Goal: Task Accomplishment & Management: Complete application form

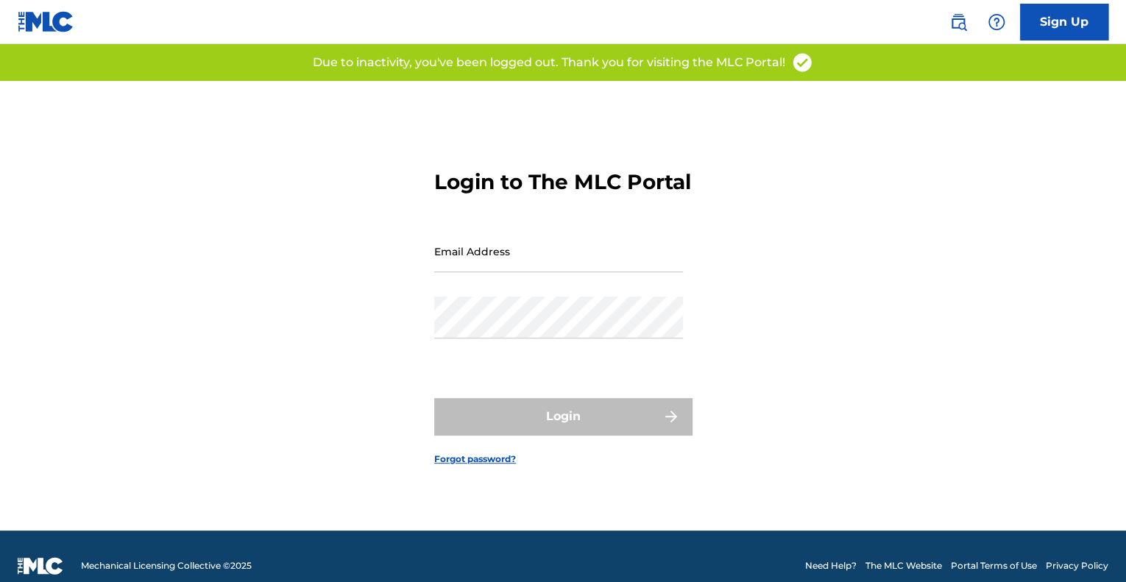
click at [556, 261] on input "Email Address" at bounding box center [558, 251] width 249 height 42
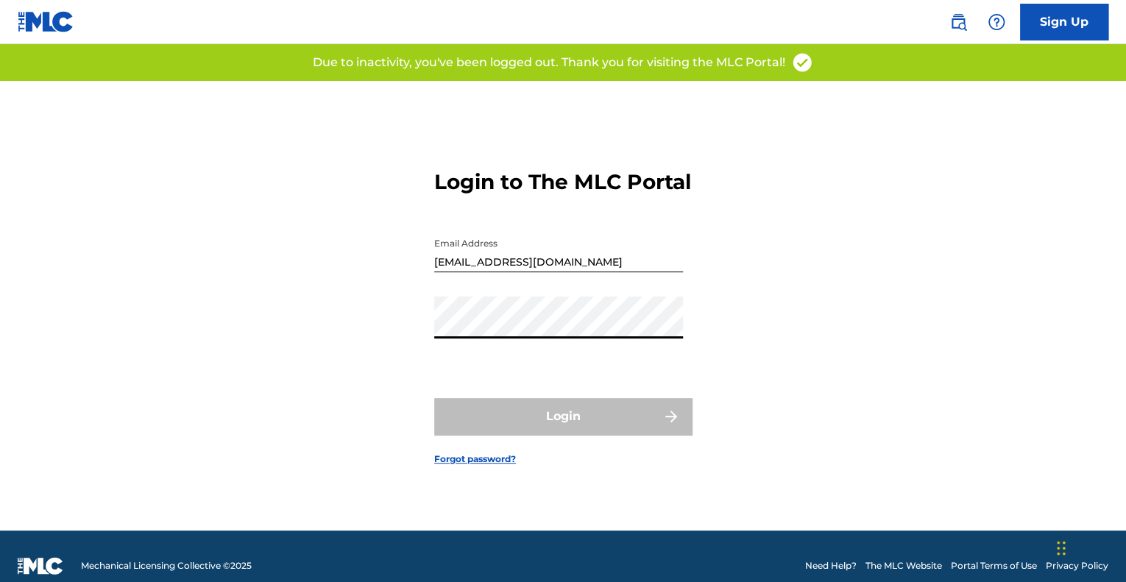
type input "[EMAIL_ADDRESS][DOMAIN_NAME]"
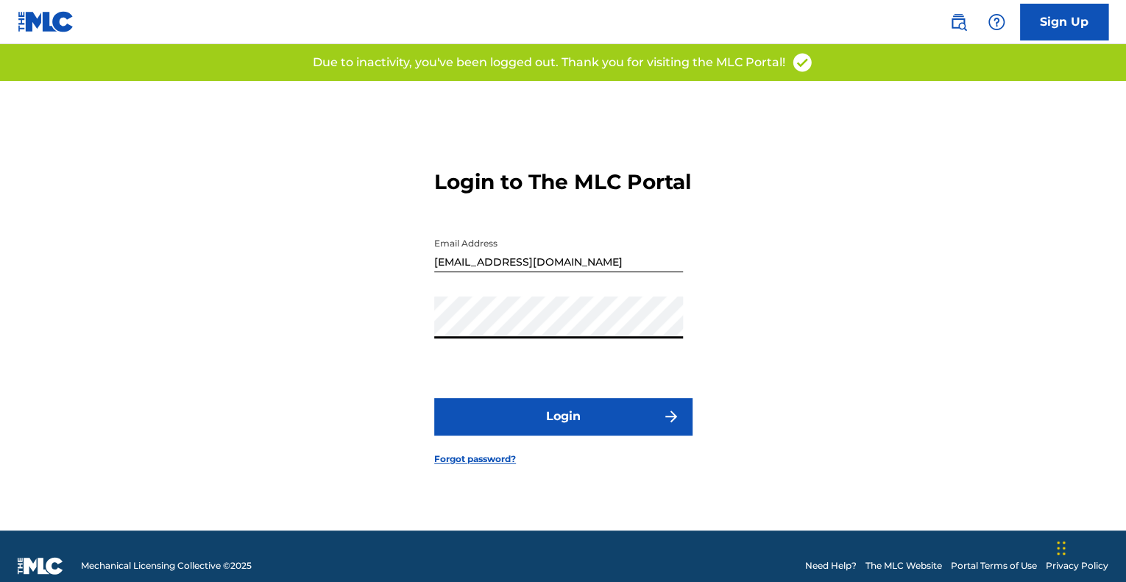
click at [604, 270] on input "[EMAIL_ADDRESS][DOMAIN_NAME]" at bounding box center [558, 251] width 249 height 42
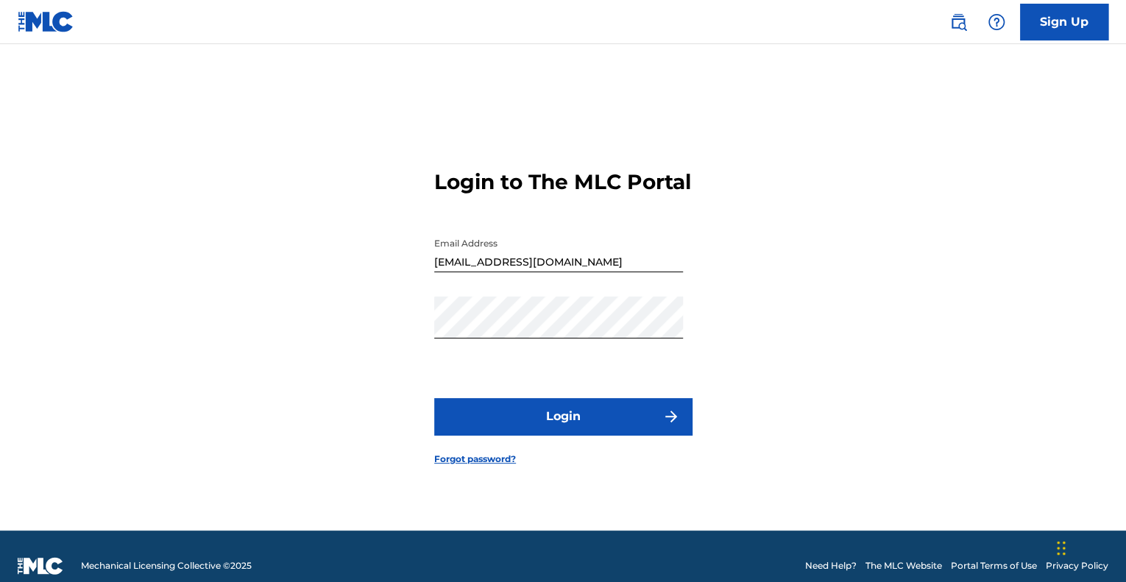
drag, startPoint x: 250, startPoint y: 375, endPoint x: 274, endPoint y: 375, distance: 24.3
click at [256, 375] on div "Login to The MLC Portal Email Address [EMAIL_ADDRESS][DOMAIN_NAME] Password Log…" at bounding box center [563, 306] width 1030 height 450
click at [503, 415] on button "Login" at bounding box center [563, 416] width 258 height 37
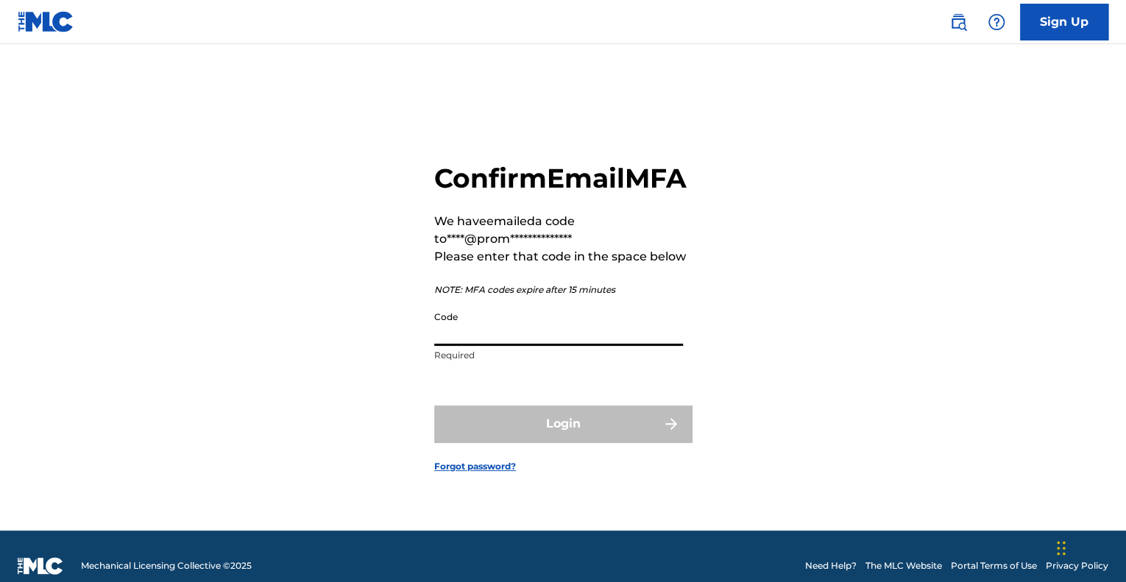
click at [556, 339] on input "Code" at bounding box center [558, 325] width 249 height 42
paste input "308389"
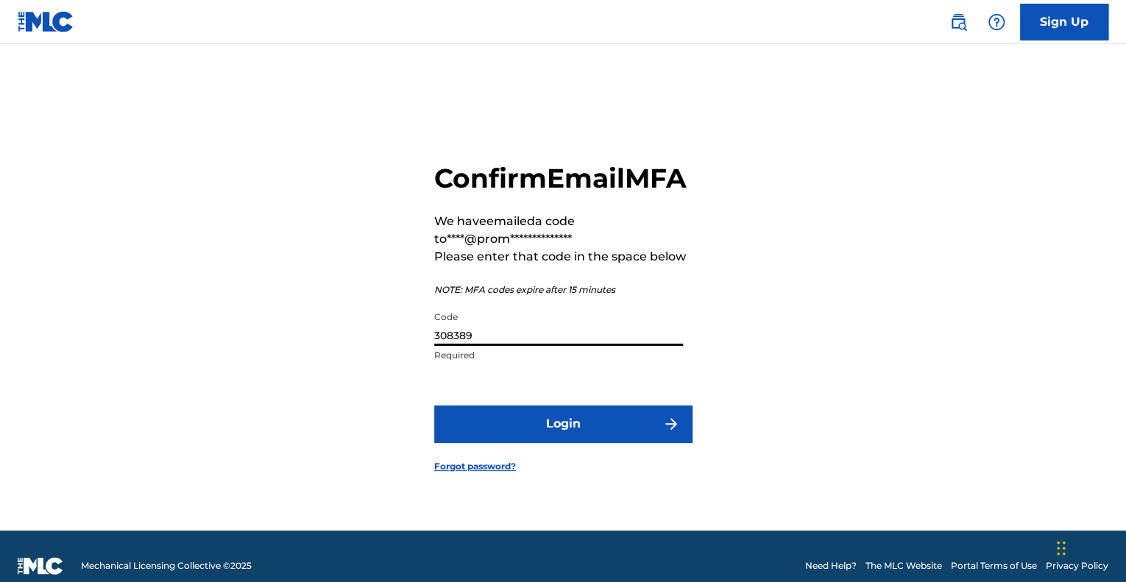
type input "308389"
click at [557, 440] on button "Login" at bounding box center [563, 424] width 258 height 37
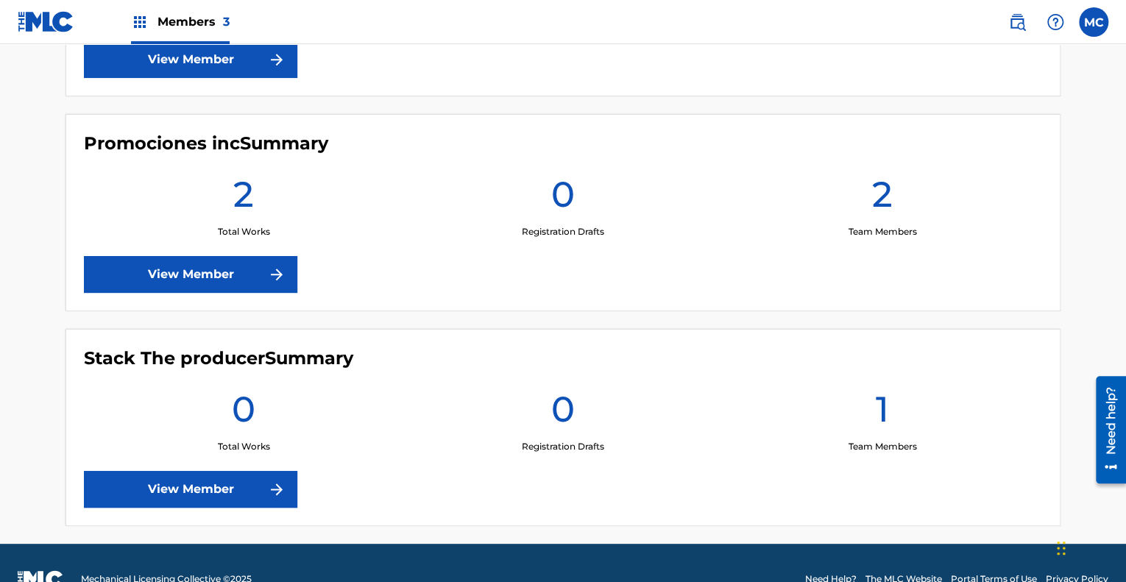
scroll to position [589, 0]
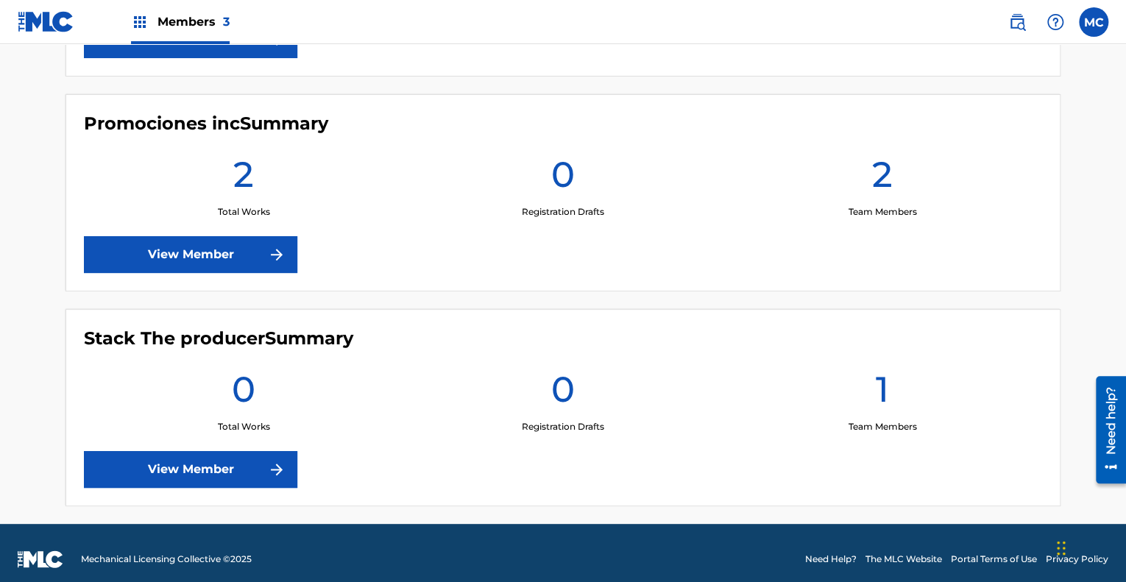
click at [241, 251] on link "View Member" at bounding box center [190, 254] width 213 height 37
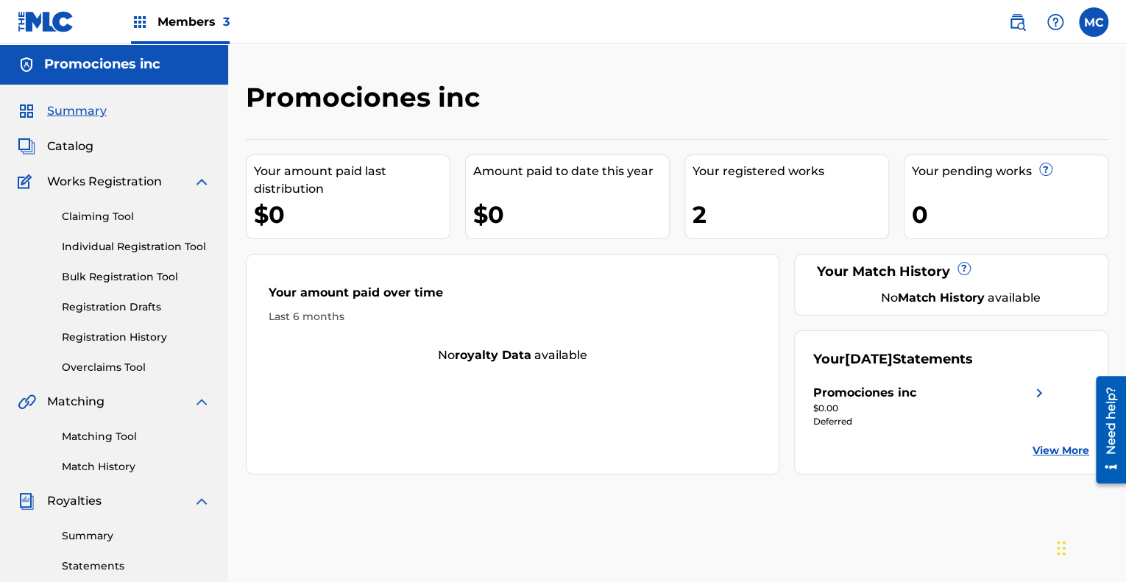
click at [706, 205] on div "2" at bounding box center [791, 214] width 196 height 33
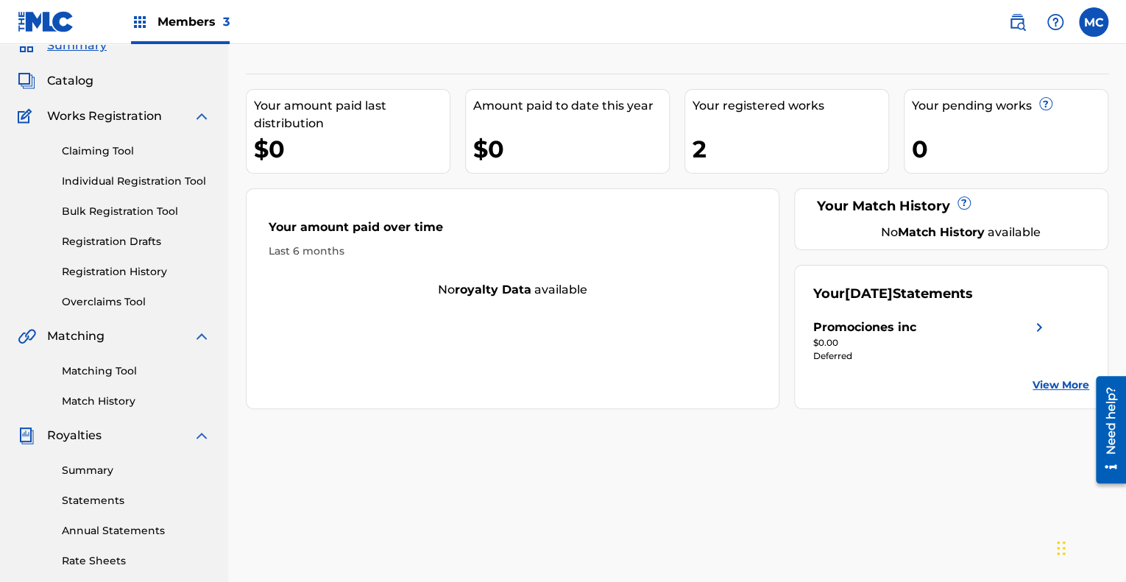
scroll to position [35, 0]
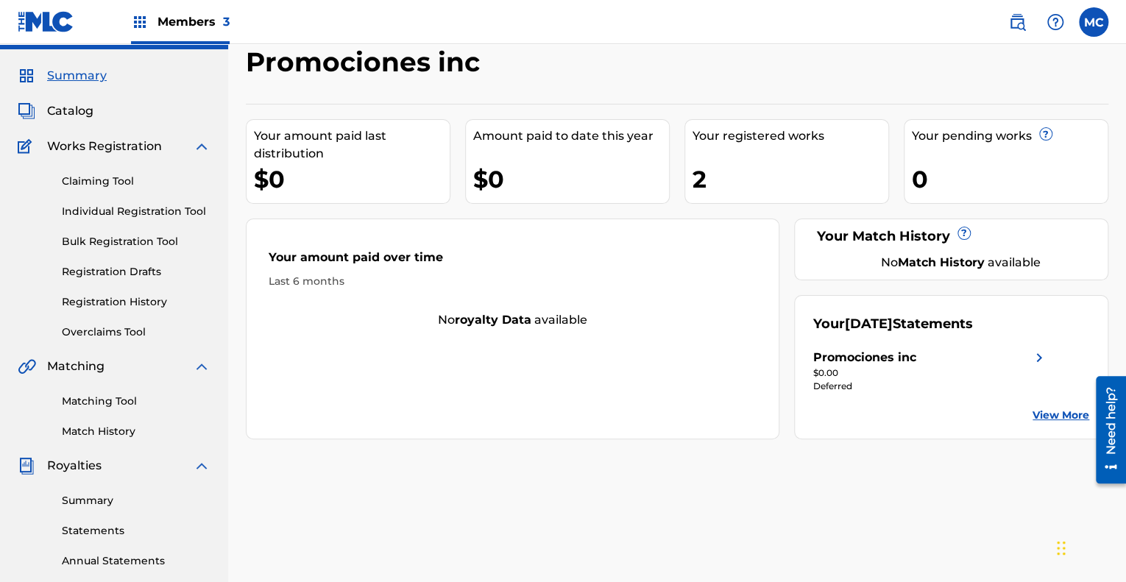
click at [124, 305] on link "Registration History" at bounding box center [136, 301] width 149 height 15
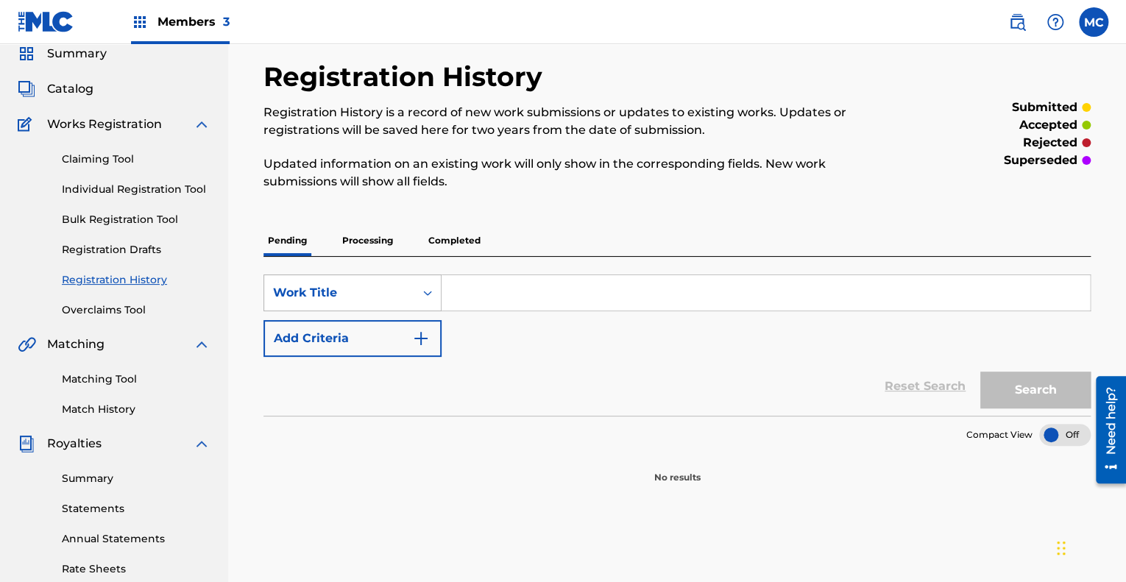
scroll to position [147, 0]
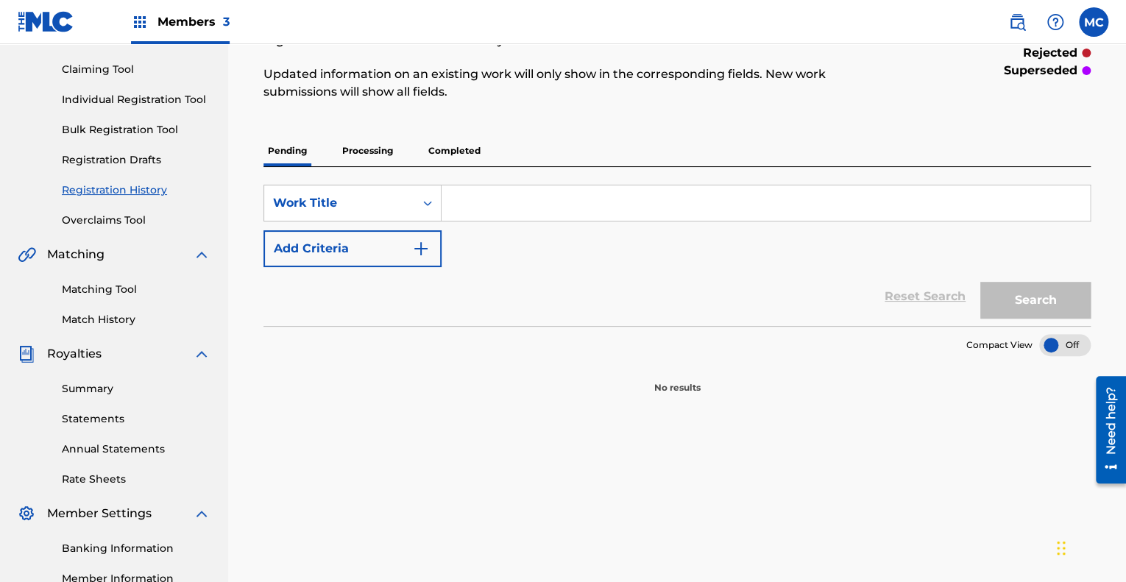
click at [456, 158] on p "Completed" at bounding box center [454, 150] width 61 height 31
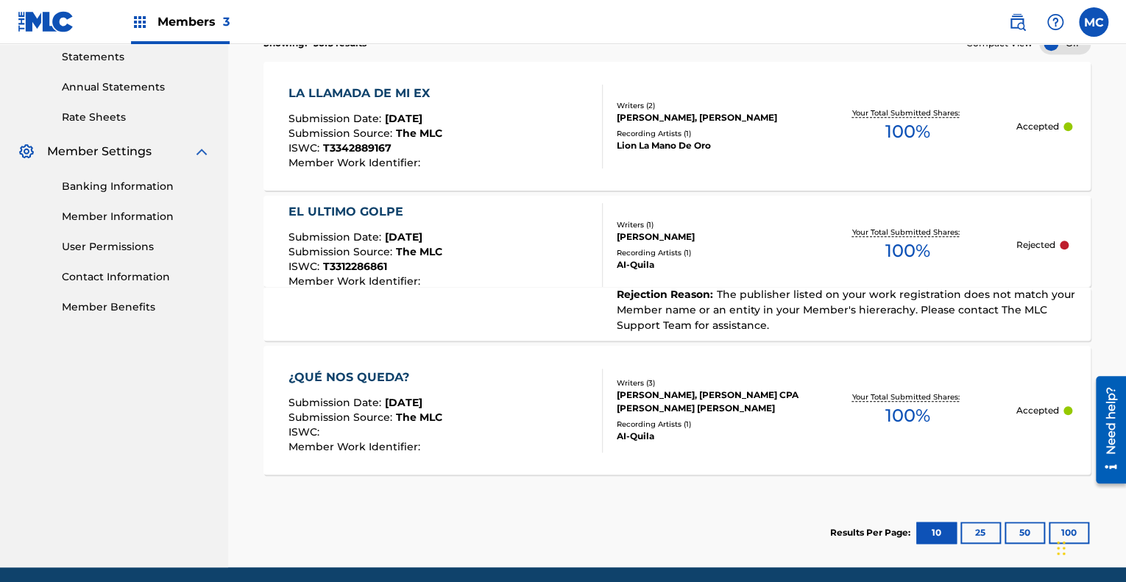
scroll to position [515, 0]
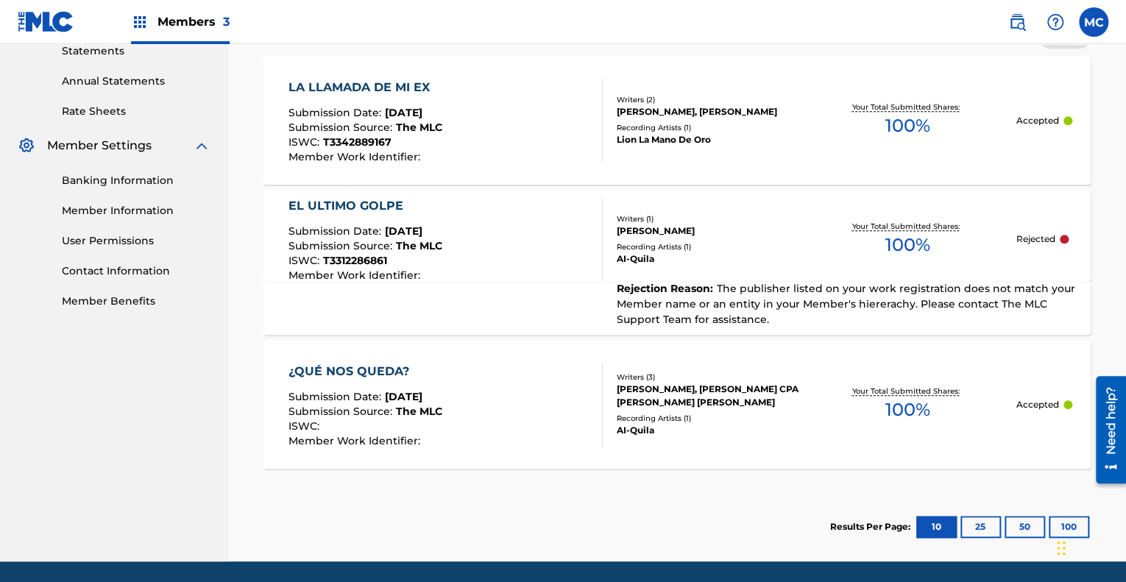
click at [688, 306] on span "The publisher listed on your work registration does not match your Member name …" at bounding box center [846, 304] width 459 height 44
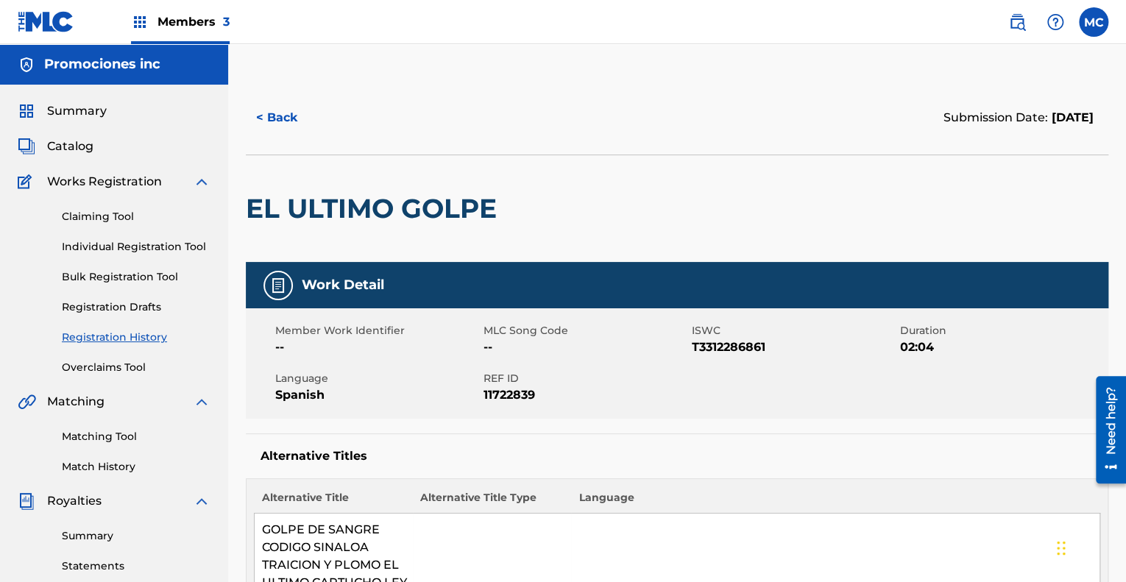
click at [130, 332] on link "Registration History" at bounding box center [136, 337] width 149 height 15
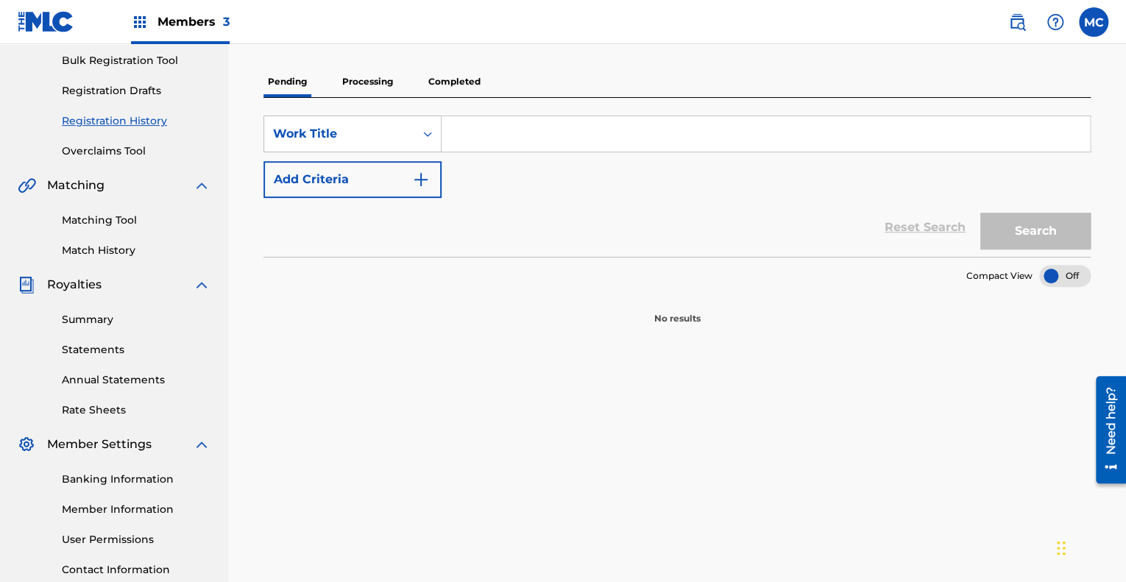
scroll to position [221, 0]
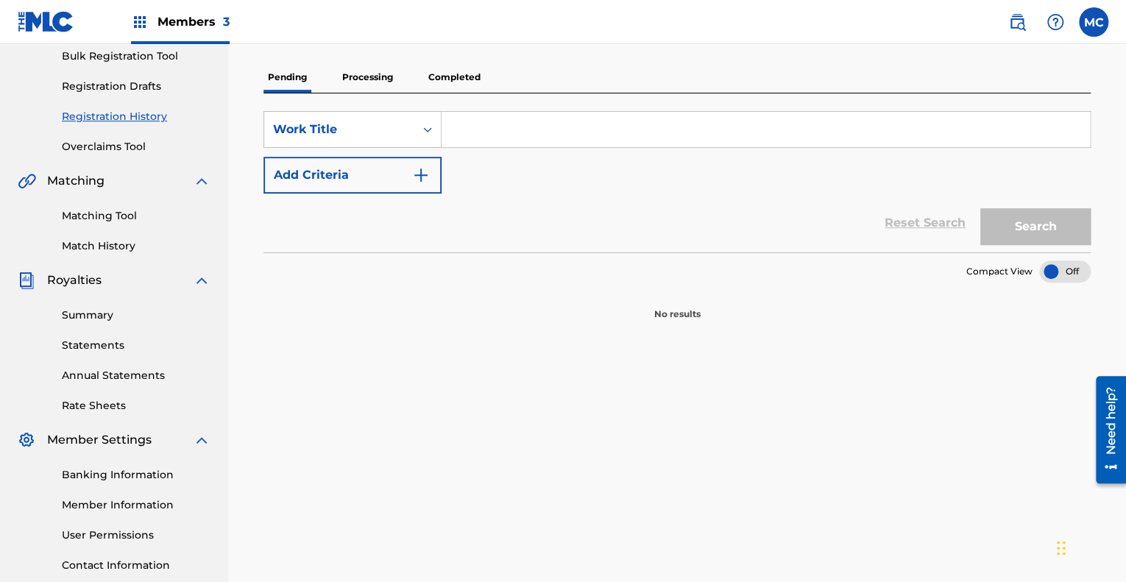
click at [462, 70] on p "Completed" at bounding box center [454, 77] width 61 height 31
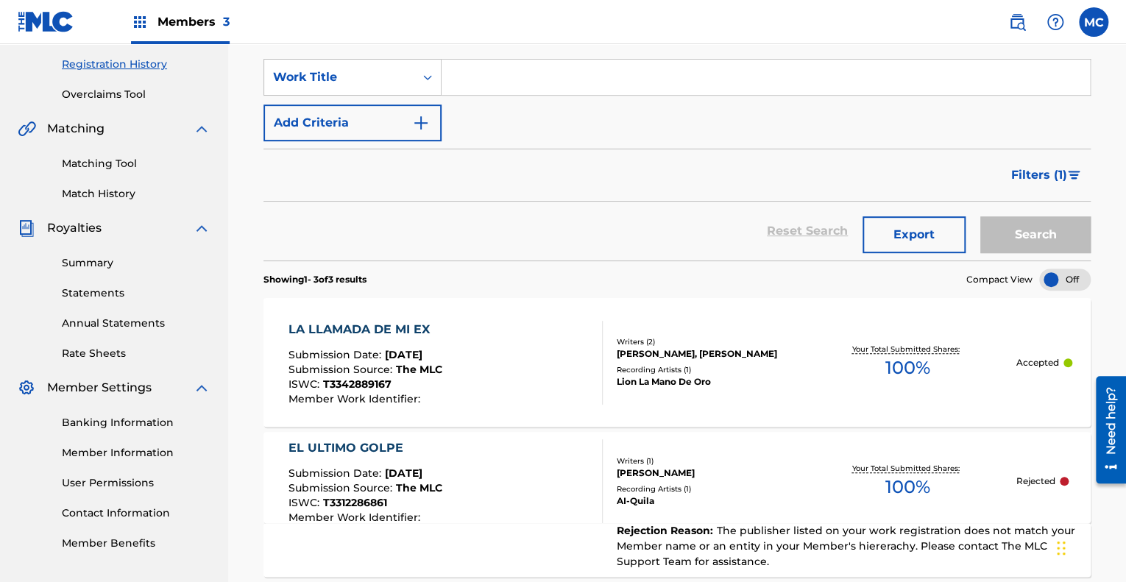
scroll to position [442, 0]
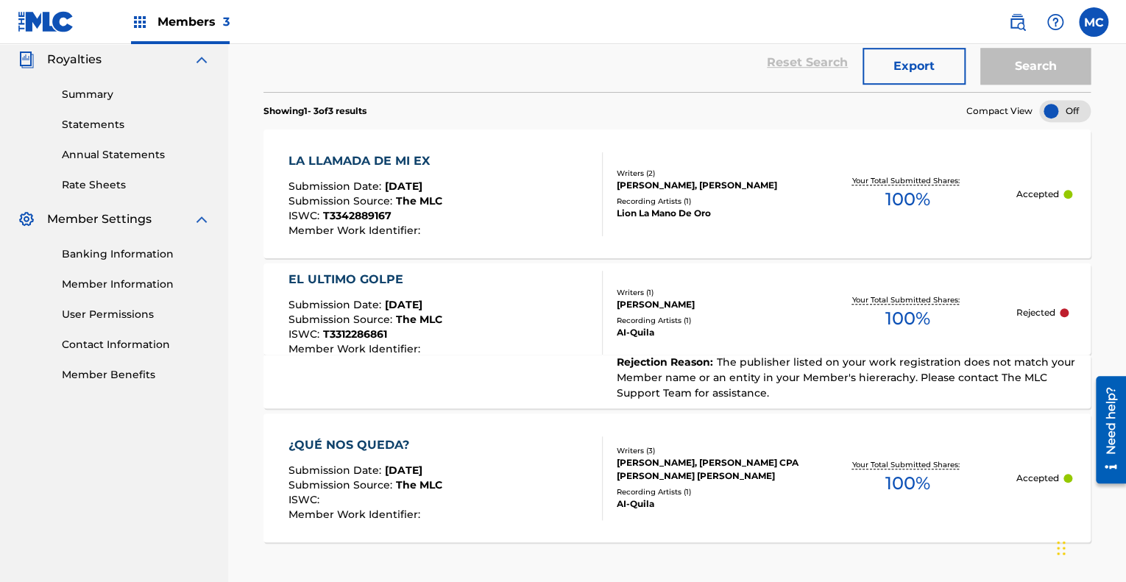
click at [1067, 311] on div at bounding box center [1064, 312] width 9 height 9
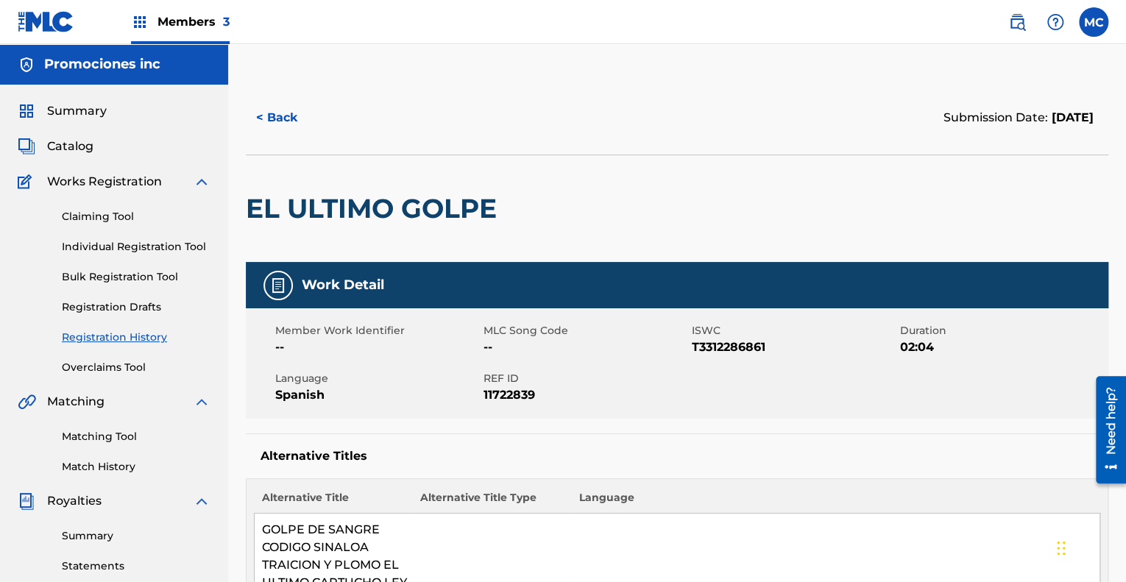
click at [78, 152] on span "Catalog" at bounding box center [70, 147] width 46 height 18
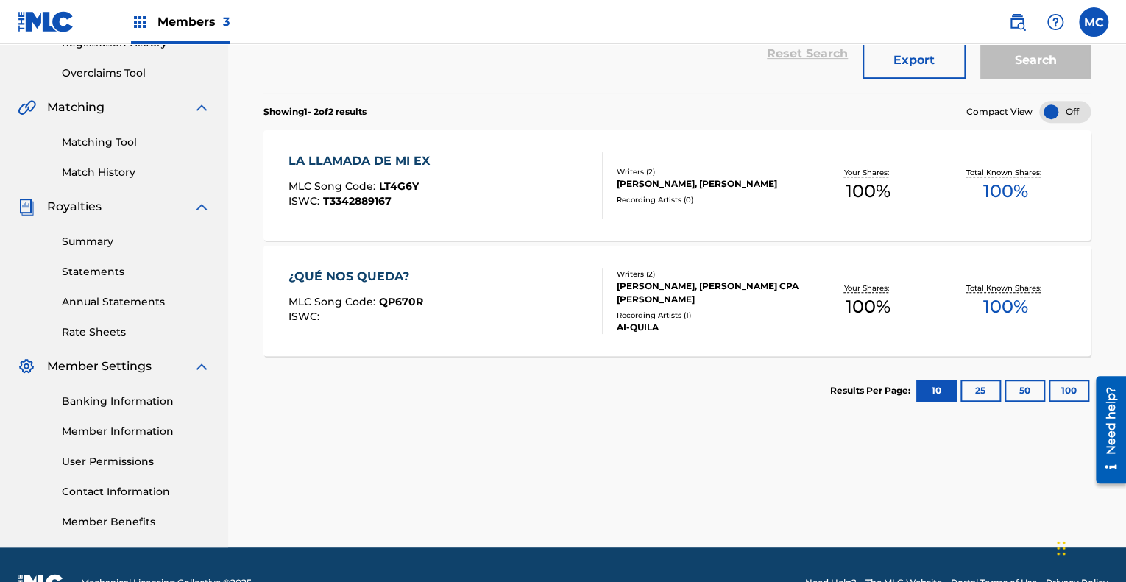
scroll to position [330, 0]
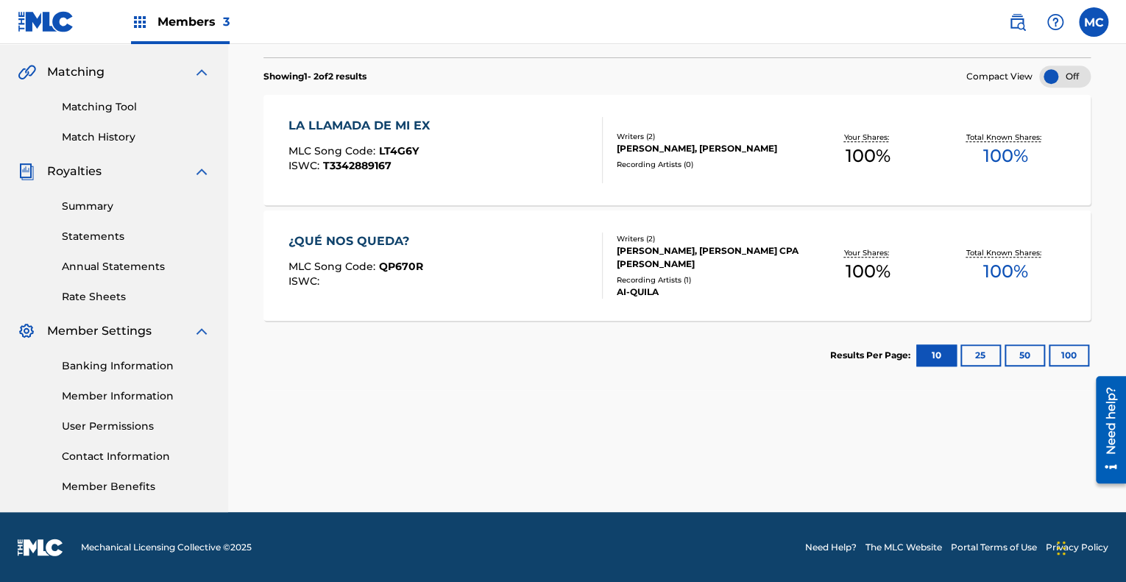
click at [115, 461] on link "Contact Information" at bounding box center [136, 456] width 149 height 15
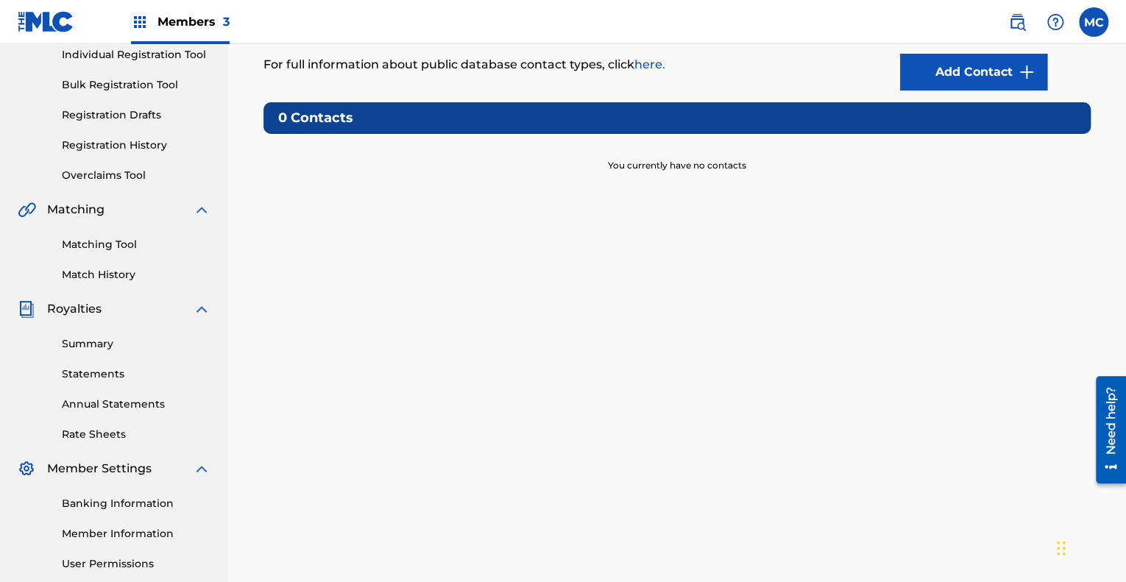
scroll to position [221, 0]
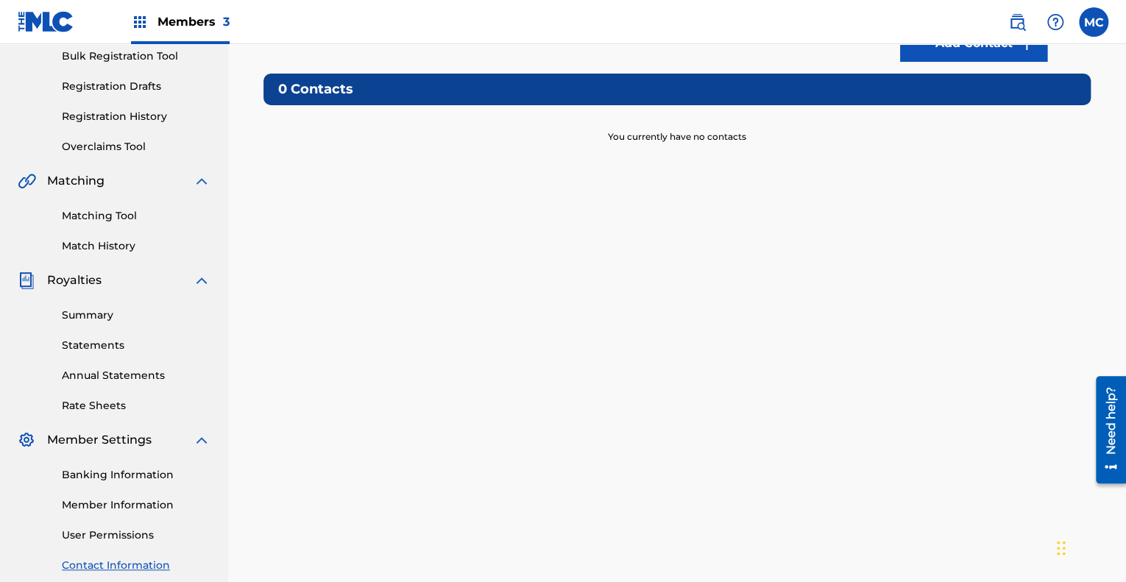
click at [100, 470] on link "Banking Information" at bounding box center [136, 474] width 149 height 15
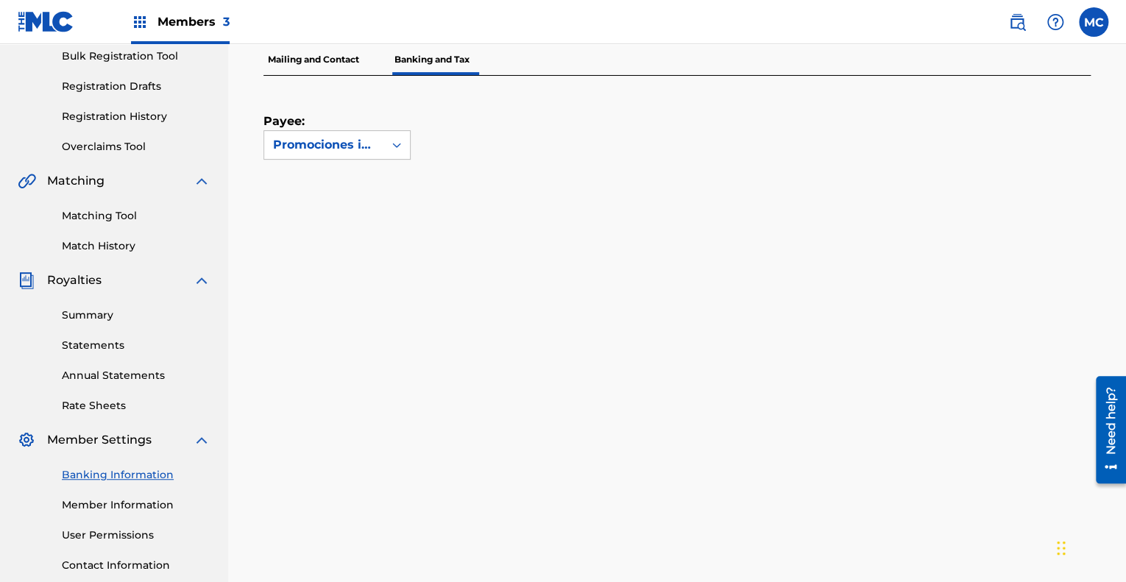
scroll to position [330, 0]
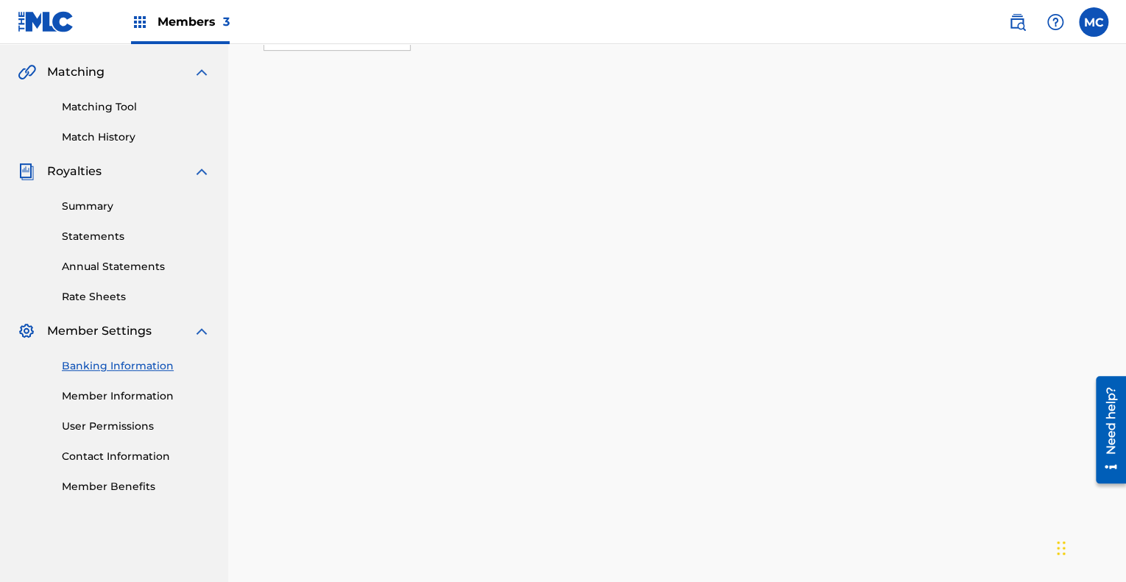
click at [127, 397] on link "Member Information" at bounding box center [136, 396] width 149 height 15
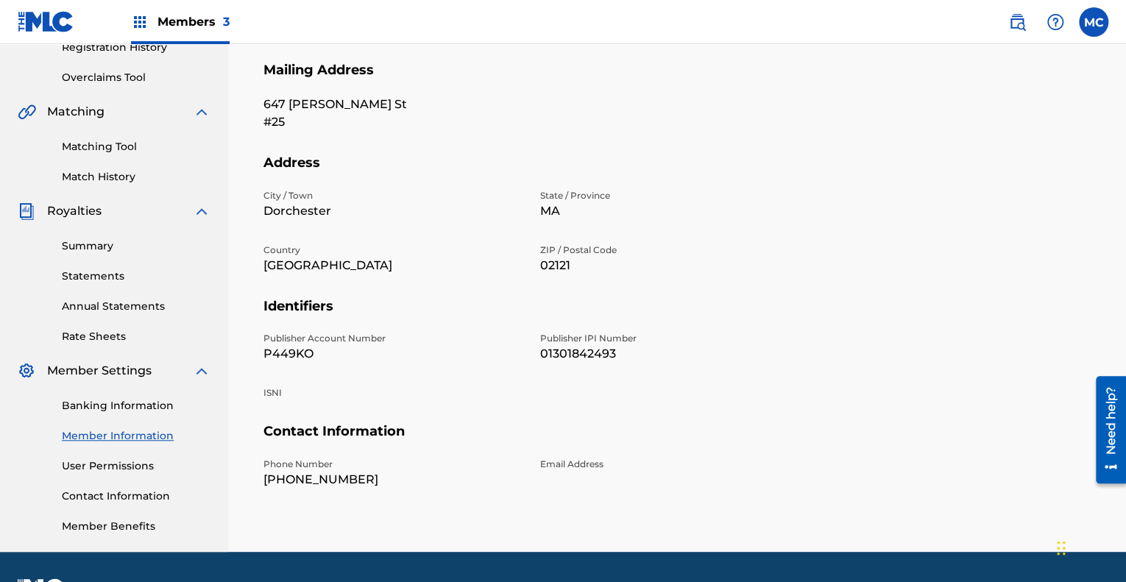
scroll to position [294, 0]
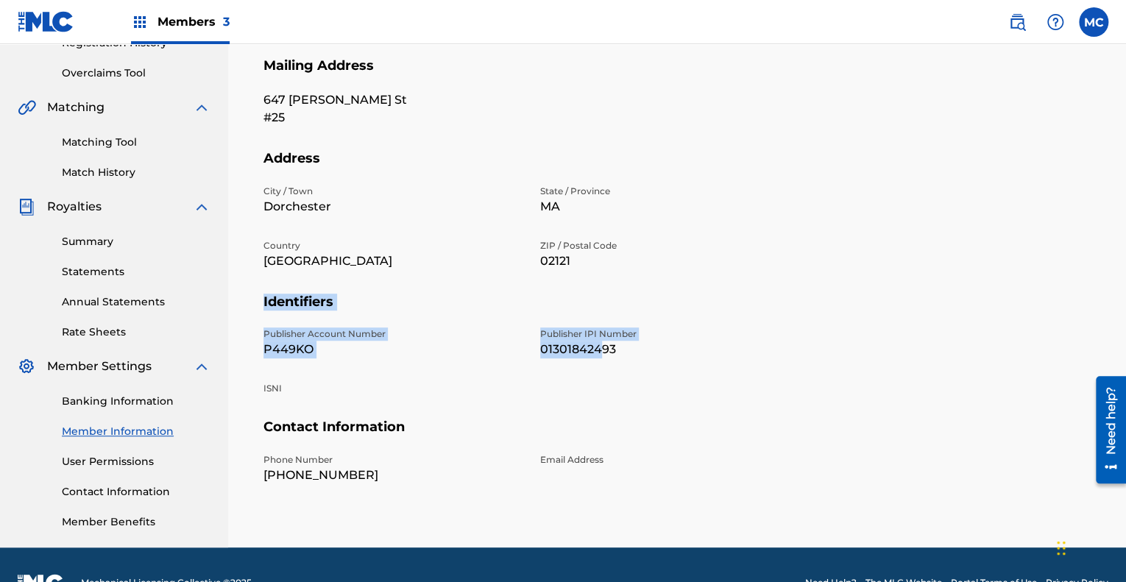
drag, startPoint x: 248, startPoint y: 299, endPoint x: 608, endPoint y: 371, distance: 367.1
click at [598, 406] on div "Mailing and Contact Information entered on the Mailing and Contact tab is used …" at bounding box center [677, 203] width 863 height 761
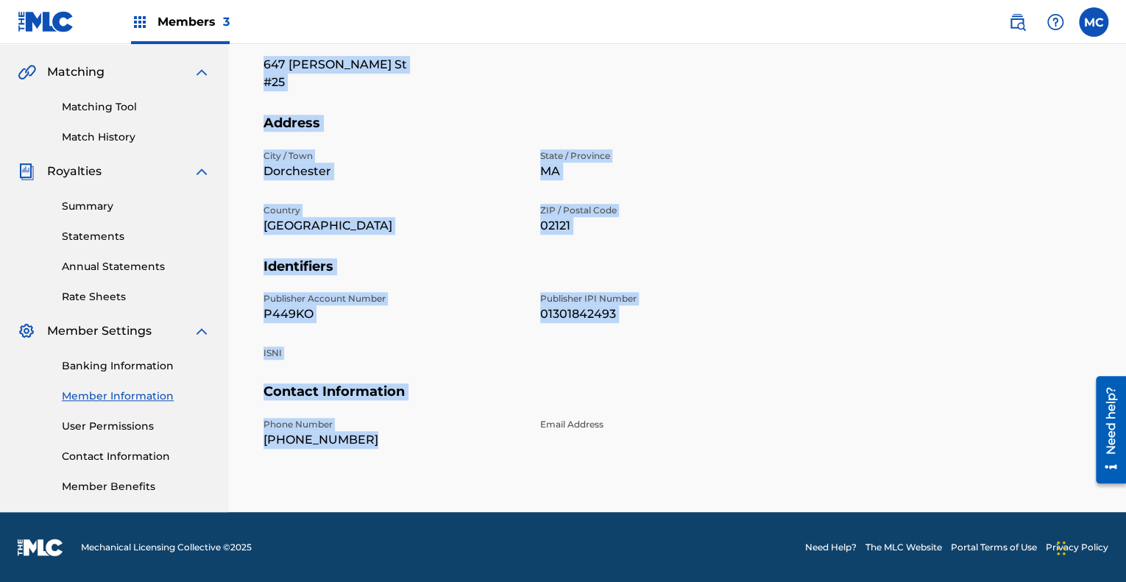
scroll to position [330, 0]
drag, startPoint x: 264, startPoint y: 262, endPoint x: 609, endPoint y: 449, distance: 392.6
click at [609, 449] on div "Edit Member Name Member Name Promociones inc Mailing Address [STREET_ADDRESS][P…" at bounding box center [676, 203] width 827 height 610
copy div "Member Name Member Name Promociones inc Mailing Address [STREET_ADDRESS][PERSON…"
click at [436, 224] on p "[GEOGRAPHIC_DATA]" at bounding box center [392, 226] width 259 height 18
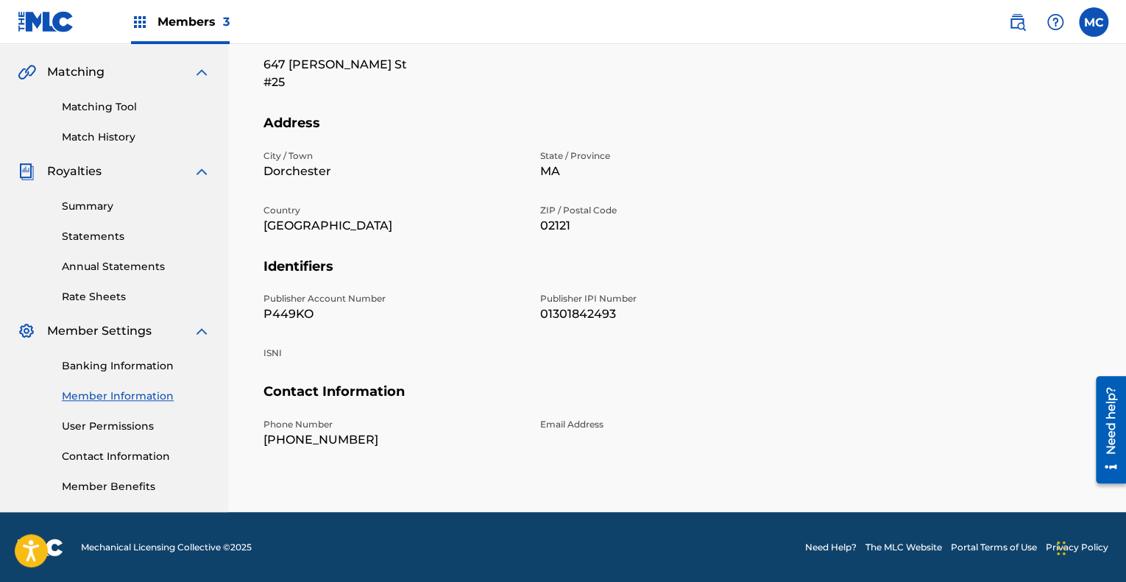
click at [82, 333] on span "Member Settings" at bounding box center [99, 331] width 105 height 18
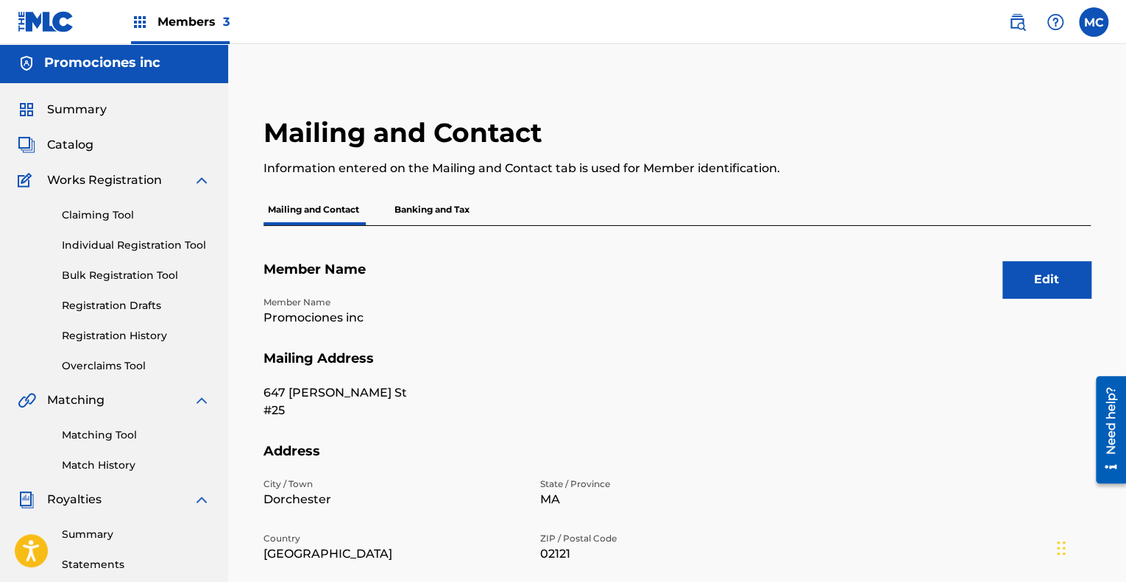
scroll to position [0, 0]
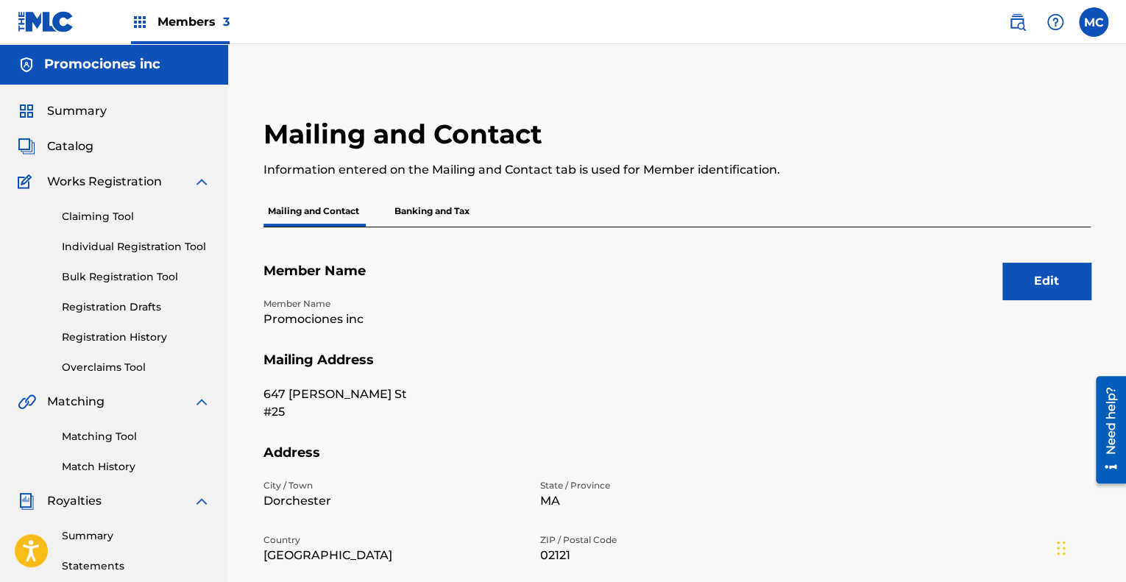
click at [77, 102] on div "Summary Catalog Works Registration Claiming Tool Individual Registration Tool B…" at bounding box center [114, 463] width 228 height 757
click at [77, 106] on span "Summary" at bounding box center [77, 111] width 60 height 18
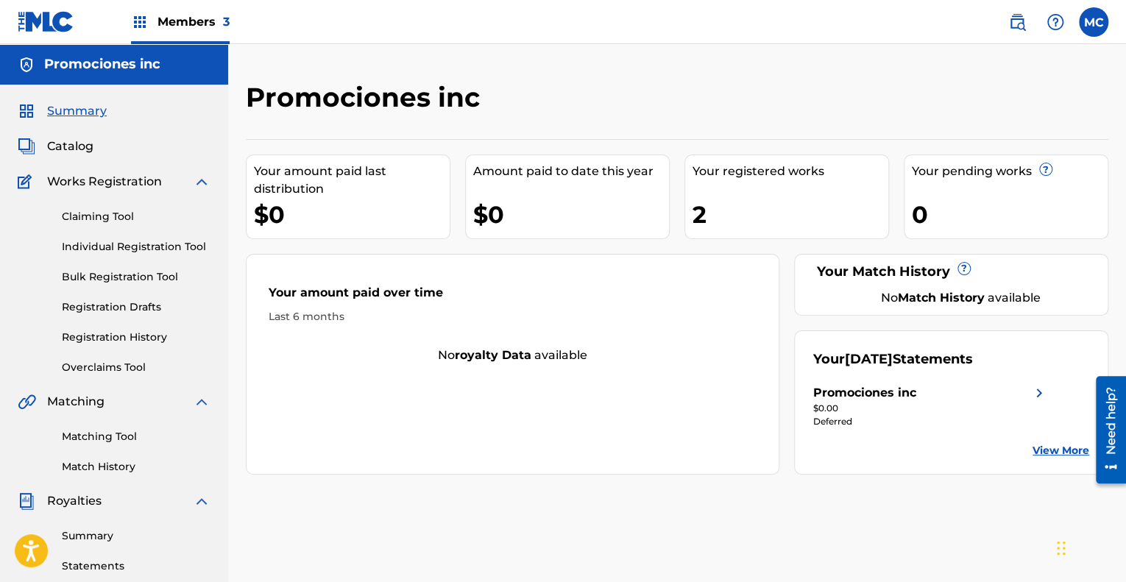
click at [195, 21] on span "Members 3" at bounding box center [194, 21] width 72 height 17
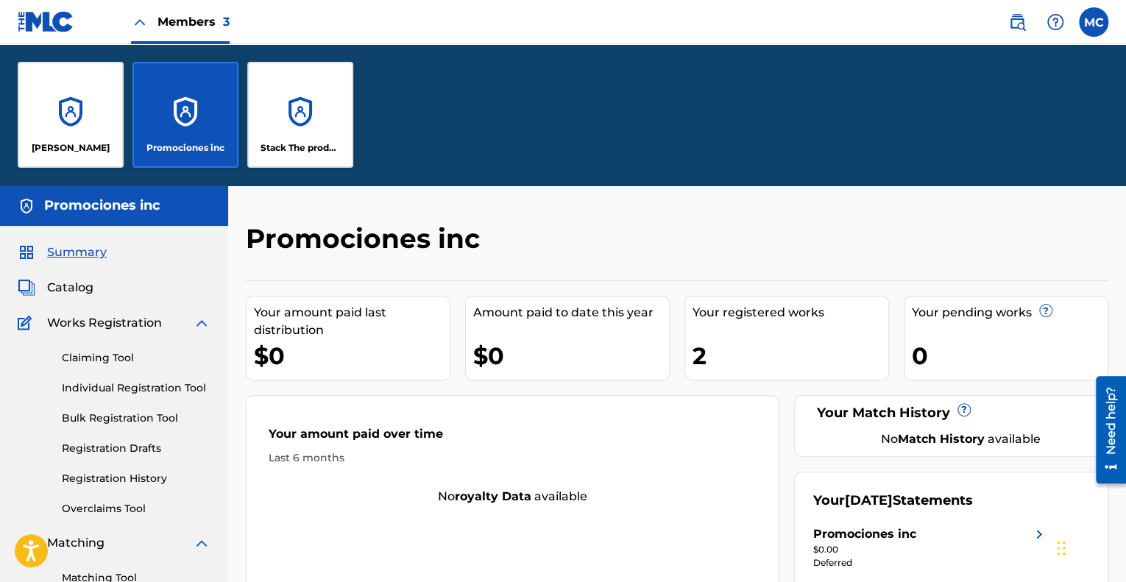
click at [94, 141] on div "[PERSON_NAME]" at bounding box center [71, 115] width 106 height 106
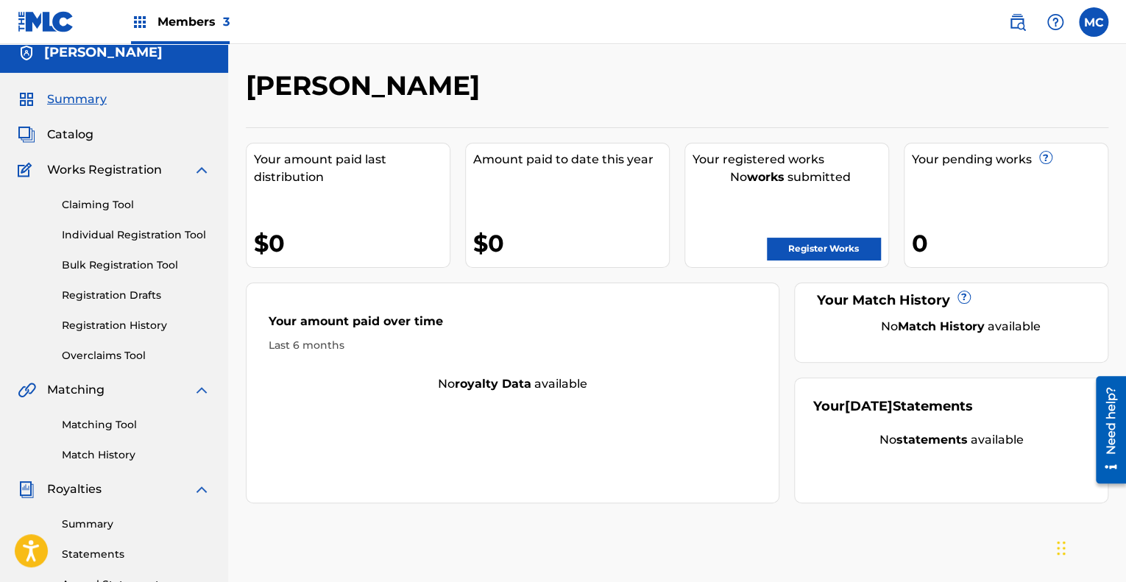
scroll to position [330, 0]
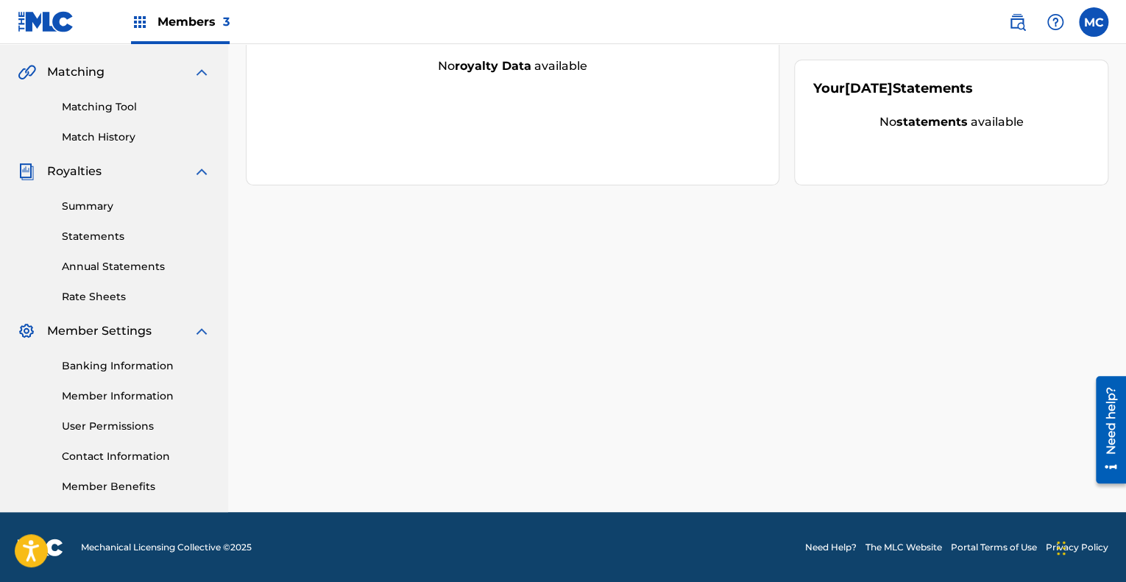
click at [114, 397] on link "Member Information" at bounding box center [136, 396] width 149 height 15
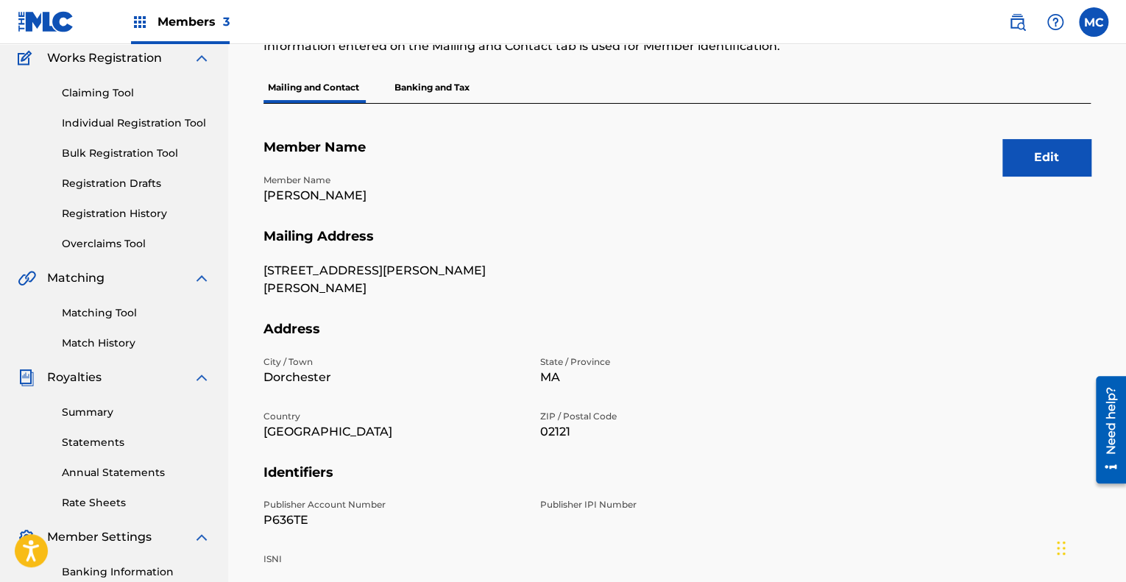
scroll to position [330, 0]
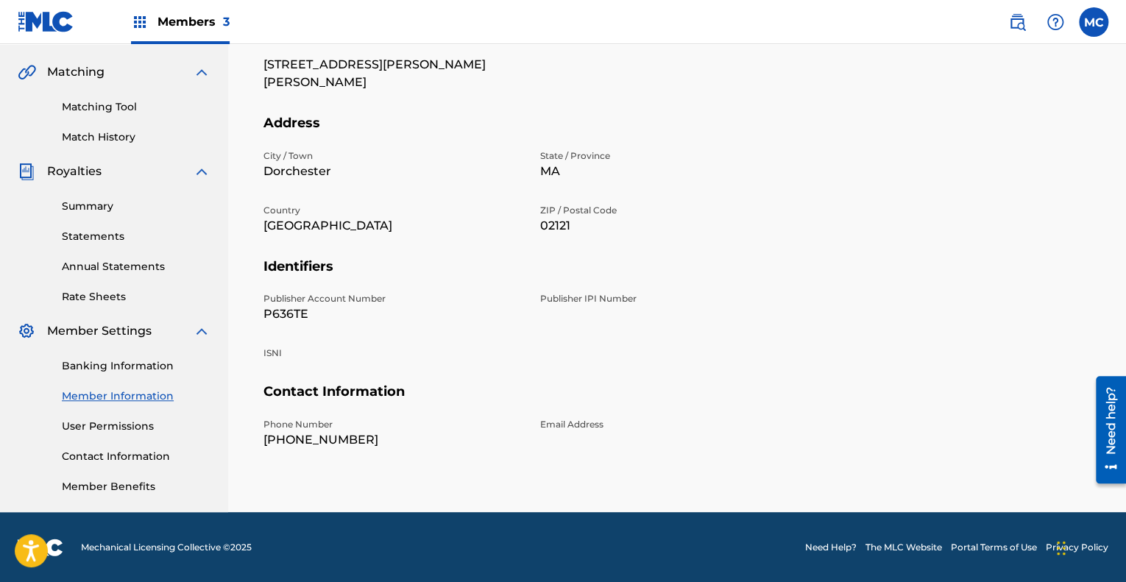
click at [400, 369] on div "Publisher Account Number P636TE Publisher IPI Number ISNI" at bounding box center [531, 337] width 536 height 91
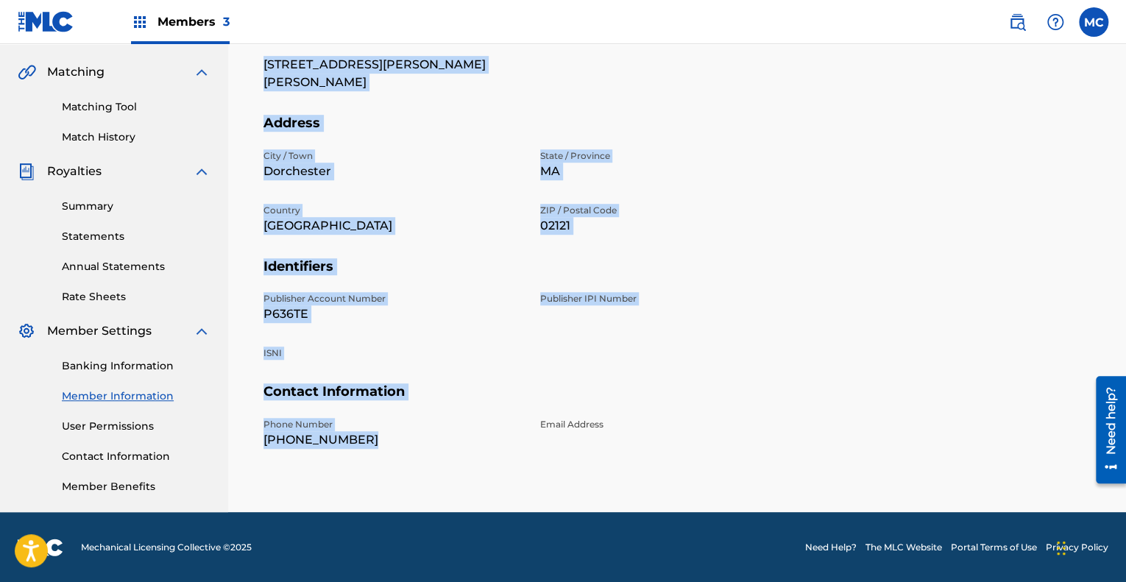
drag, startPoint x: 261, startPoint y: 159, endPoint x: 528, endPoint y: 493, distance: 427.8
click at [525, 506] on div "Mailing and Contact Information entered on the Mailing and Contact tab is used …" at bounding box center [677, 168] width 863 height 761
copy div "Member Name Member Name [PERSON_NAME] Mailing Address [STREET_ADDRESS][GEOGRAPH…"
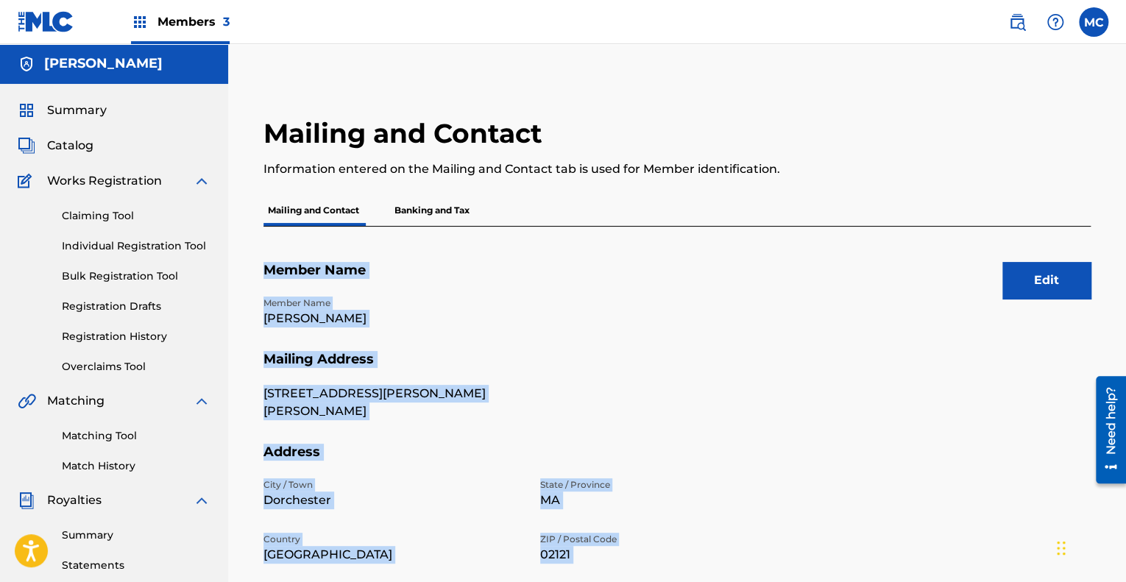
scroll to position [0, 0]
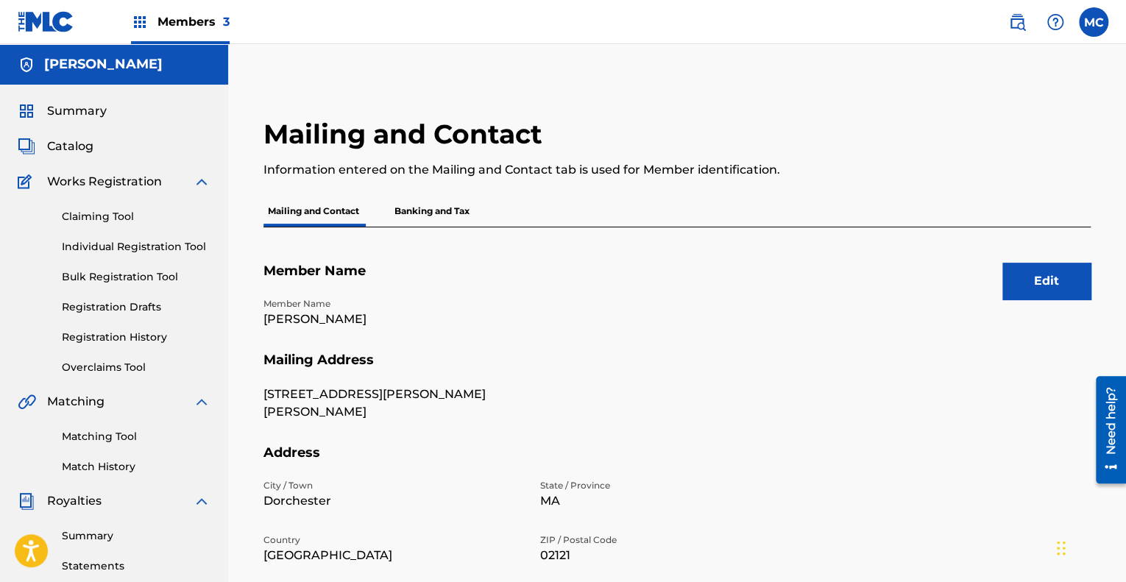
click at [205, 11] on div "Members 3" at bounding box center [180, 21] width 99 height 43
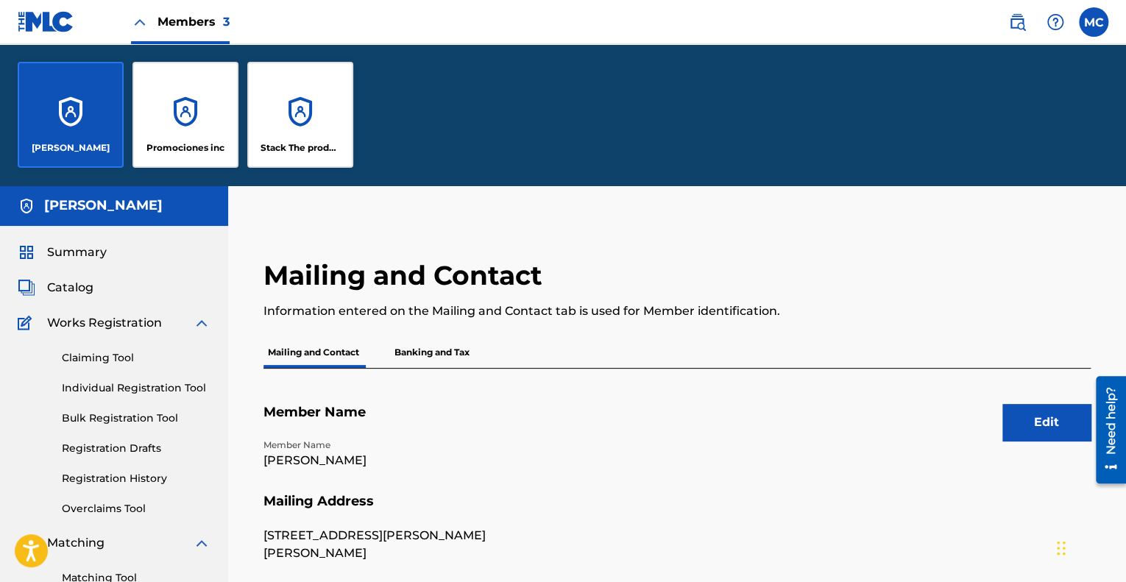
click at [210, 102] on div "Promociones inc" at bounding box center [185, 115] width 106 height 106
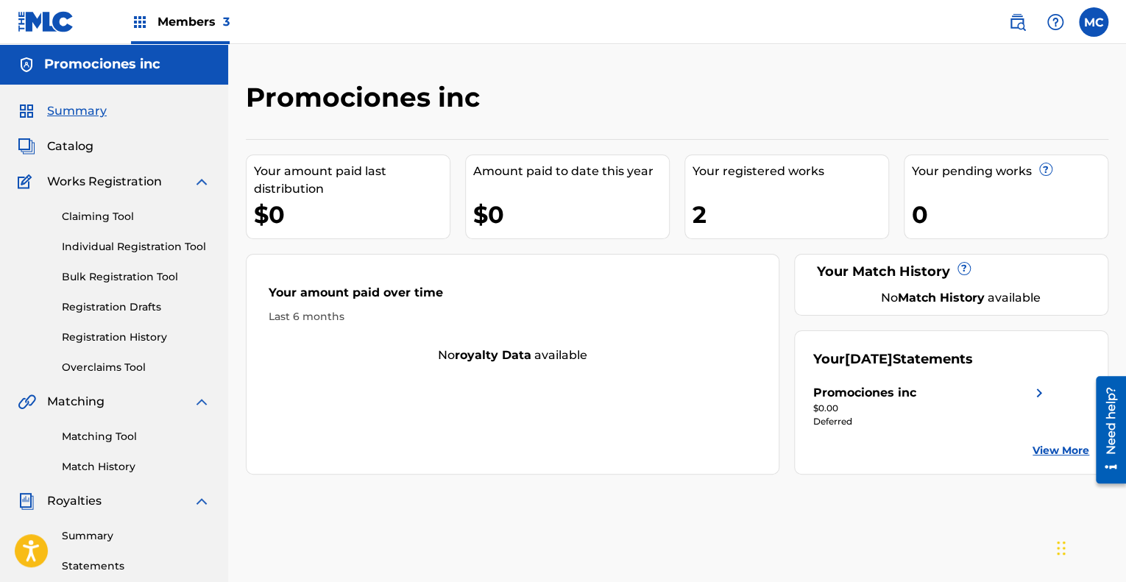
click at [125, 277] on link "Bulk Registration Tool" at bounding box center [136, 276] width 149 height 15
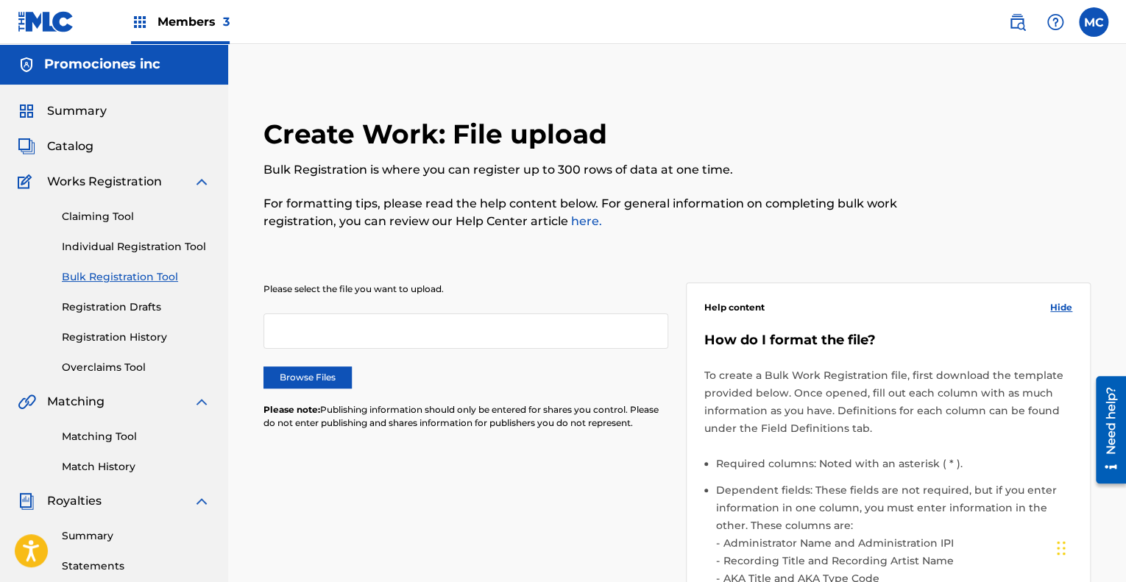
click at [309, 375] on label "Browse Files" at bounding box center [307, 378] width 88 height 22
click at [0, 0] on input "Browse Files" at bounding box center [0, 0] width 0 height 0
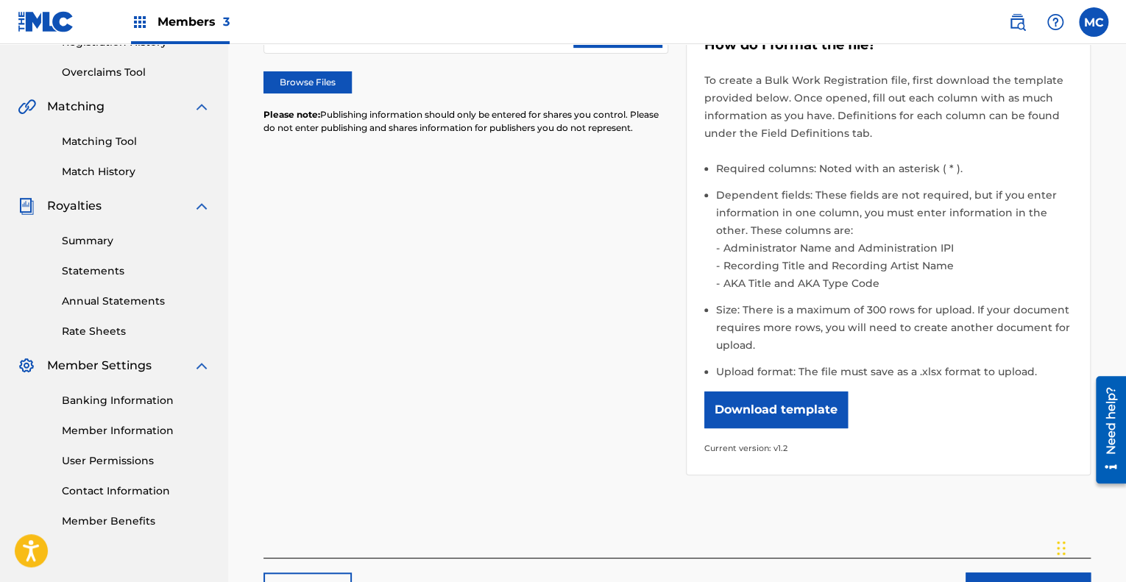
scroll to position [368, 0]
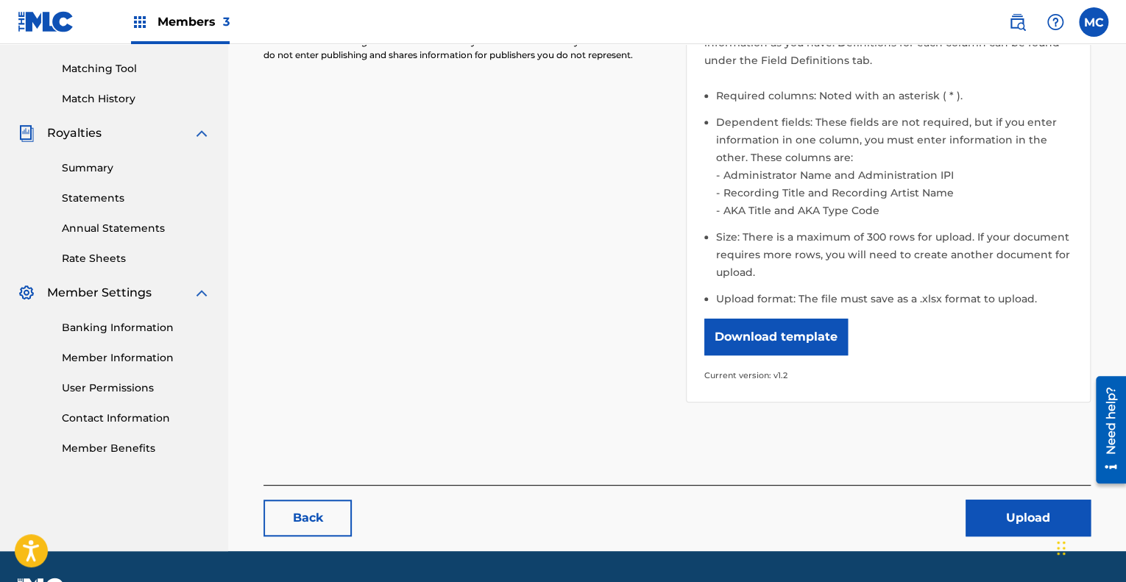
click at [1048, 529] on button "Upload" at bounding box center [1028, 518] width 125 height 37
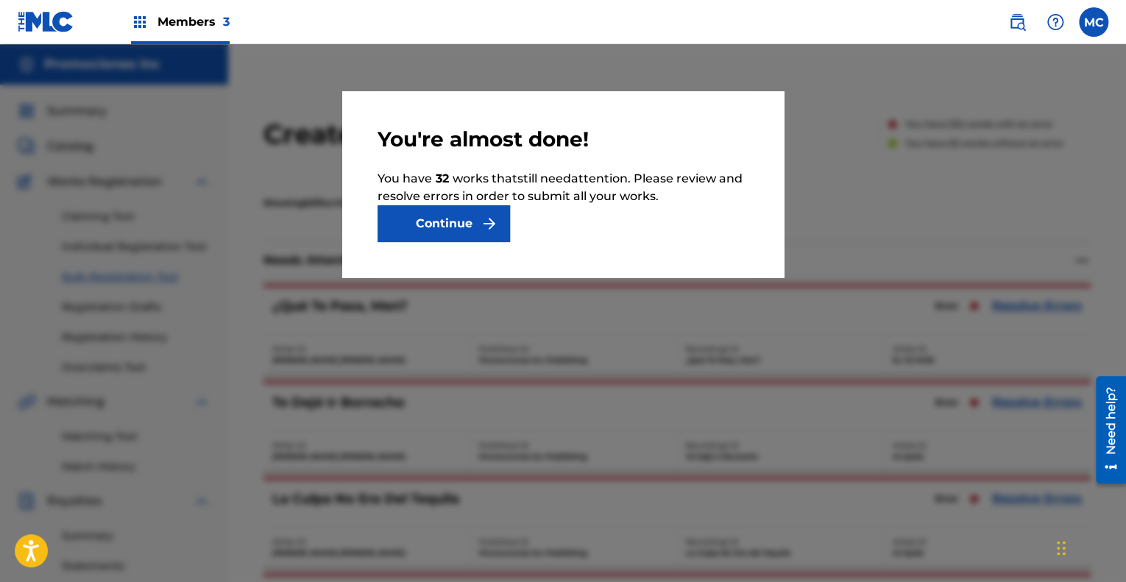
click at [482, 235] on button "Continue" at bounding box center [444, 223] width 132 height 37
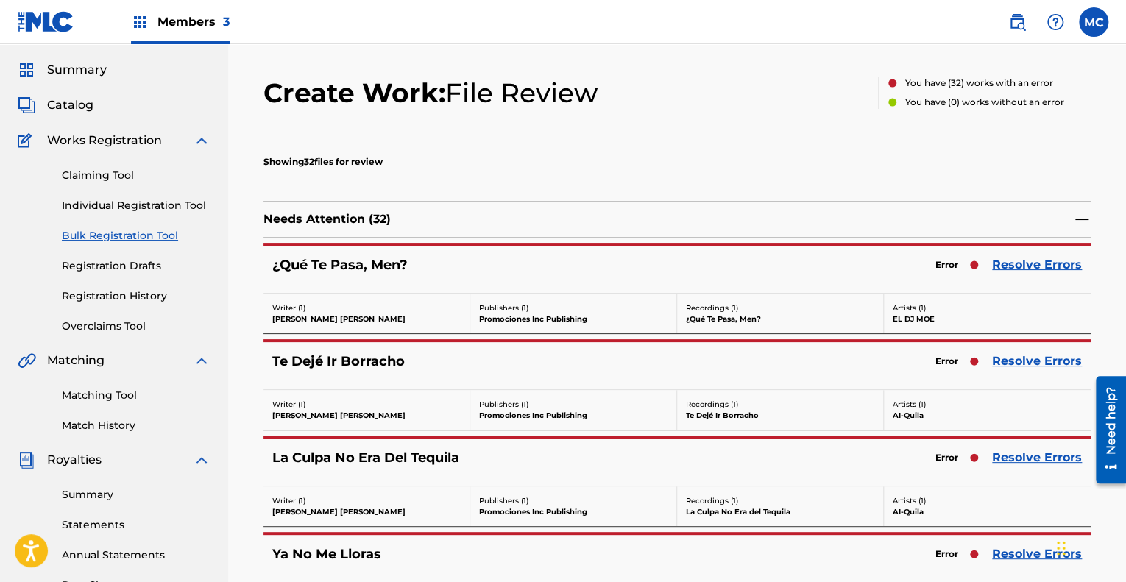
scroll to position [74, 0]
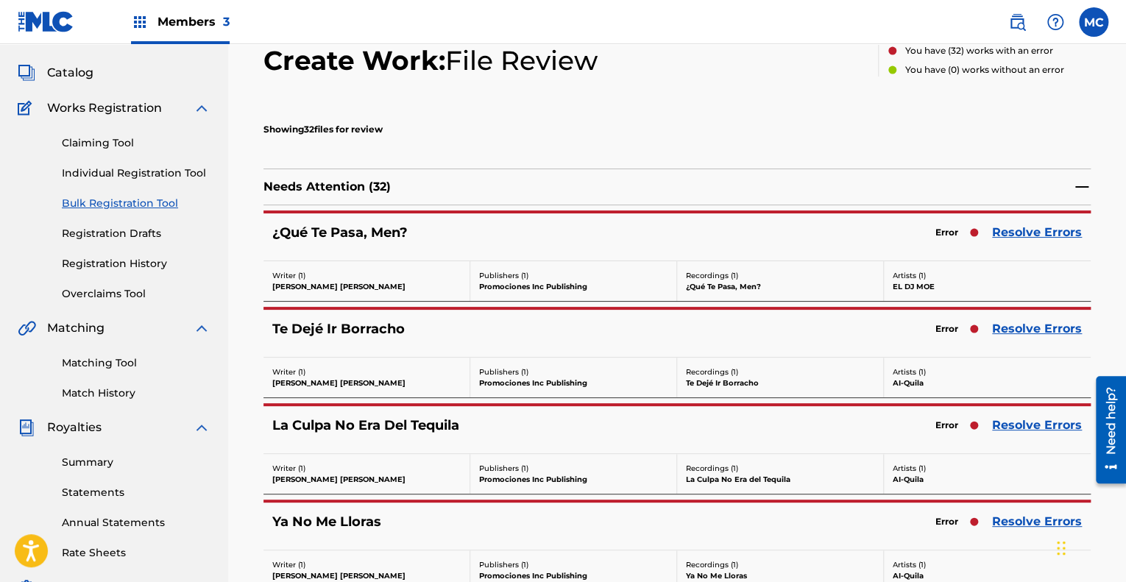
click at [1037, 234] on link "Resolve Errors" at bounding box center [1037, 233] width 90 height 18
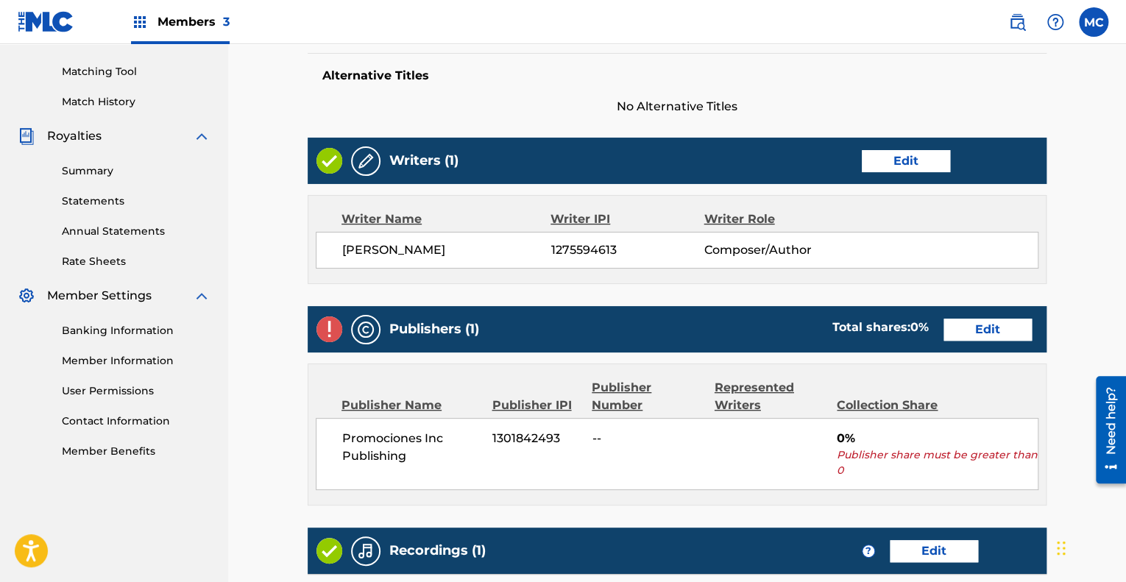
scroll to position [442, 0]
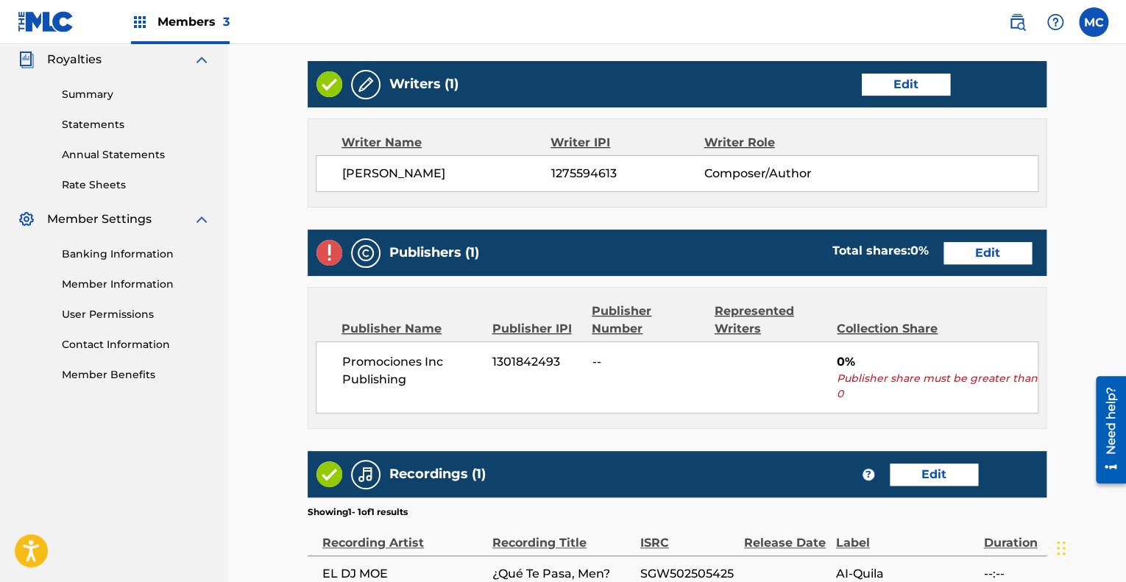
click at [995, 245] on link "Edit" at bounding box center [988, 253] width 88 height 22
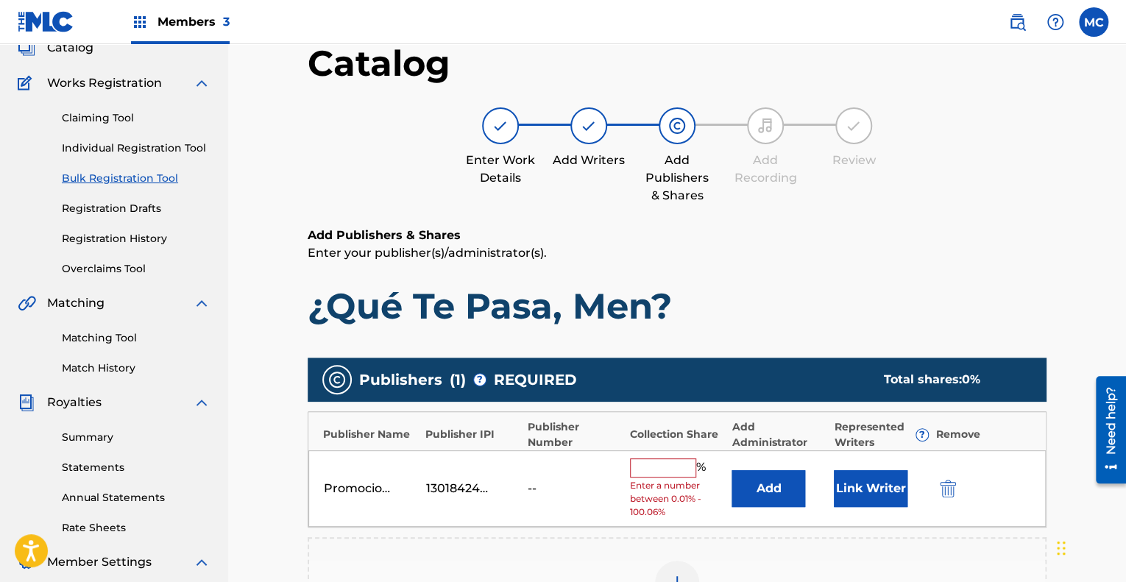
scroll to position [221, 0]
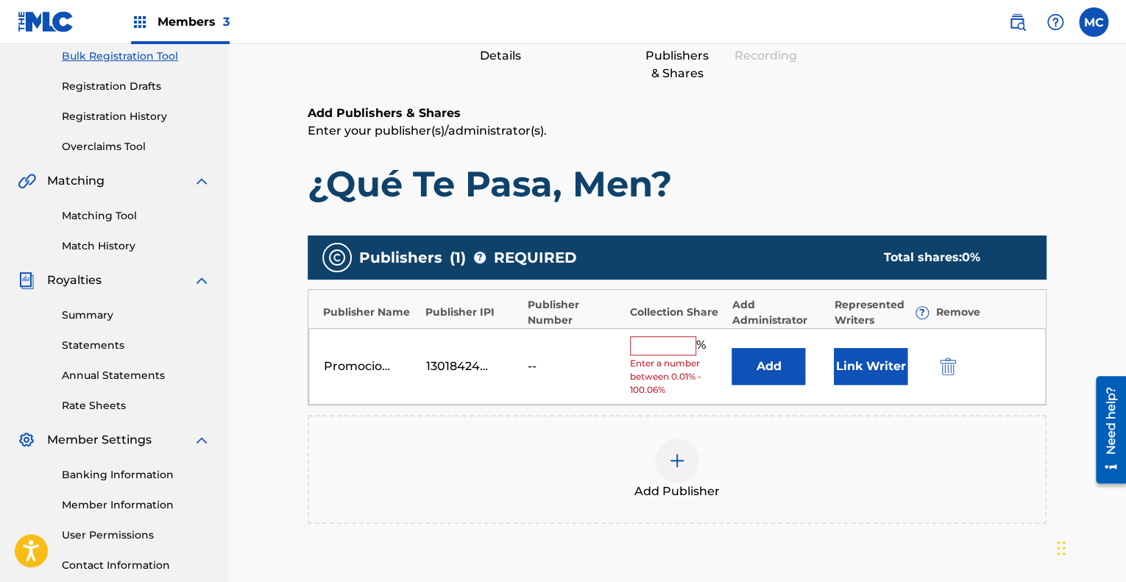
click at [652, 345] on input "text" at bounding box center [663, 345] width 66 height 19
type input "100"
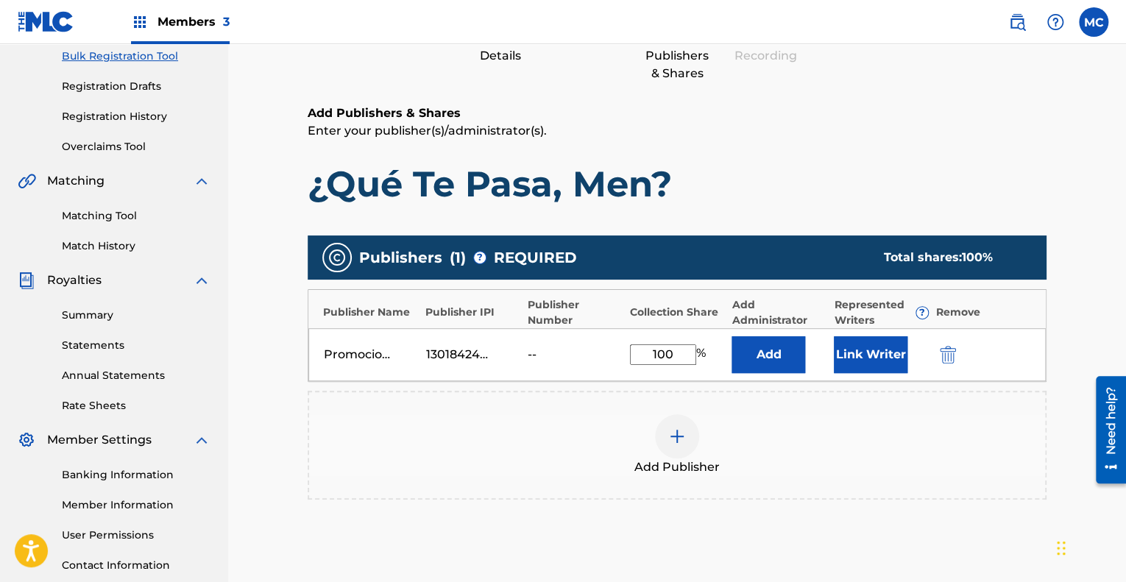
click at [763, 357] on button "Add" at bounding box center [769, 354] width 74 height 37
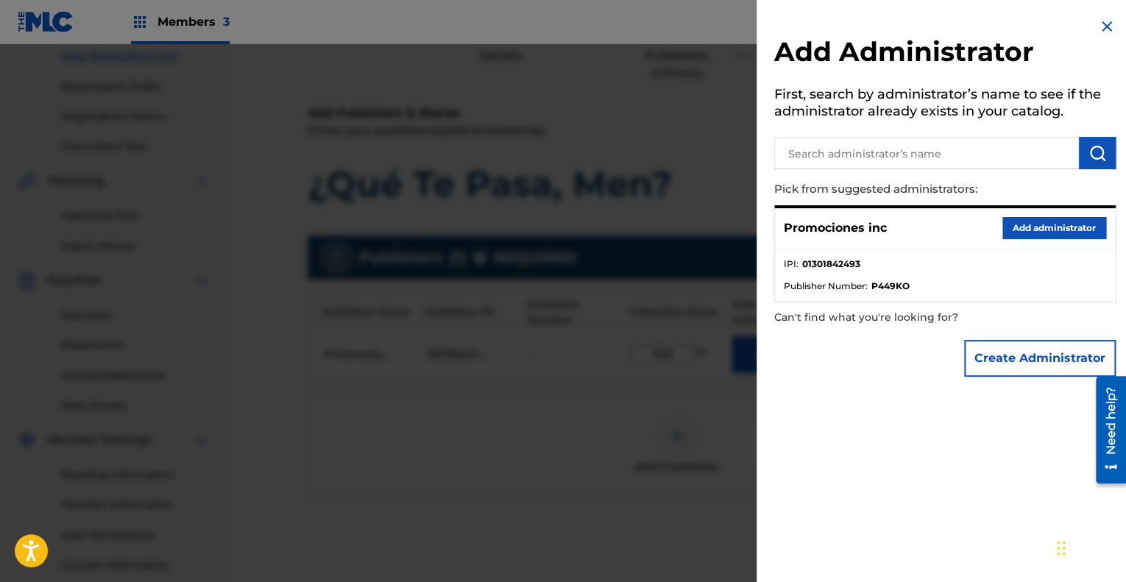
click at [1061, 232] on button "Add administrator" at bounding box center [1054, 228] width 104 height 22
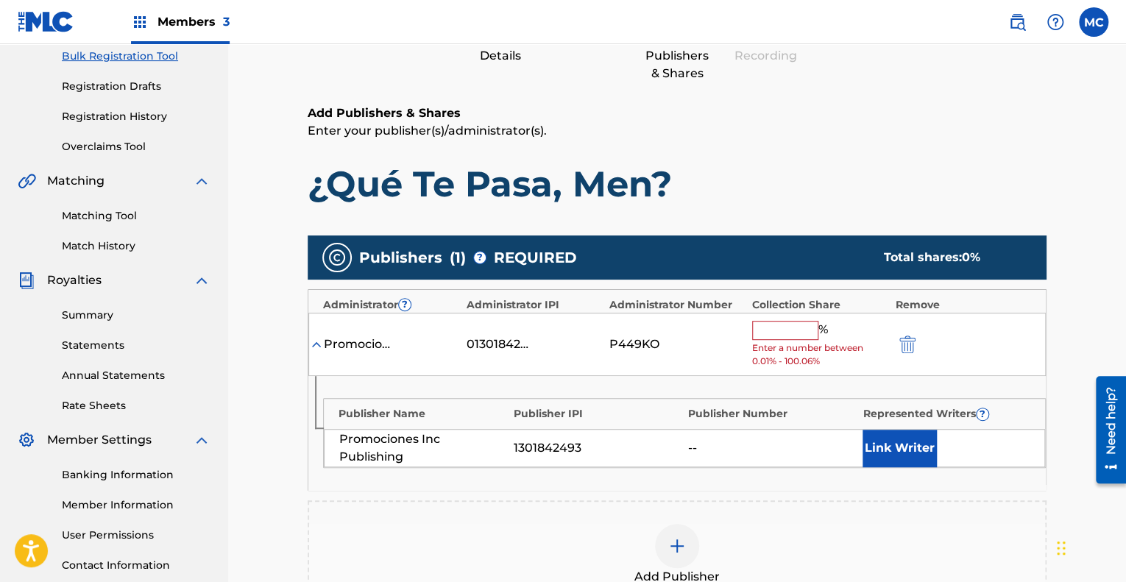
click at [895, 452] on button "Link Writer" at bounding box center [900, 448] width 74 height 37
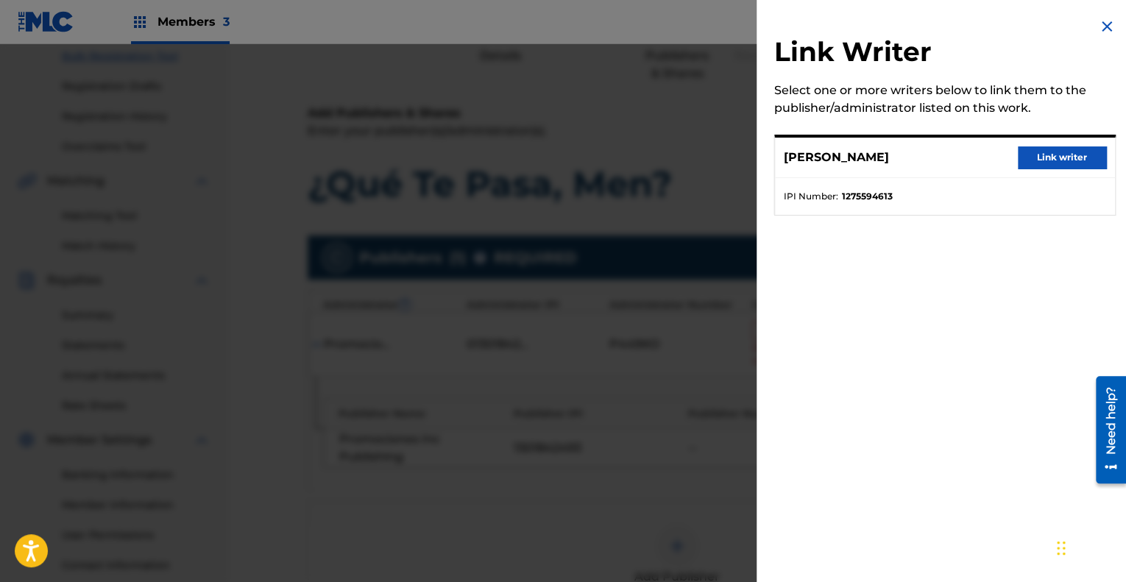
click at [1053, 153] on button "Link writer" at bounding box center [1062, 157] width 88 height 22
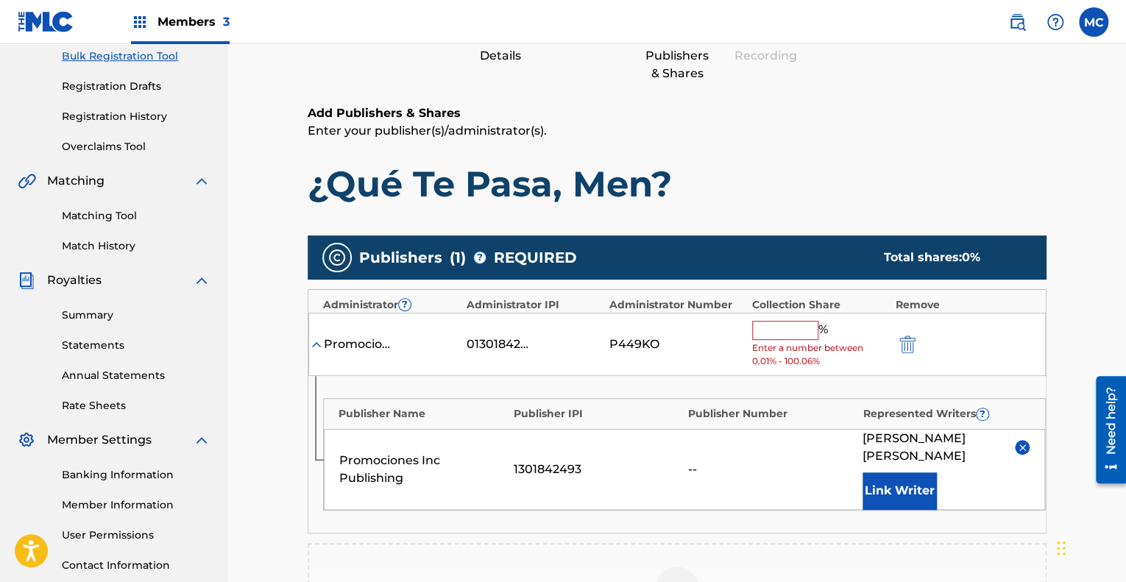
click at [783, 329] on input "text" at bounding box center [785, 330] width 66 height 19
type input "100"
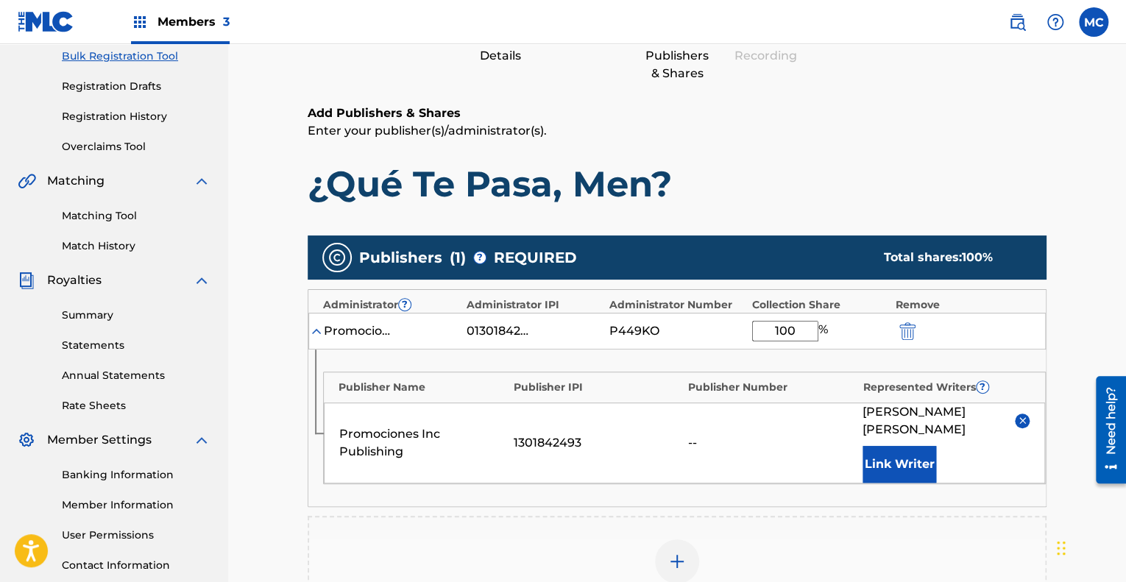
click at [811, 434] on div "--" at bounding box center [771, 443] width 167 height 18
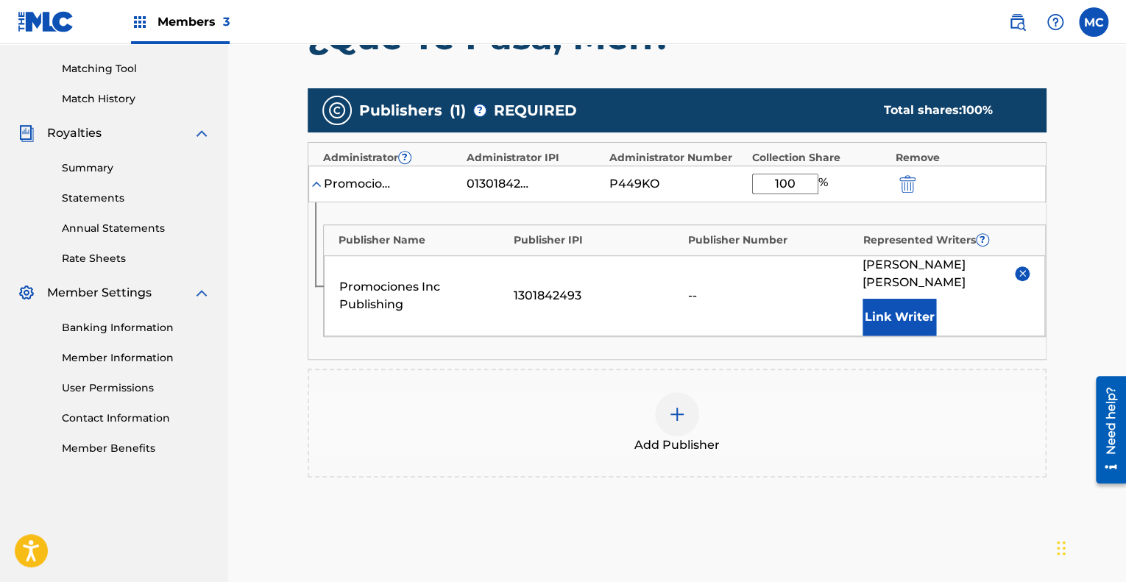
scroll to position [294, 0]
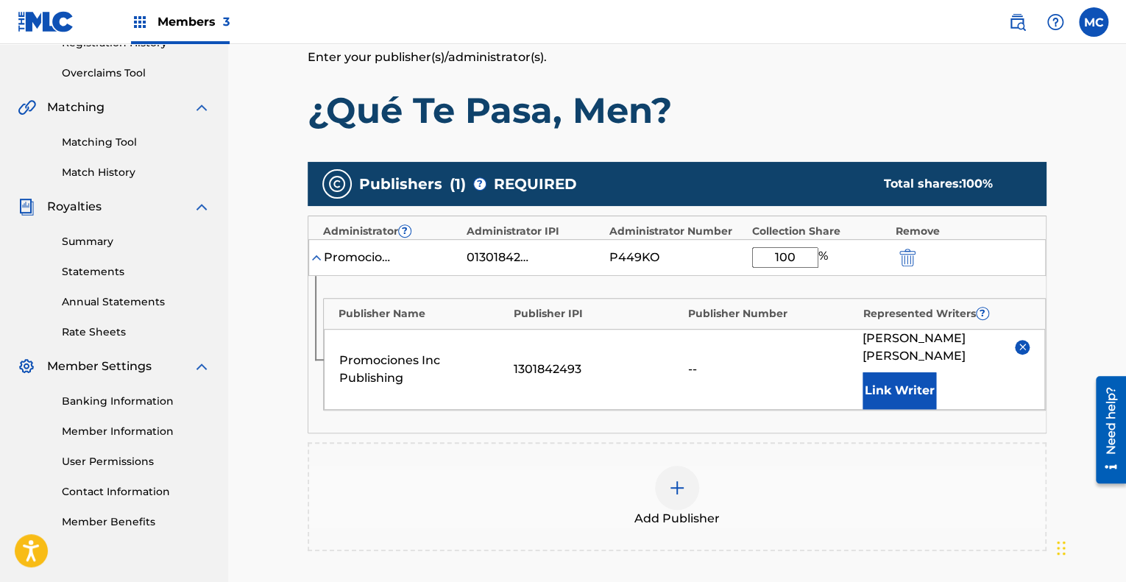
click at [759, 420] on div "Publishers ( 1 ) ? REQUIRED Total shares: 100 % Administrator ? Administrator I…" at bounding box center [677, 356] width 739 height 389
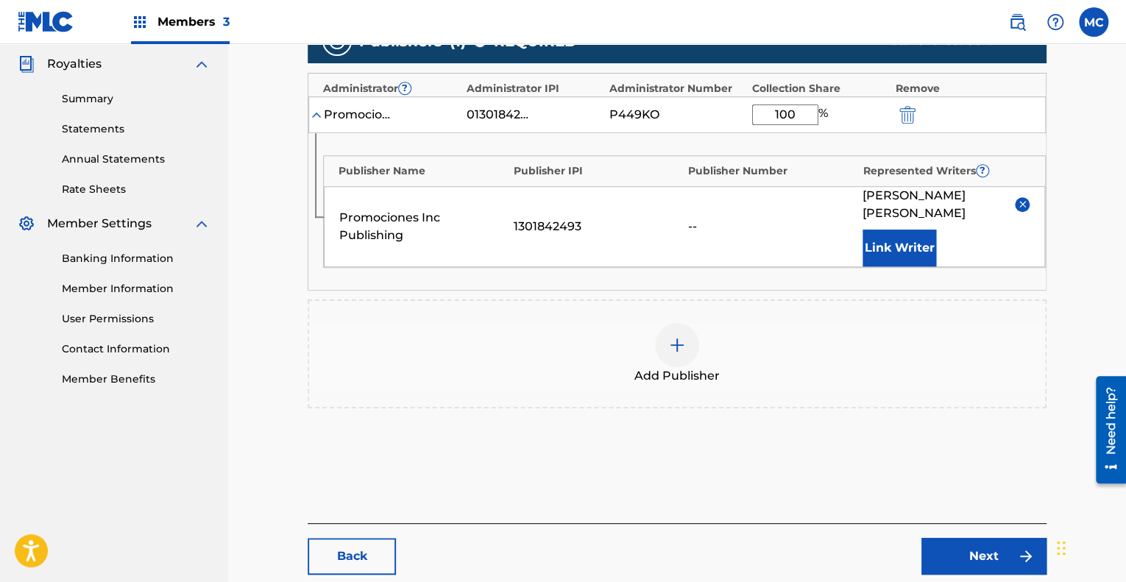
scroll to position [442, 0]
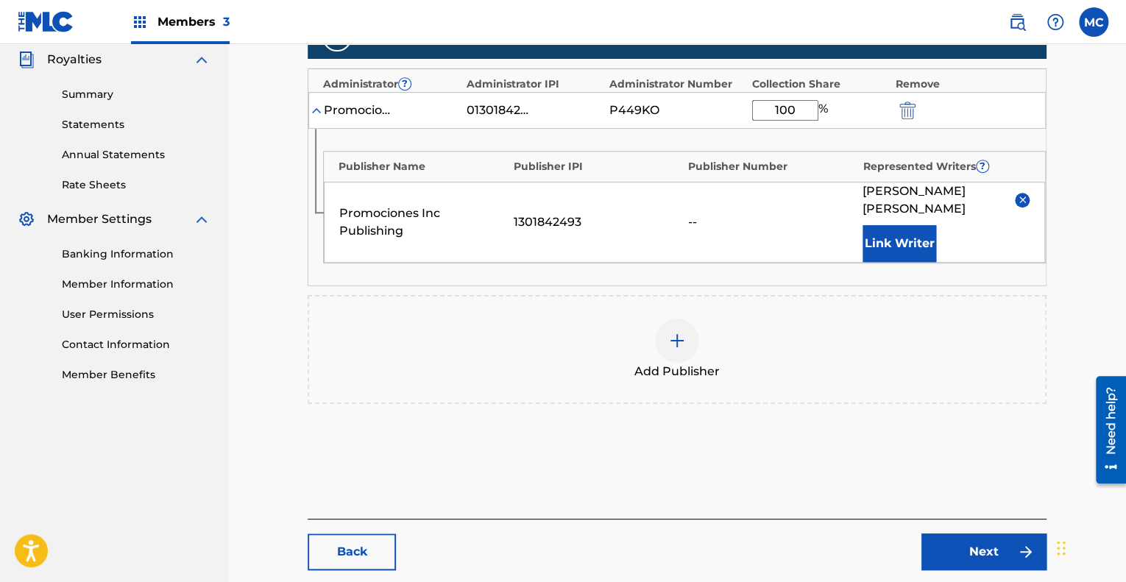
click at [941, 534] on link "Next" at bounding box center [983, 552] width 125 height 37
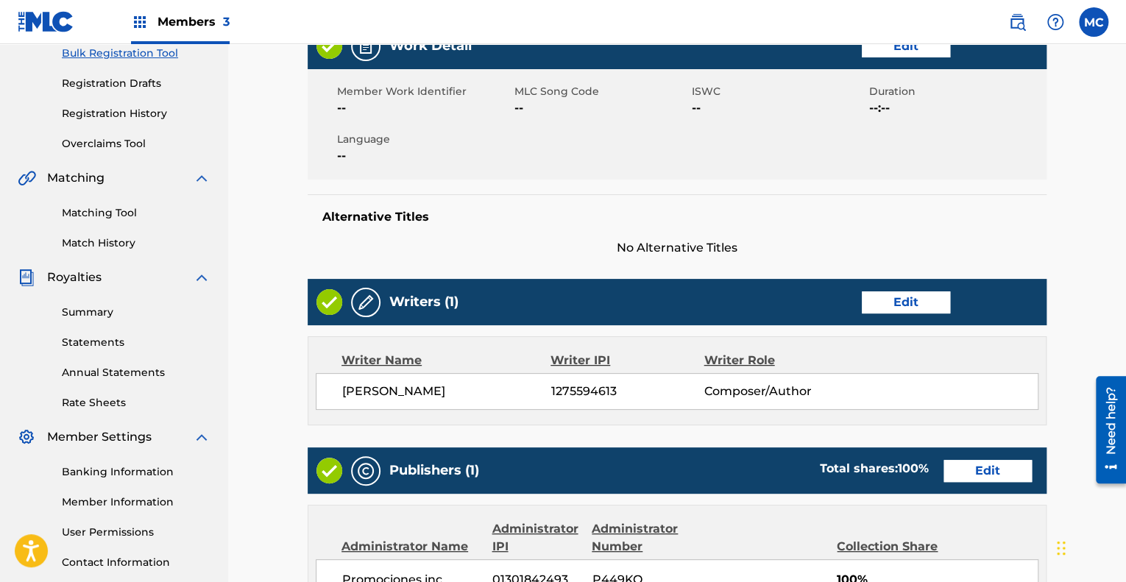
scroll to position [198, 0]
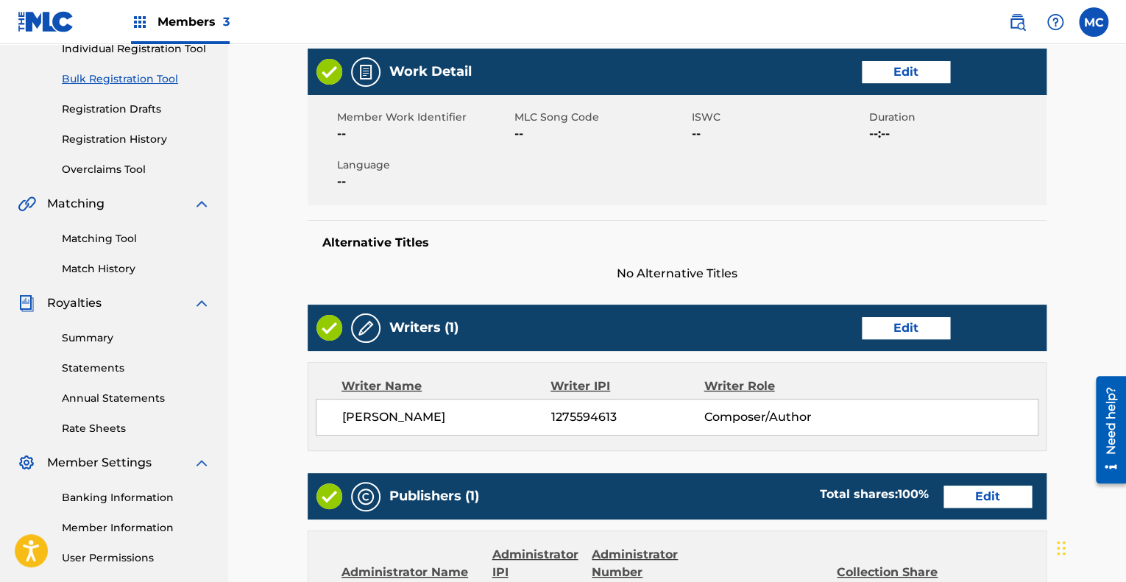
click at [913, 76] on link "Edit" at bounding box center [906, 72] width 88 height 22
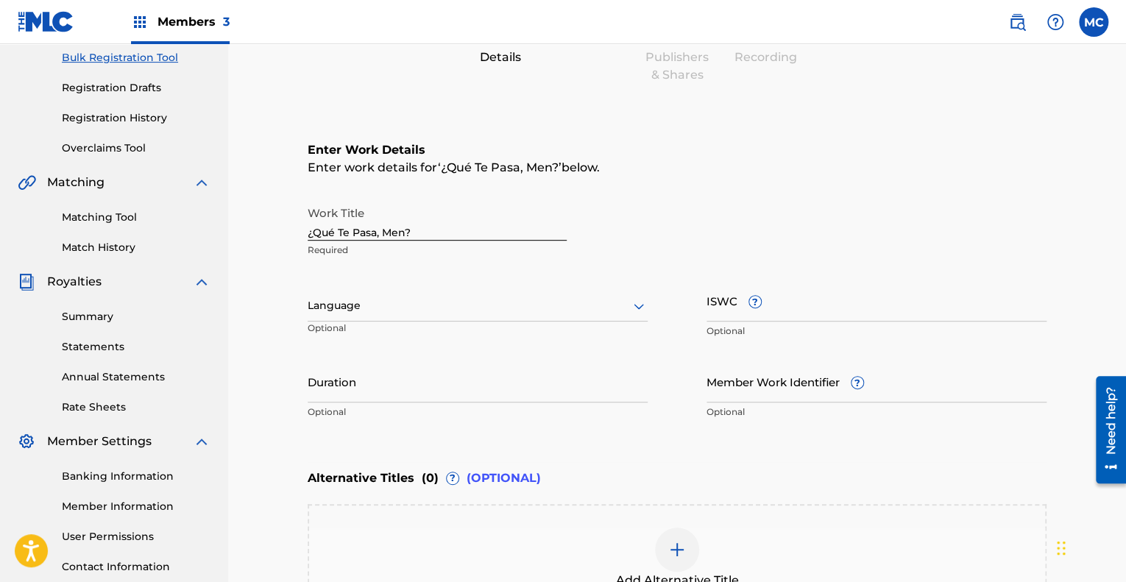
scroll to position [221, 0]
click at [389, 303] on div at bounding box center [478, 304] width 340 height 18
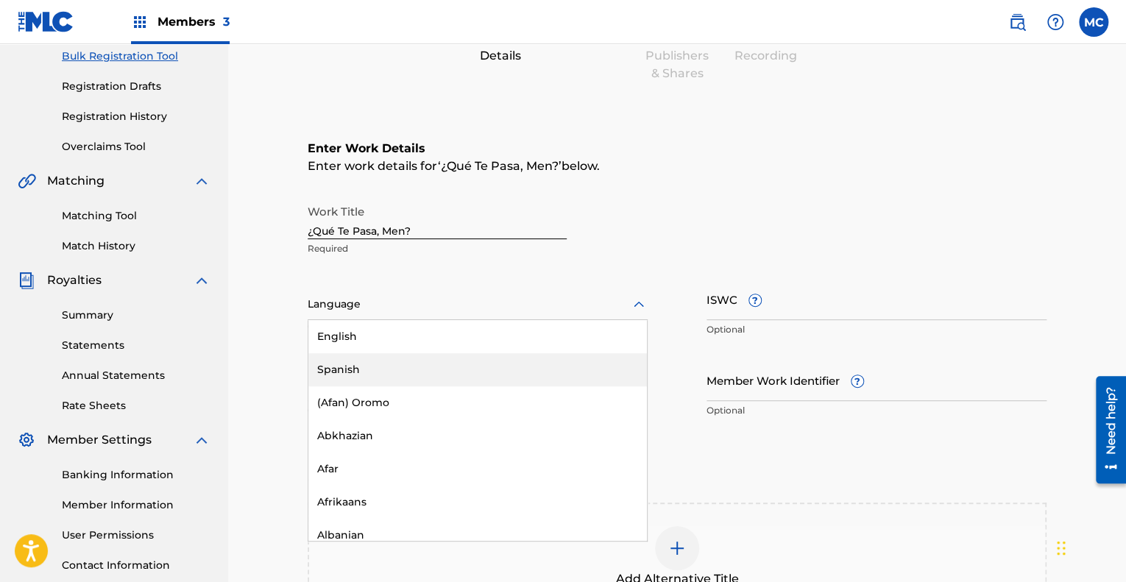
click at [372, 368] on div "Spanish" at bounding box center [477, 369] width 339 height 33
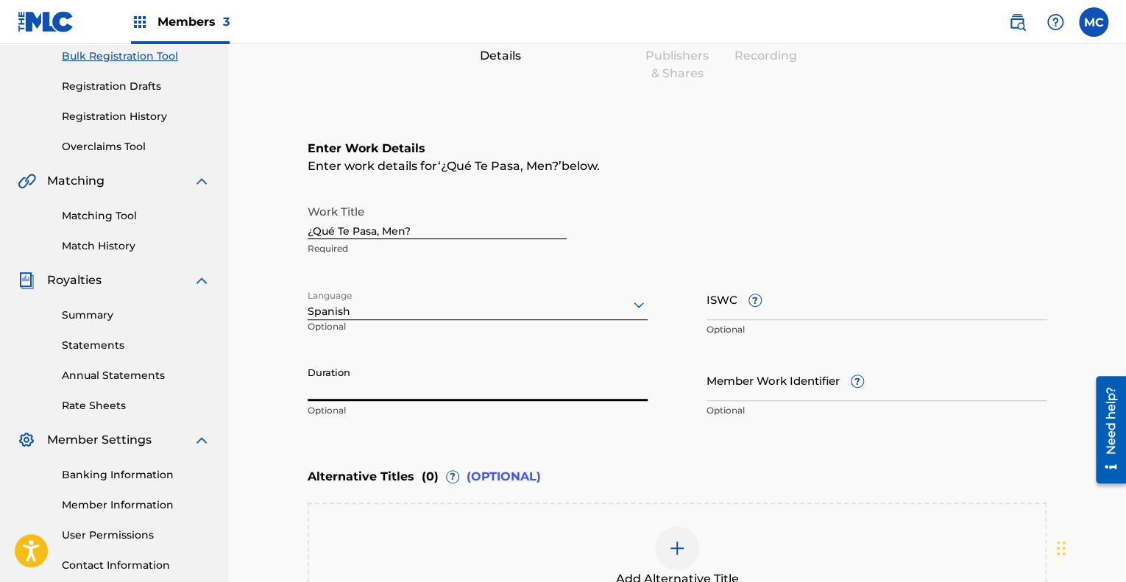
click at [444, 370] on input "Duration" at bounding box center [478, 380] width 340 height 42
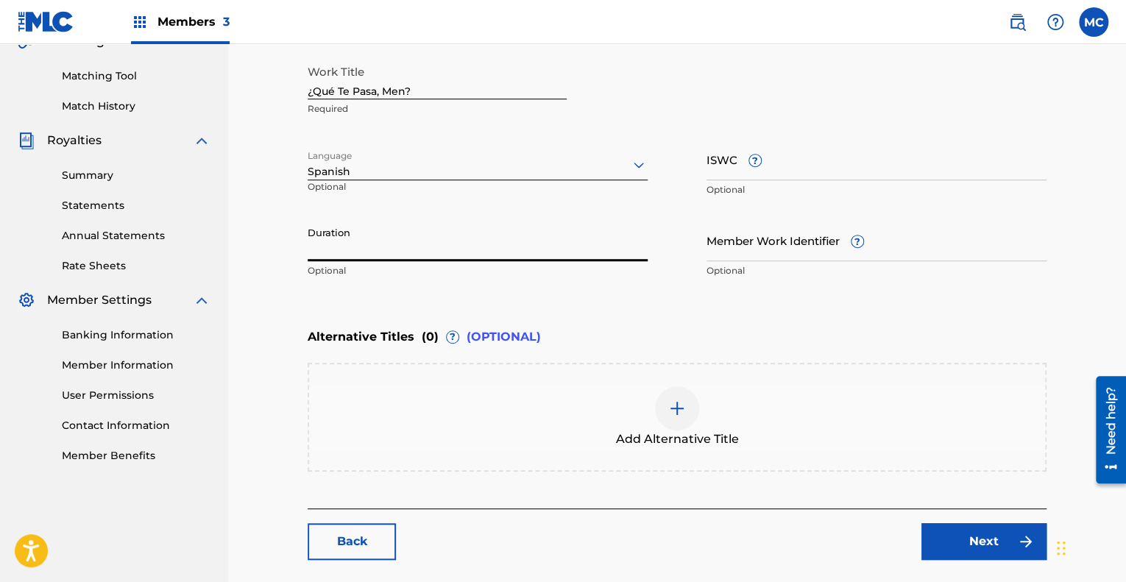
scroll to position [368, 0]
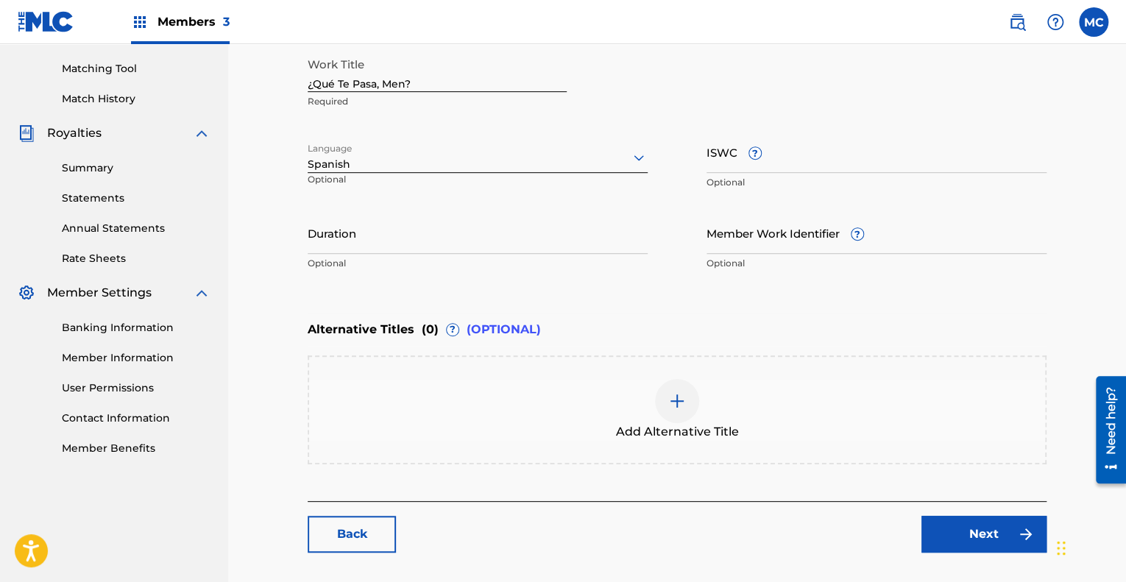
click at [668, 414] on div at bounding box center [677, 401] width 44 height 44
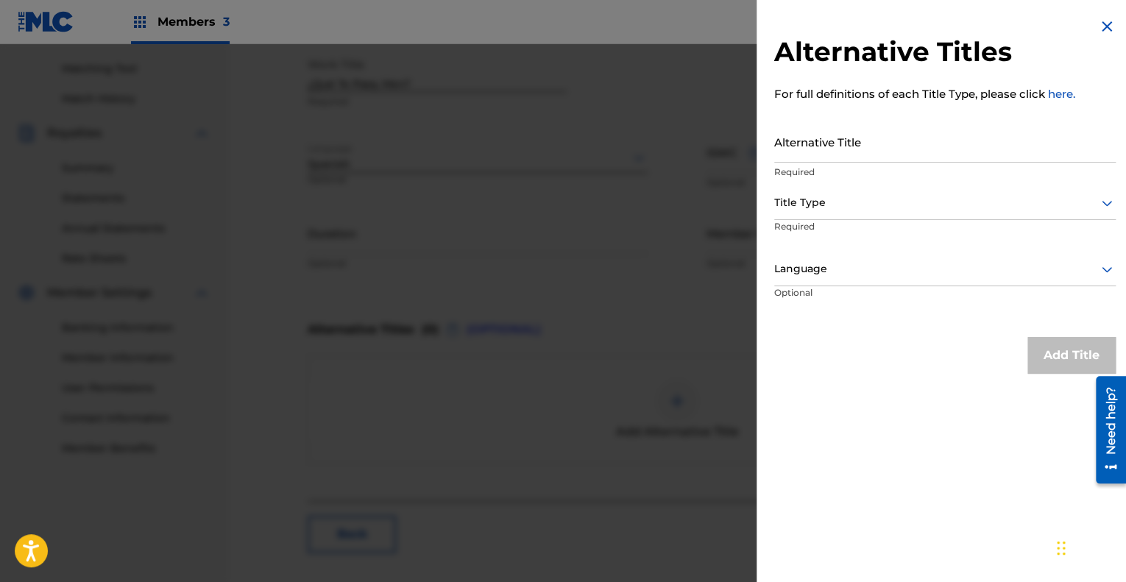
click at [846, 208] on div at bounding box center [945, 203] width 342 height 18
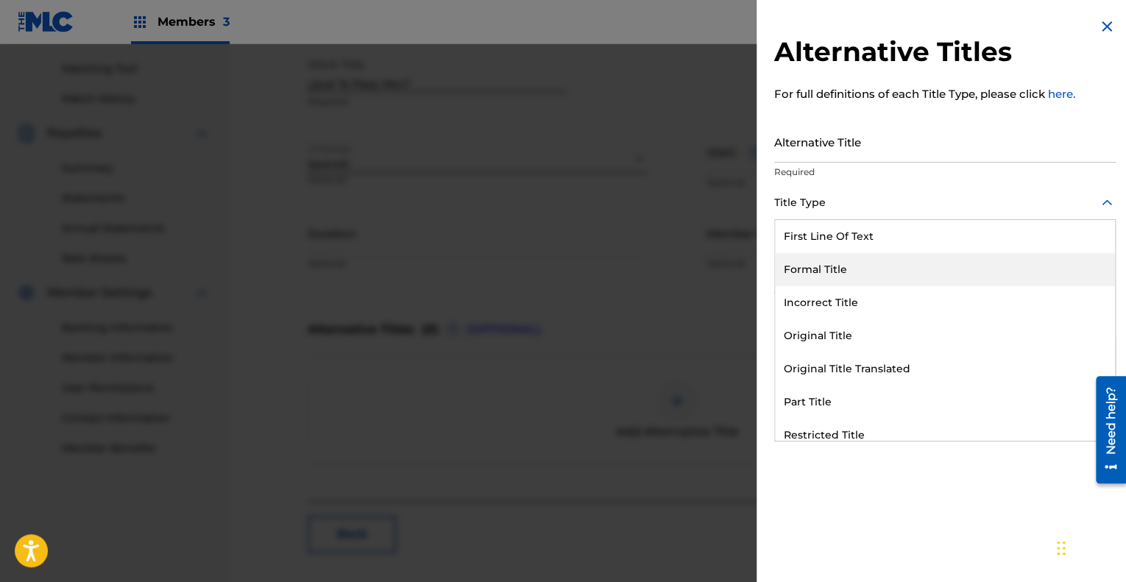
scroll to position [144, 0]
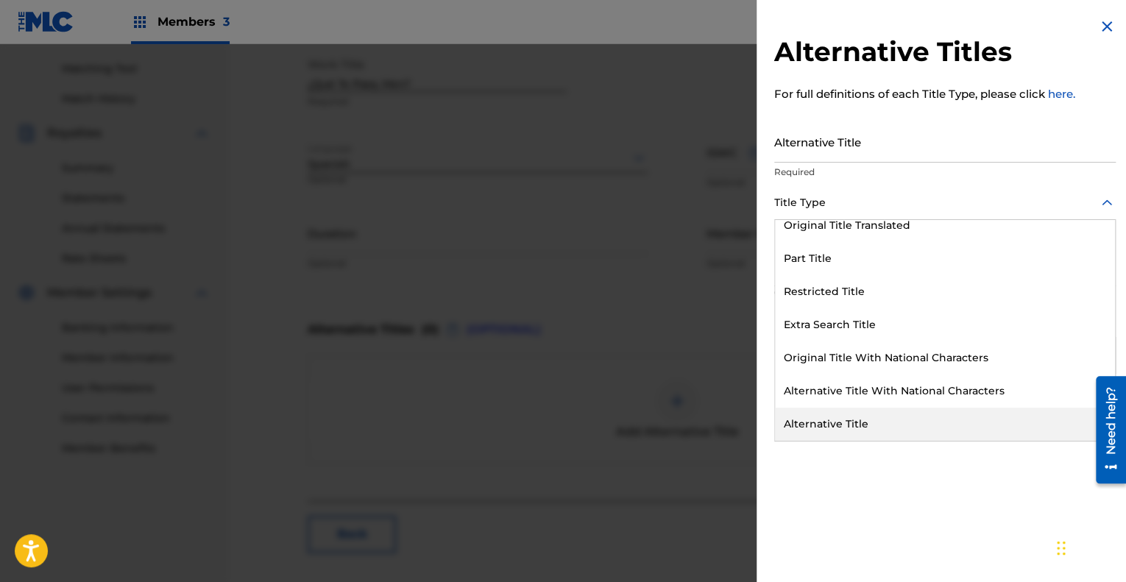
click at [854, 424] on div "Alternative Title" at bounding box center [945, 424] width 340 height 33
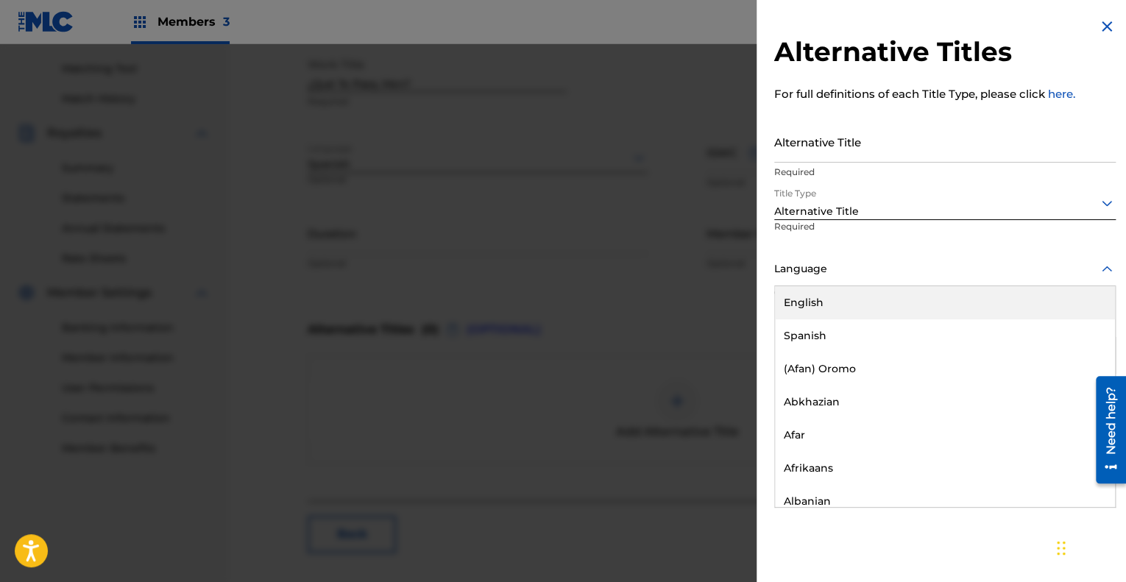
click at [816, 281] on div "Language" at bounding box center [945, 269] width 342 height 33
click at [823, 300] on div "English" at bounding box center [945, 302] width 340 height 33
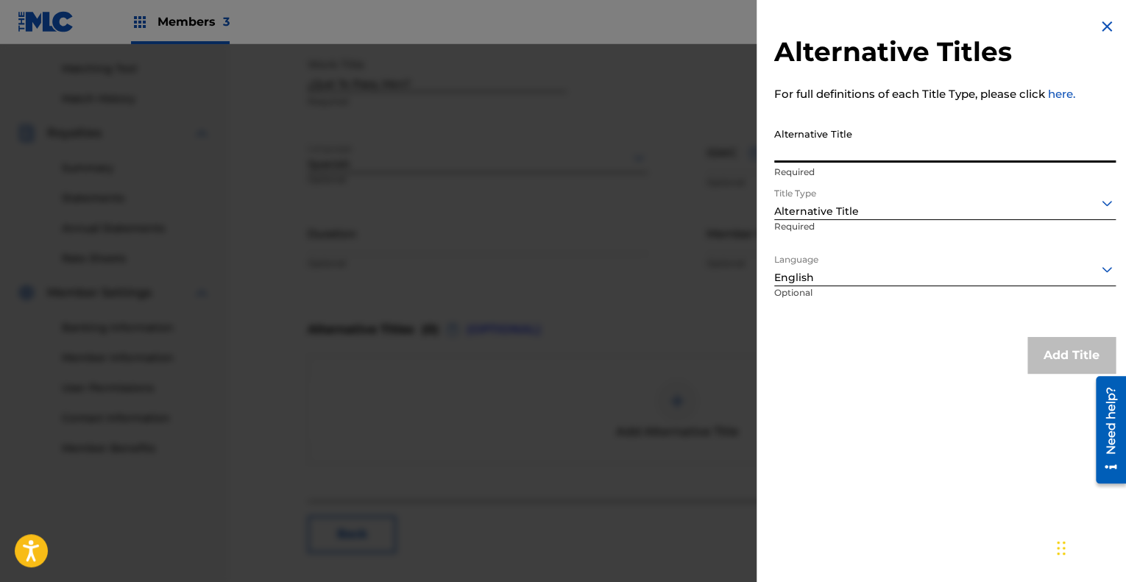
click at [868, 138] on input "Alternative Title" at bounding box center [945, 142] width 342 height 42
paste input "Whats With you Man?"
type input "Whats With you Man?"
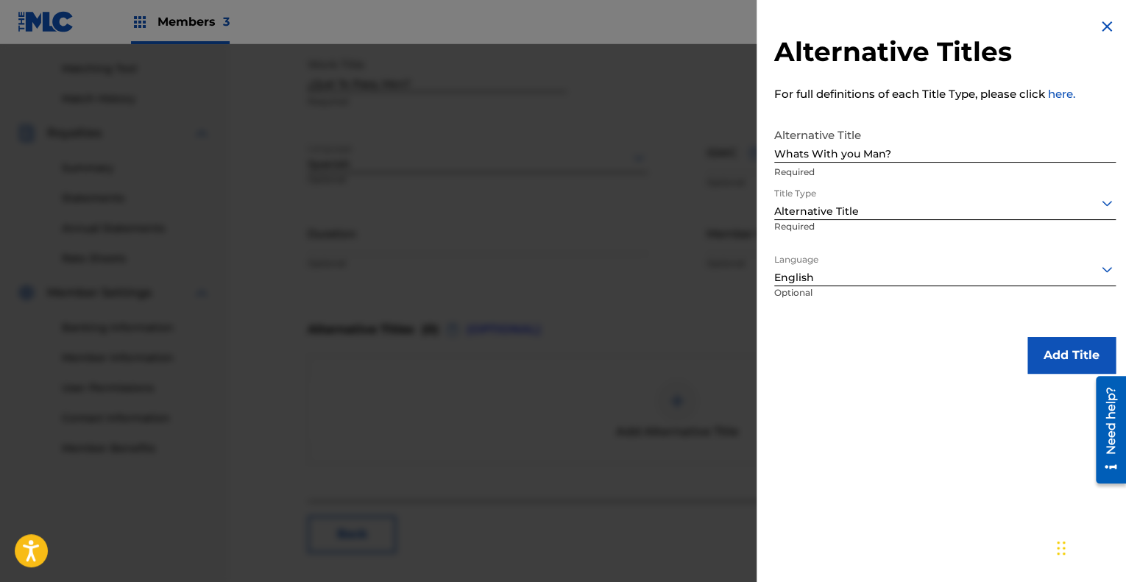
click at [1061, 350] on button "Add Title" at bounding box center [1071, 355] width 88 height 37
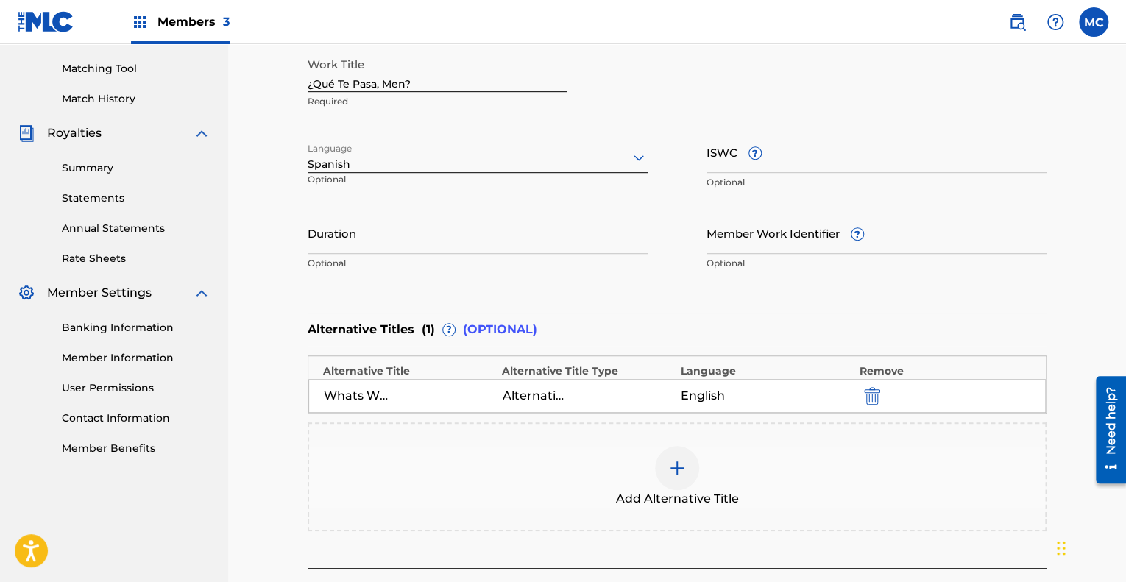
scroll to position [294, 0]
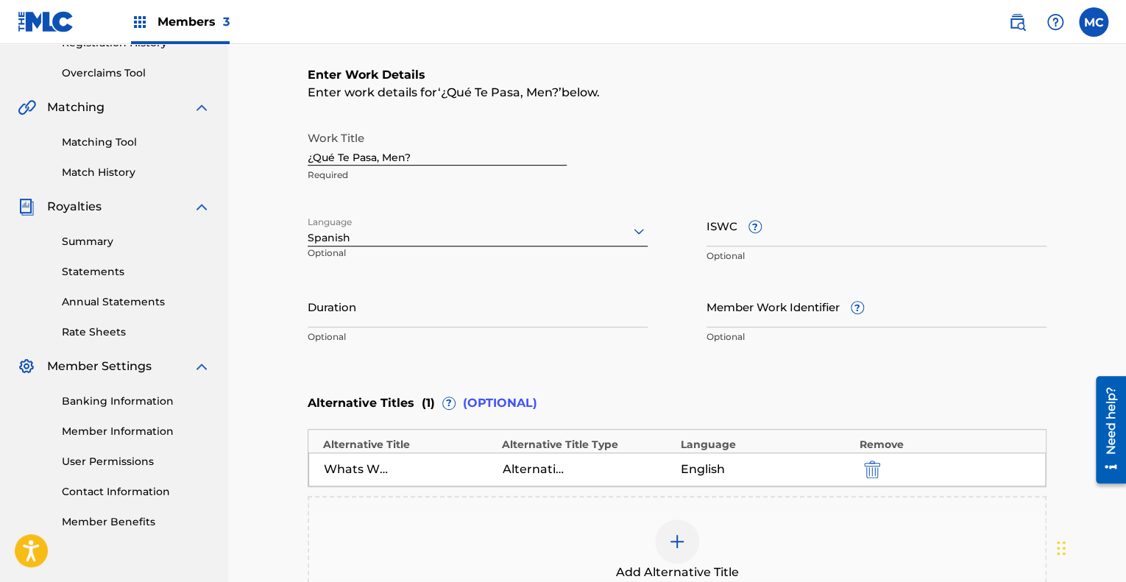
click at [350, 322] on input "Duration" at bounding box center [478, 307] width 340 height 42
type input "02:45"
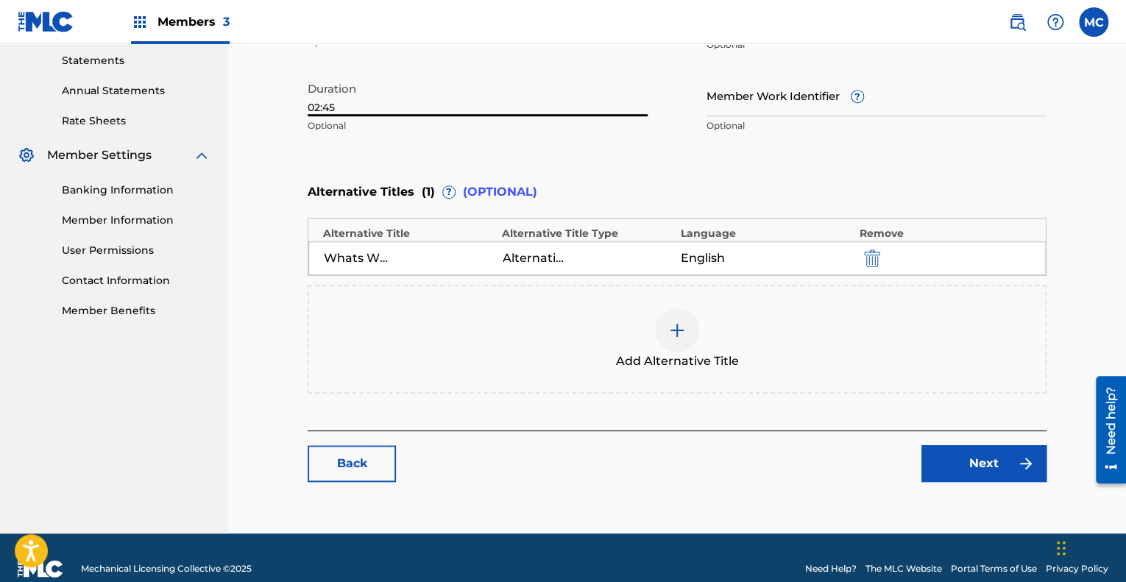
scroll to position [515, 0]
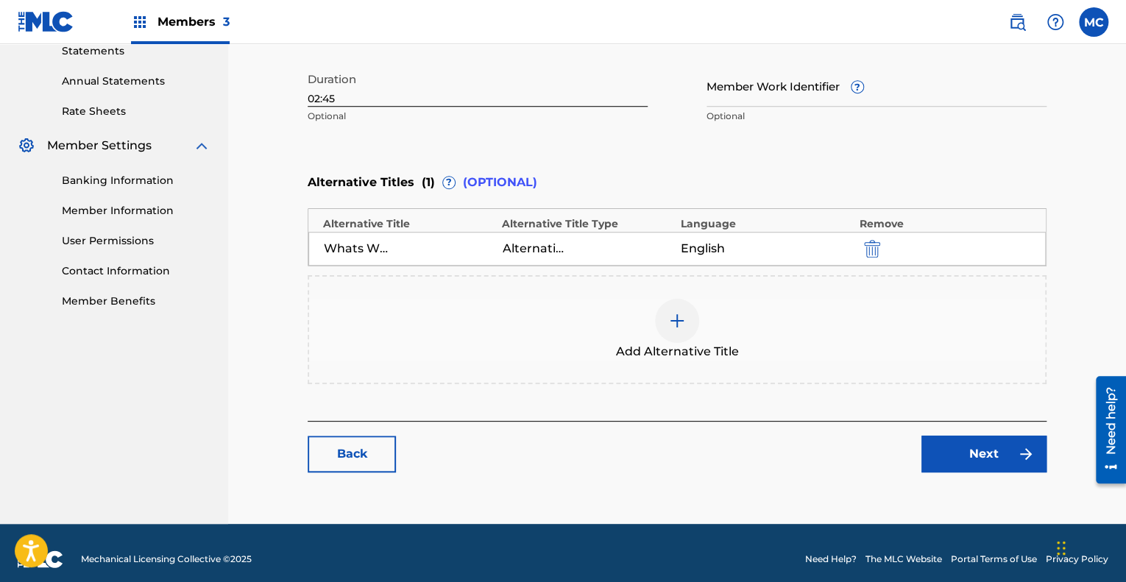
click at [955, 442] on link "Next" at bounding box center [983, 454] width 125 height 37
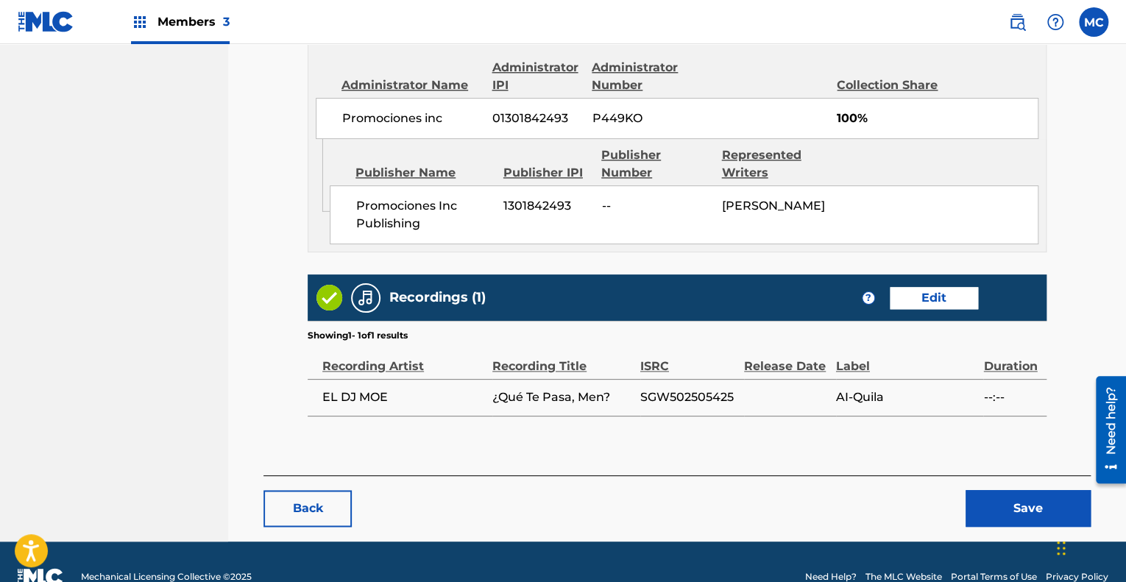
scroll to position [812, 0]
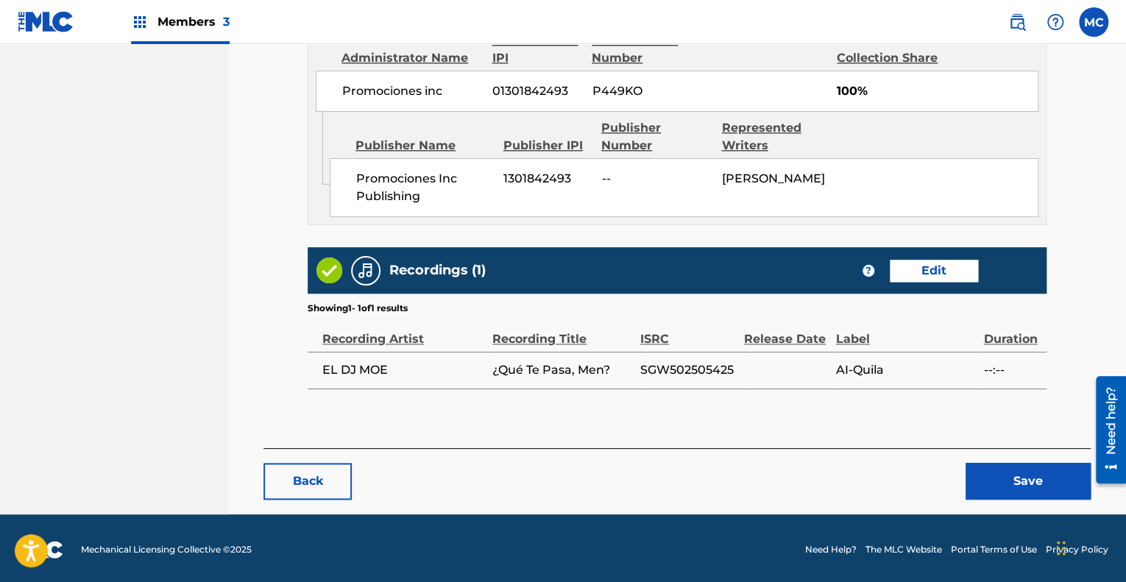
click at [924, 271] on link "Edit" at bounding box center [934, 271] width 88 height 22
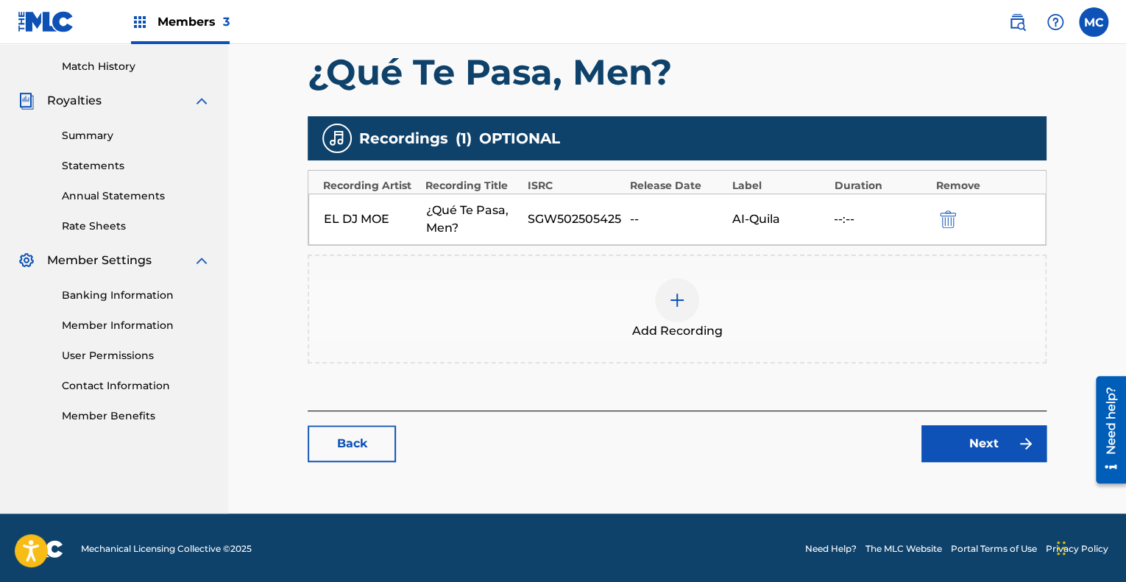
scroll to position [401, 0]
click at [678, 299] on img at bounding box center [677, 300] width 18 height 18
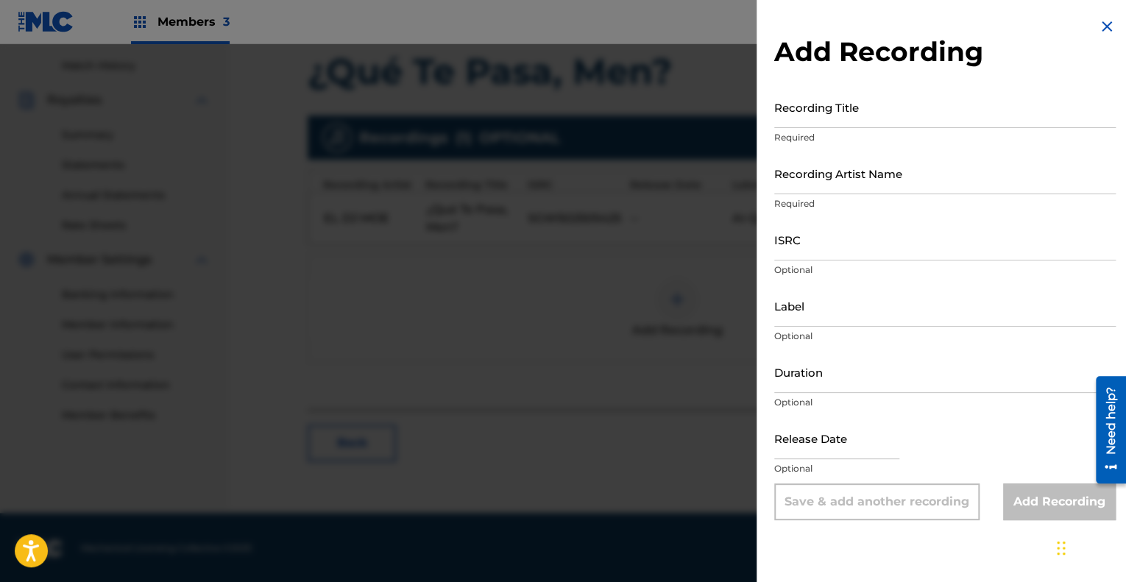
click at [850, 113] on input "Recording Title" at bounding box center [945, 107] width 342 height 42
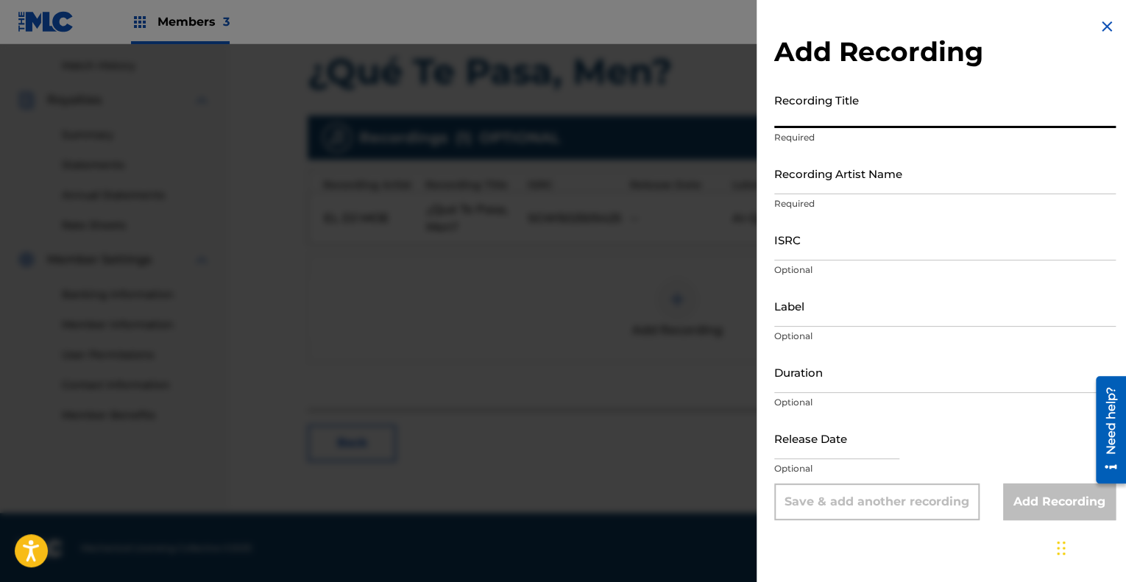
drag, startPoint x: 540, startPoint y: 297, endPoint x: 554, endPoint y: 291, distance: 15.2
click at [548, 293] on div at bounding box center [563, 335] width 1126 height 582
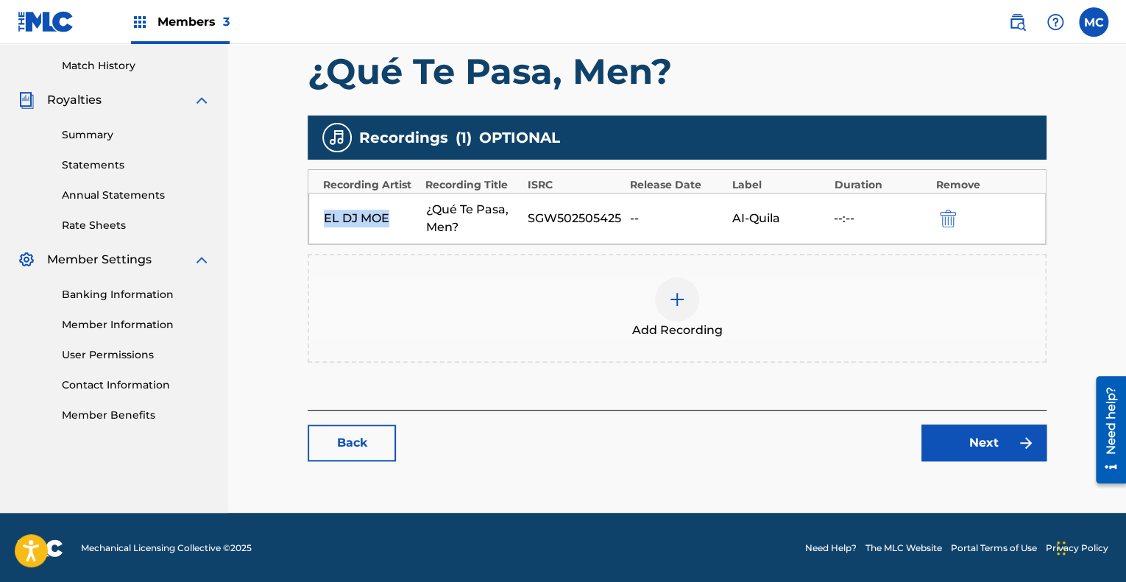
drag, startPoint x: 394, startPoint y: 219, endPoint x: 322, endPoint y: 214, distance: 73.0
click at [321, 214] on div "EL DJ [PERSON_NAME] ¿Qué Te Pasa, Men? SGW502505425 -- AI-Quila --:--" at bounding box center [676, 219] width 737 height 52
click at [342, 215] on div "EL DJ MOE" at bounding box center [371, 219] width 95 height 18
drag, startPoint x: 626, startPoint y: 214, endPoint x: 528, endPoint y: 214, distance: 98.6
click at [528, 214] on div "EL DJ [PERSON_NAME] ¿Qué Te Pasa, Men? SGW502505425 -- AI-Quila --:--" at bounding box center [676, 219] width 737 height 52
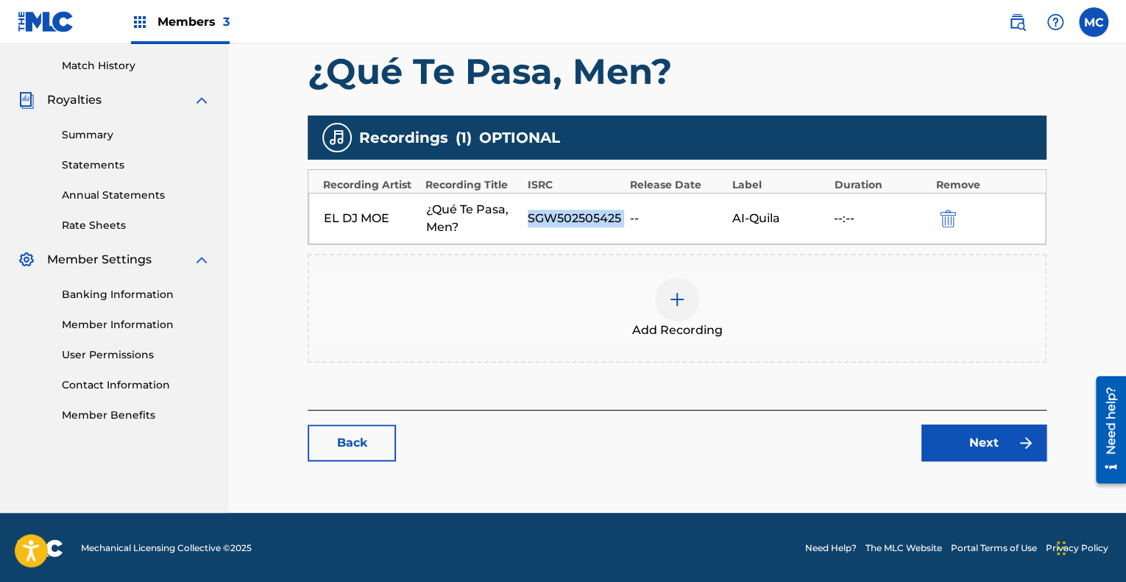
copy div "SGW502505425"
click at [397, 228] on div "EL DJ [PERSON_NAME] ¿Qué Te Pasa, Men? SGW502505425 -- AI-Quila --:--" at bounding box center [676, 219] width 737 height 52
drag, startPoint x: 392, startPoint y: 216, endPoint x: 302, endPoint y: 216, distance: 89.8
click at [302, 216] on main "Catalog Enter Work Details Add Writers Add Publishers & Shares Add Recording Re…" at bounding box center [676, 108] width 827 height 782
click at [673, 300] on img at bounding box center [677, 300] width 18 height 18
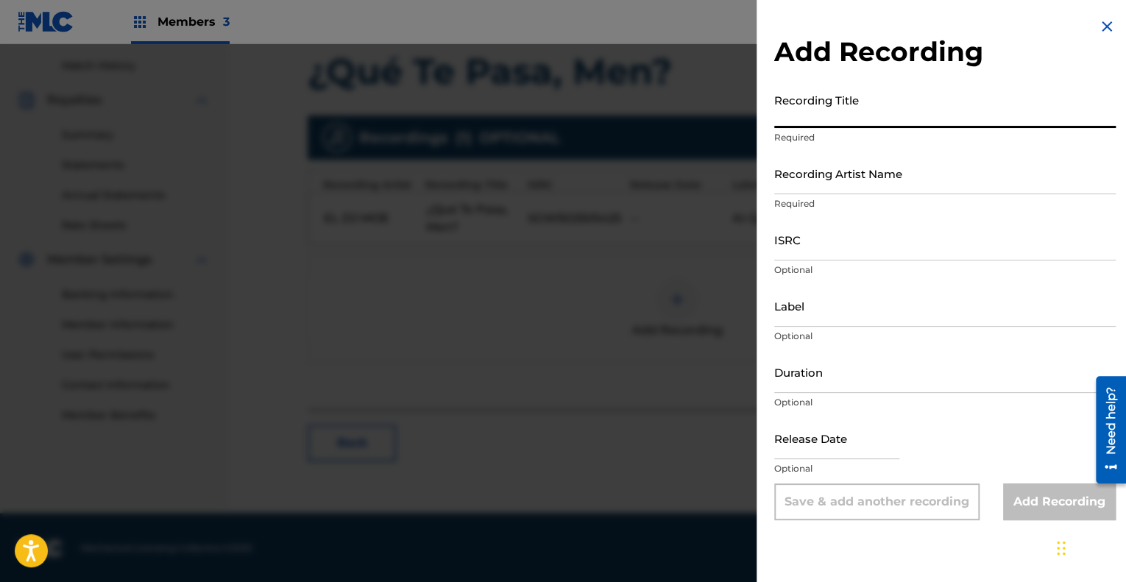
click at [893, 114] on input "Recording Title" at bounding box center [945, 107] width 342 height 42
paste input "SGW502505425"
type input "SGW502505425"
drag, startPoint x: 859, startPoint y: 122, endPoint x: 737, endPoint y: 130, distance: 121.7
click at [737, 130] on div "Add Recording Recording Title SGW502505425 Required Recording Artist Name Requi…" at bounding box center [563, 313] width 1126 height 538
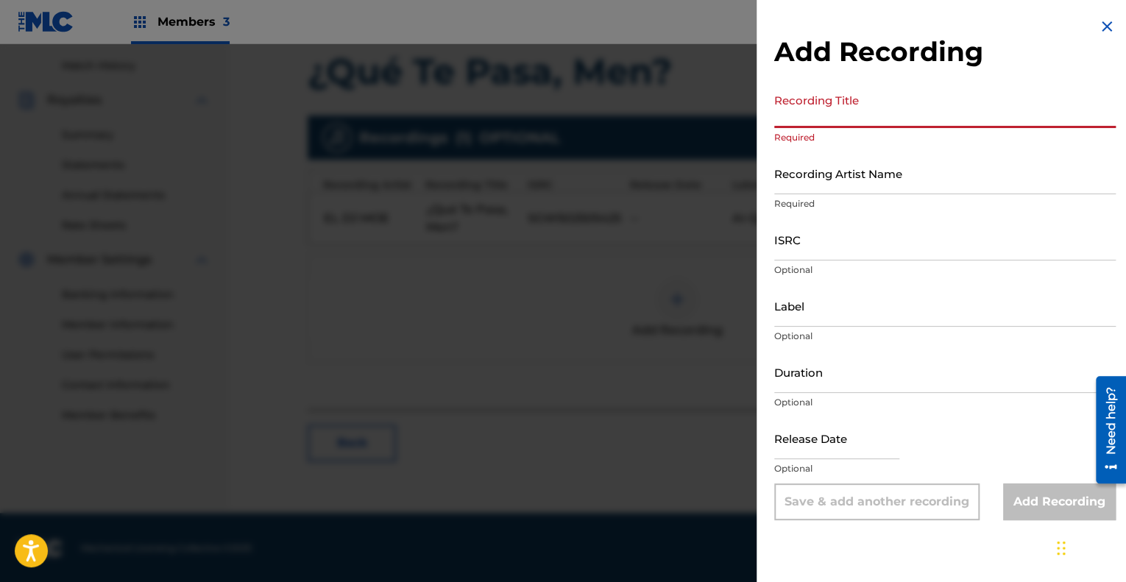
click at [845, 242] on input "ISRC" at bounding box center [945, 240] width 342 height 42
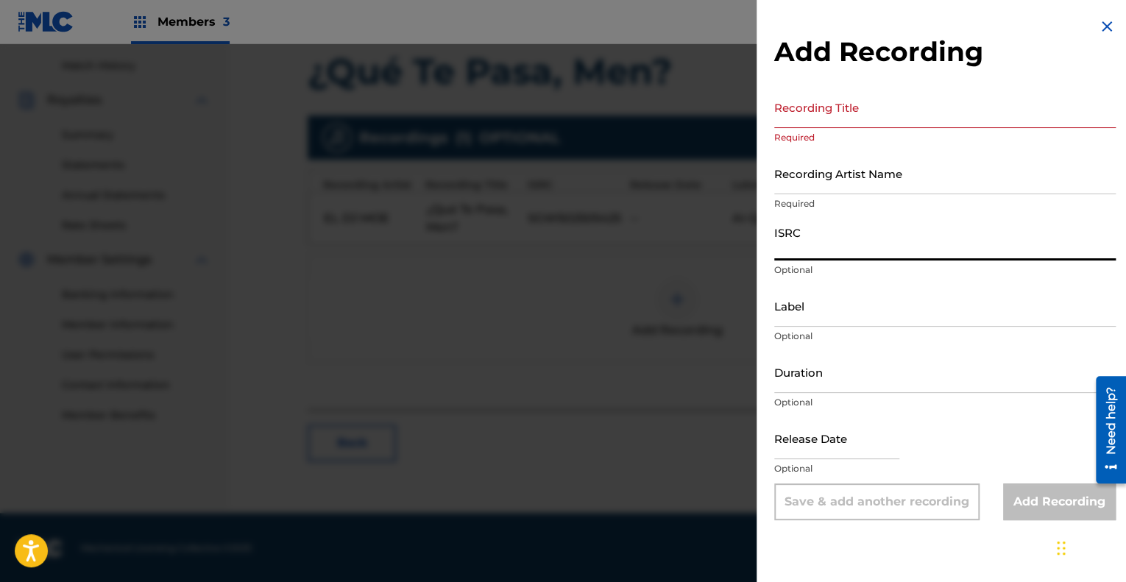
paste input "SGW502505425"
type input "SGW502505425"
click at [814, 297] on input "Label" at bounding box center [945, 306] width 342 height 42
click at [824, 328] on div "Label Optional" at bounding box center [945, 318] width 342 height 66
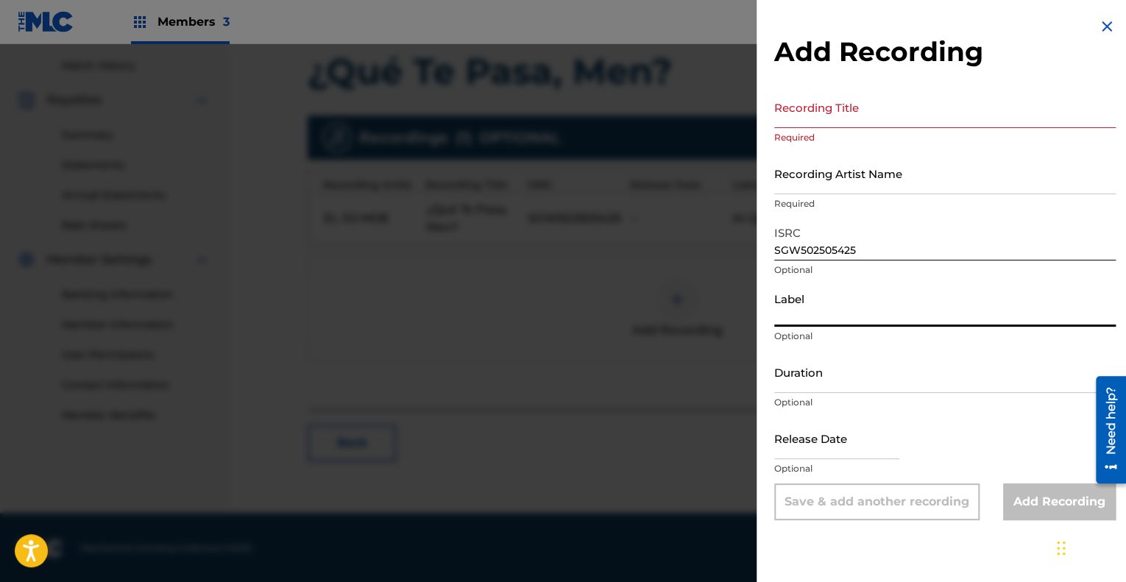
click at [827, 311] on input "Label" at bounding box center [945, 306] width 342 height 42
type input "Promociones Inc"
click at [857, 386] on input "Duration" at bounding box center [945, 372] width 342 height 42
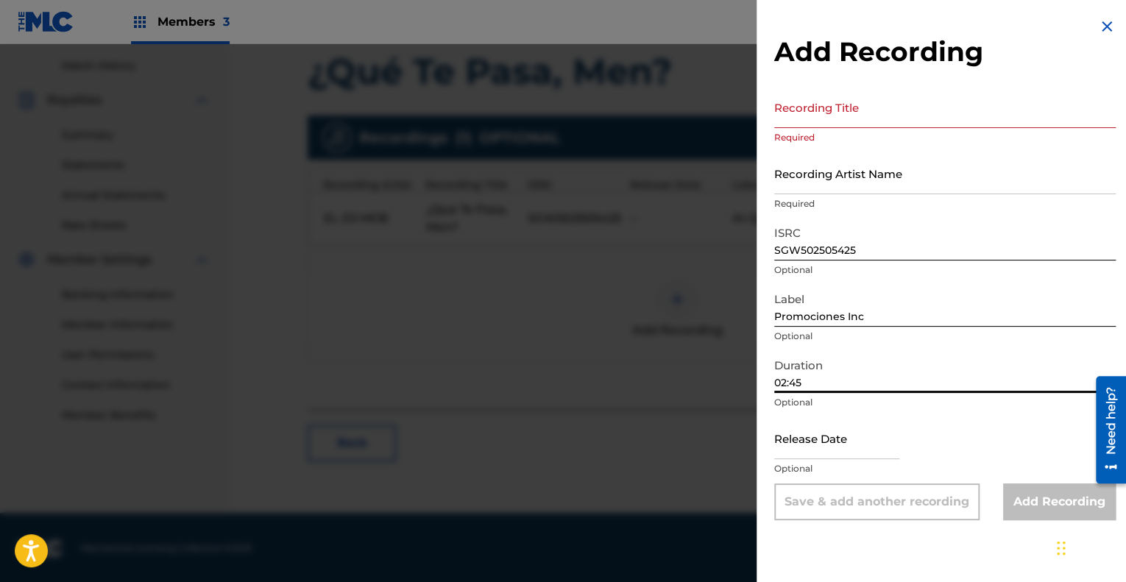
type input "02:45"
click at [858, 453] on input "text" at bounding box center [836, 438] width 125 height 42
select select "7"
select select "2025"
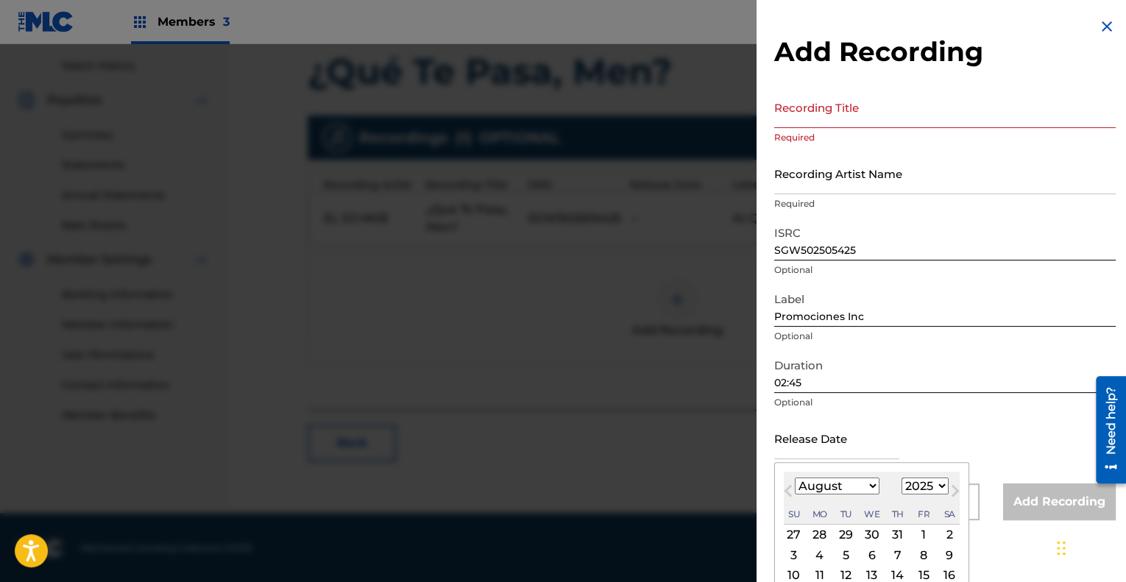
paste input "[DATE]"
type input "[DATE]"
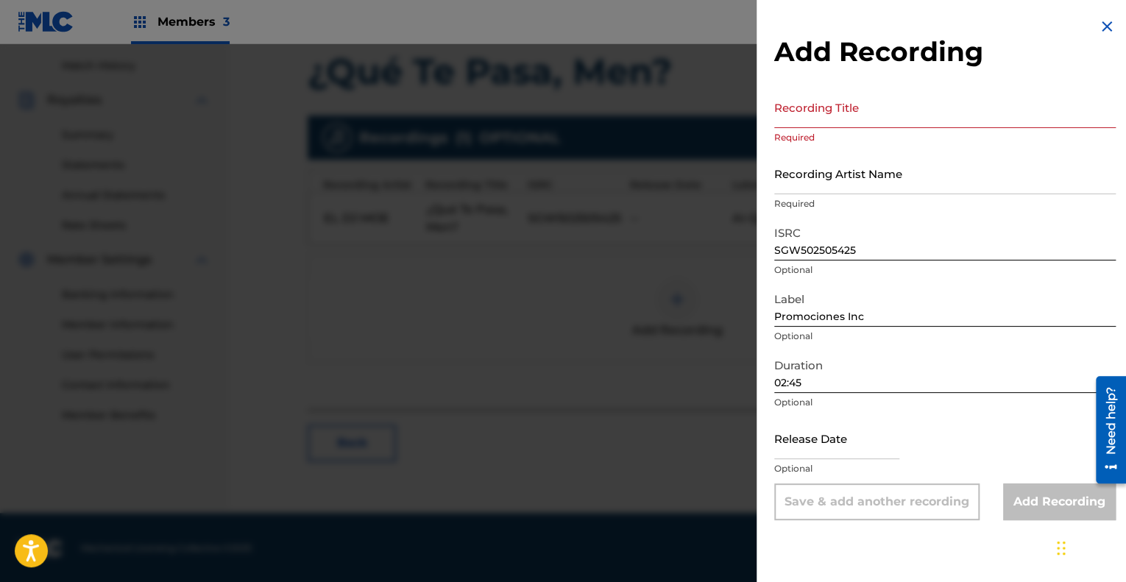
scroll to position [0, 0]
click at [956, 342] on form "Recording Title Required Recording Artist Name Required ISRC SGW502505425 Optio…" at bounding box center [945, 303] width 342 height 434
click at [836, 433] on input "text" at bounding box center [836, 438] width 125 height 42
select select "7"
select select "2025"
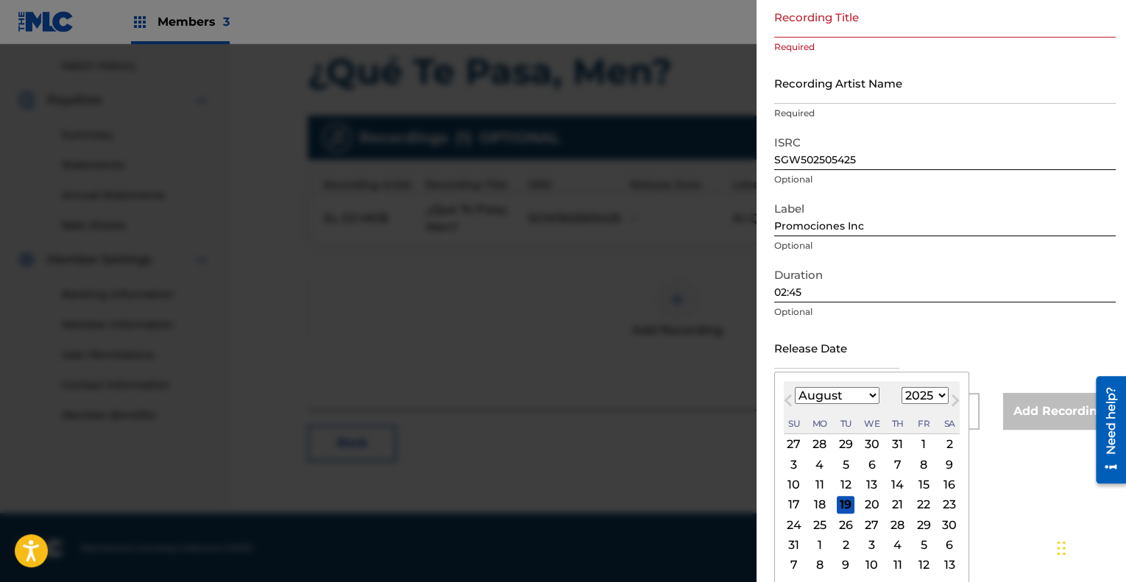
scroll to position [92, 0]
click at [860, 403] on div "January February March April May June July August September October November De…" at bounding box center [837, 395] width 85 height 18
click at [863, 397] on select "January February March April May June July August September October November De…" at bounding box center [837, 394] width 85 height 17
select select "6"
click at [795, 403] on select "January February March April May June July August September October November De…" at bounding box center [837, 394] width 85 height 17
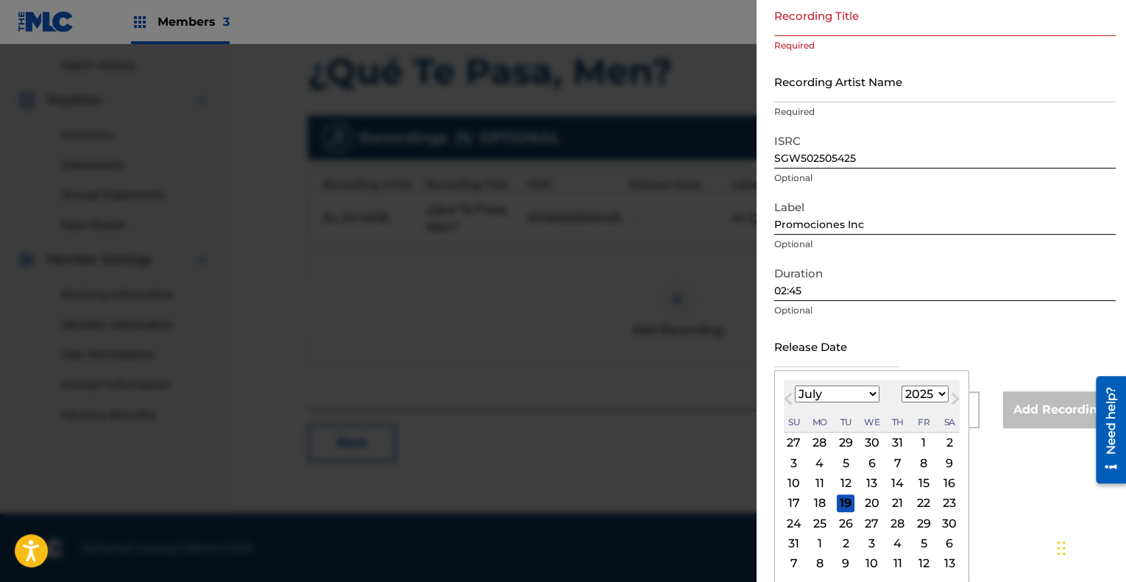
scroll to position [72, 0]
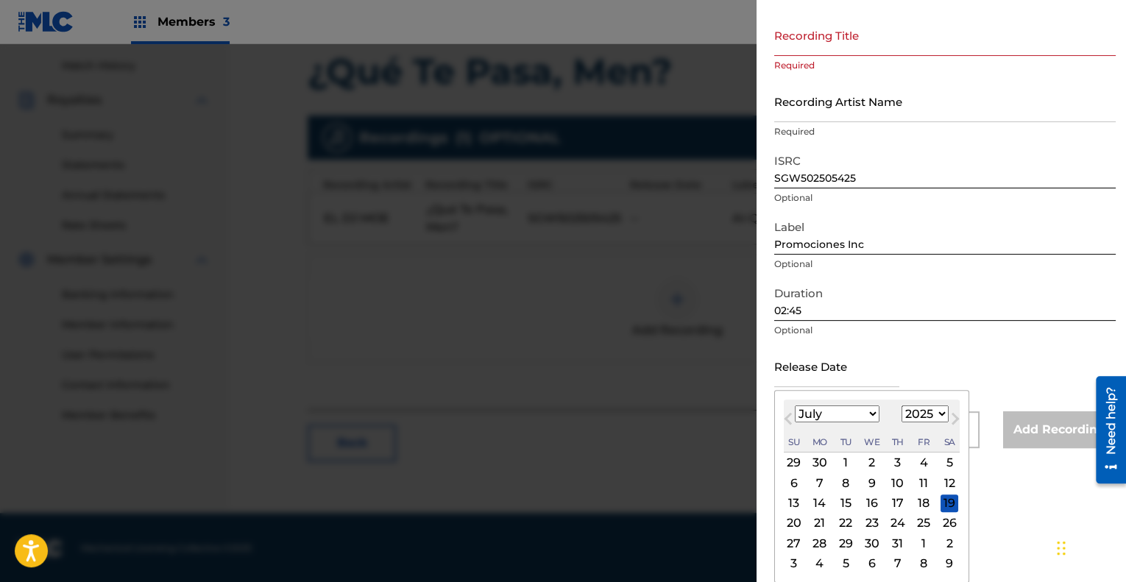
click at [792, 517] on div "20" at bounding box center [794, 523] width 18 height 18
type input "[DATE]"
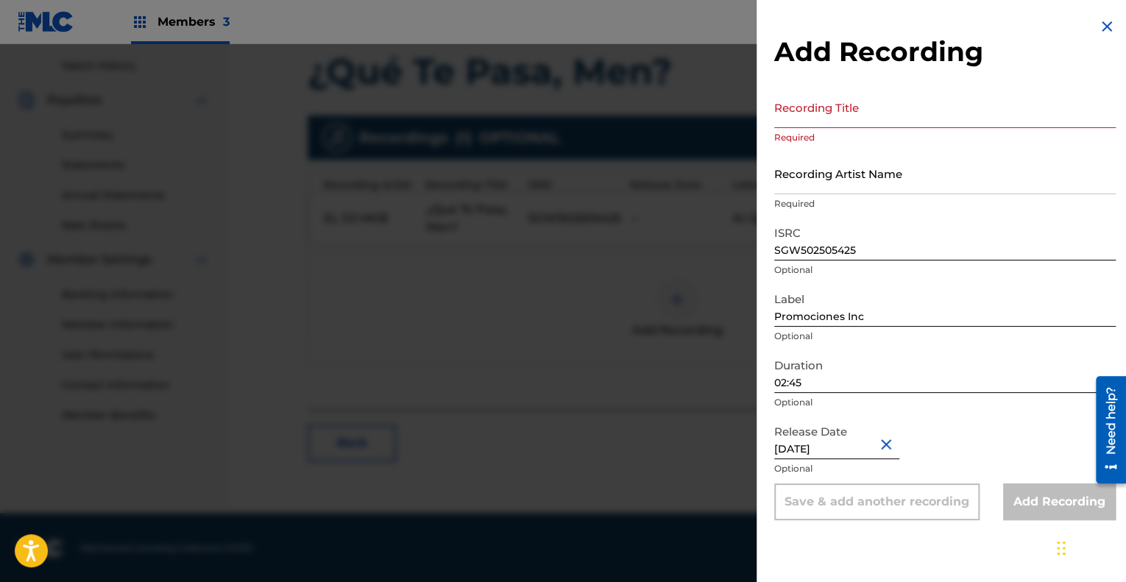
click at [939, 414] on div "Duration 02:45 Optional" at bounding box center [945, 384] width 342 height 66
click at [898, 312] on input "Promociones Inc" at bounding box center [945, 306] width 342 height 42
type input "Promociones Inc"
click at [779, 104] on input "Recording Title" at bounding box center [945, 107] width 342 height 42
paste input "¿Qué Te Pasa, Men?"
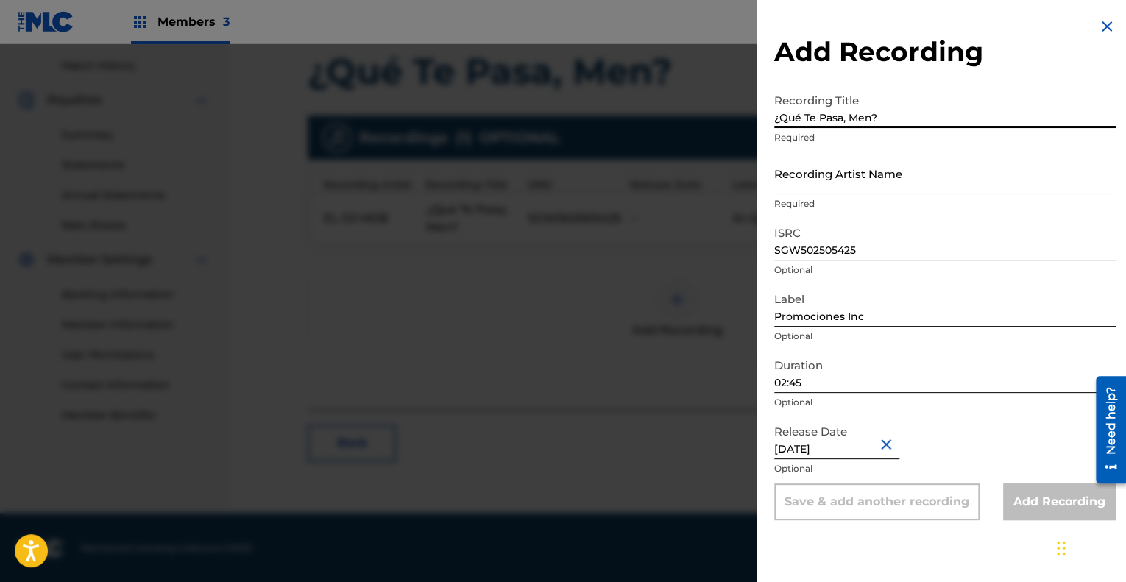
type input "¿Qué Te Pasa, Men?"
click at [947, 153] on input "Recording Artist Name" at bounding box center [945, 173] width 342 height 42
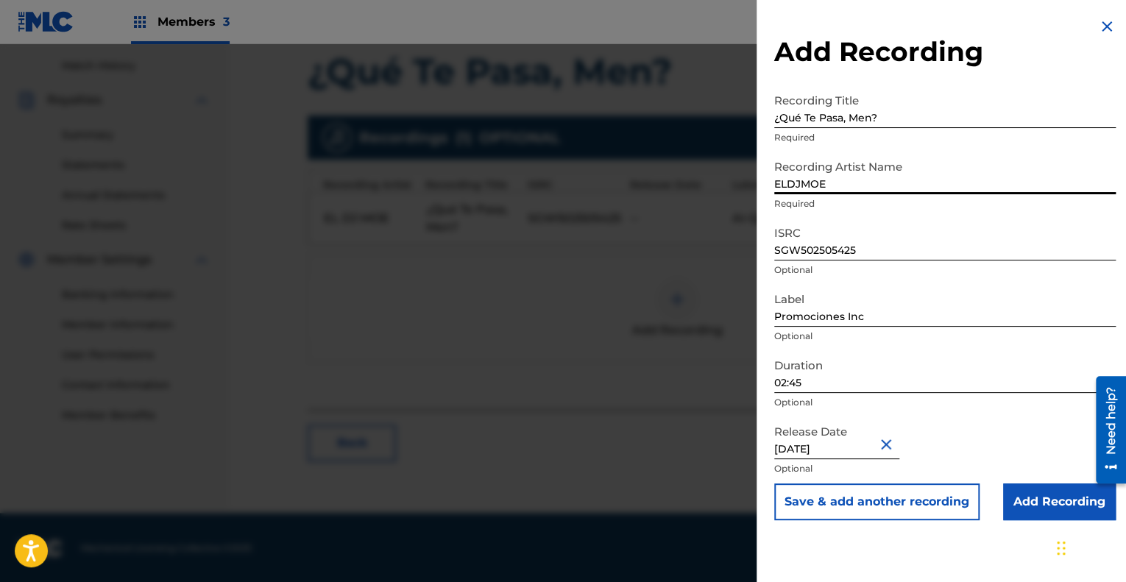
click at [788, 185] on input "ELDJMOE" at bounding box center [945, 173] width 342 height 42
click at [805, 182] on input "EL DJMOE" at bounding box center [945, 173] width 342 height 42
type input "EL DJ MOE"
click at [893, 223] on input "SGW502505425" at bounding box center [945, 240] width 342 height 42
click at [1033, 503] on input "Add Recording" at bounding box center [1059, 502] width 113 height 37
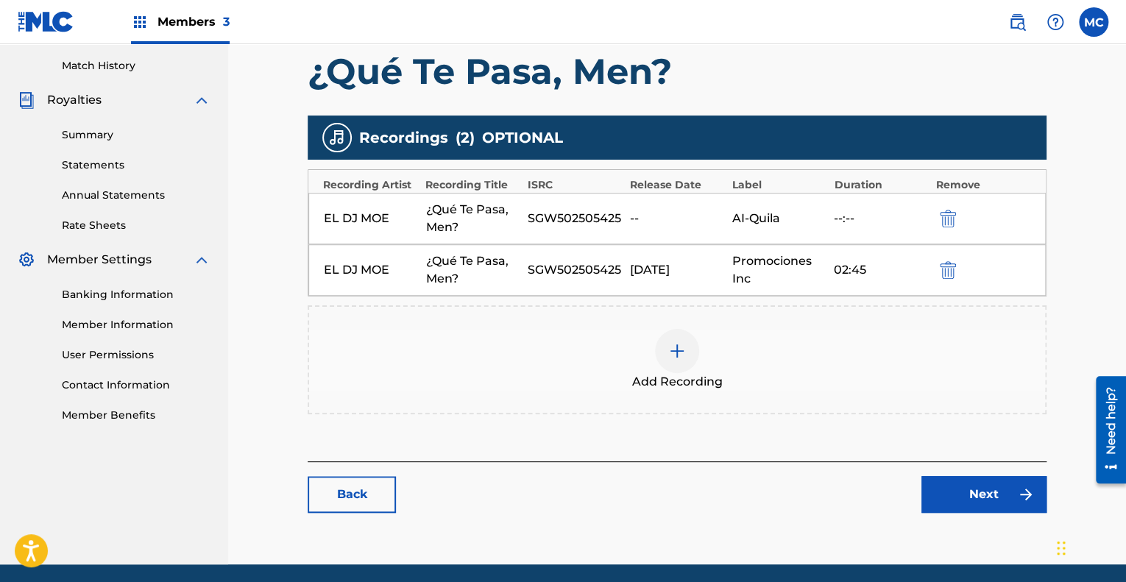
click at [952, 220] on img "submit" at bounding box center [948, 219] width 16 height 18
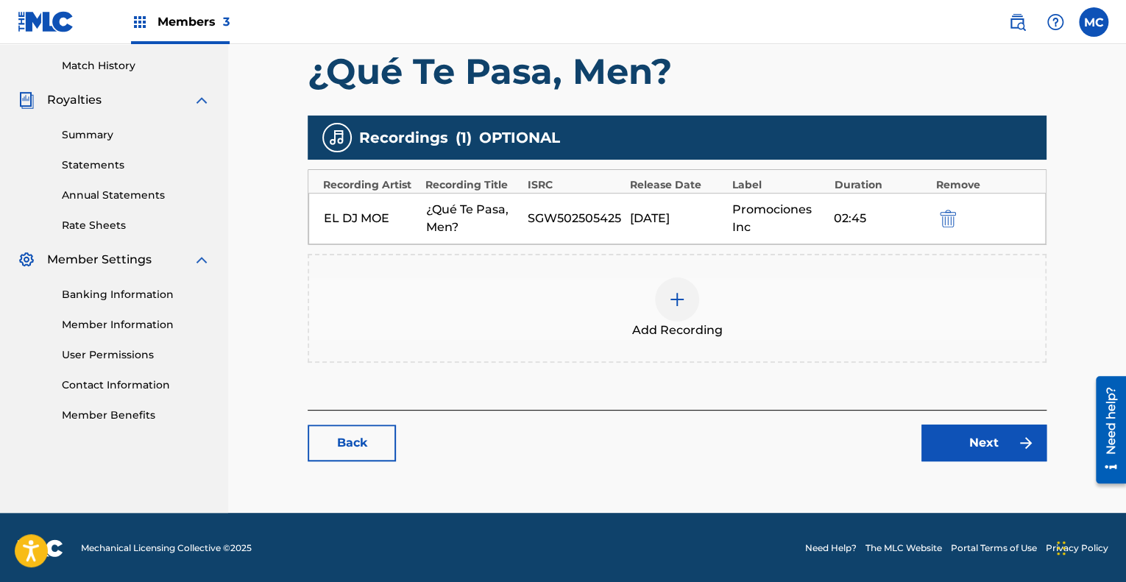
click at [980, 438] on link "Next" at bounding box center [983, 443] width 125 height 37
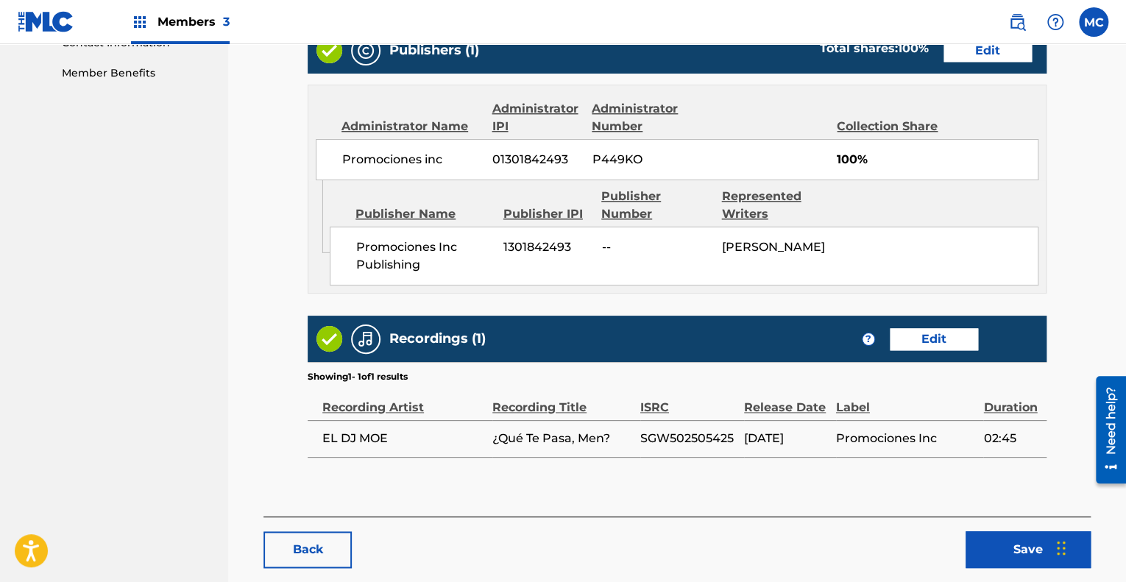
scroll to position [812, 0]
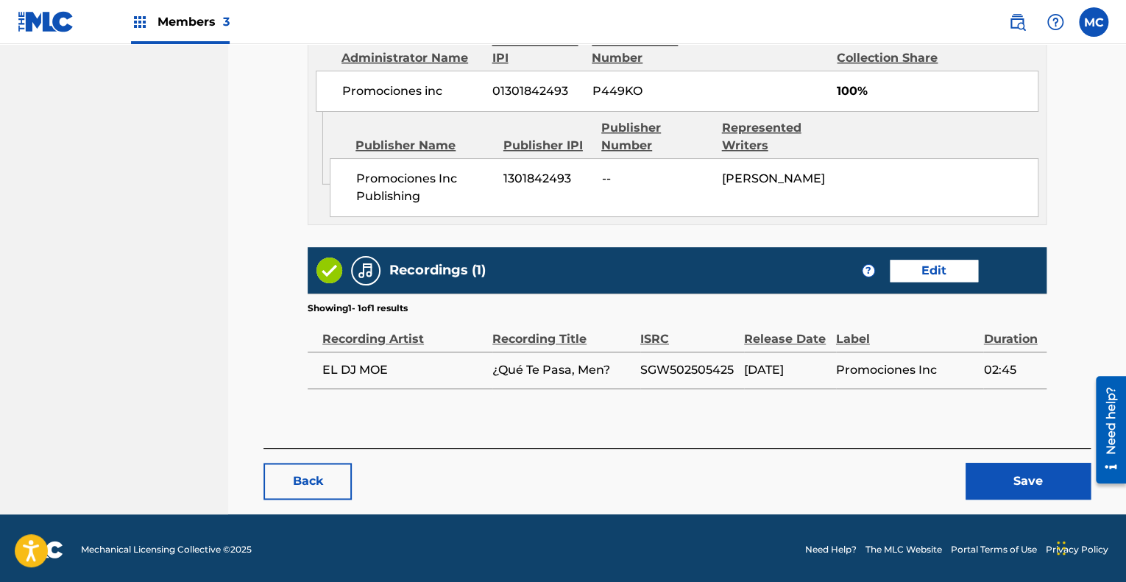
click at [1019, 476] on button "Save" at bounding box center [1028, 481] width 125 height 37
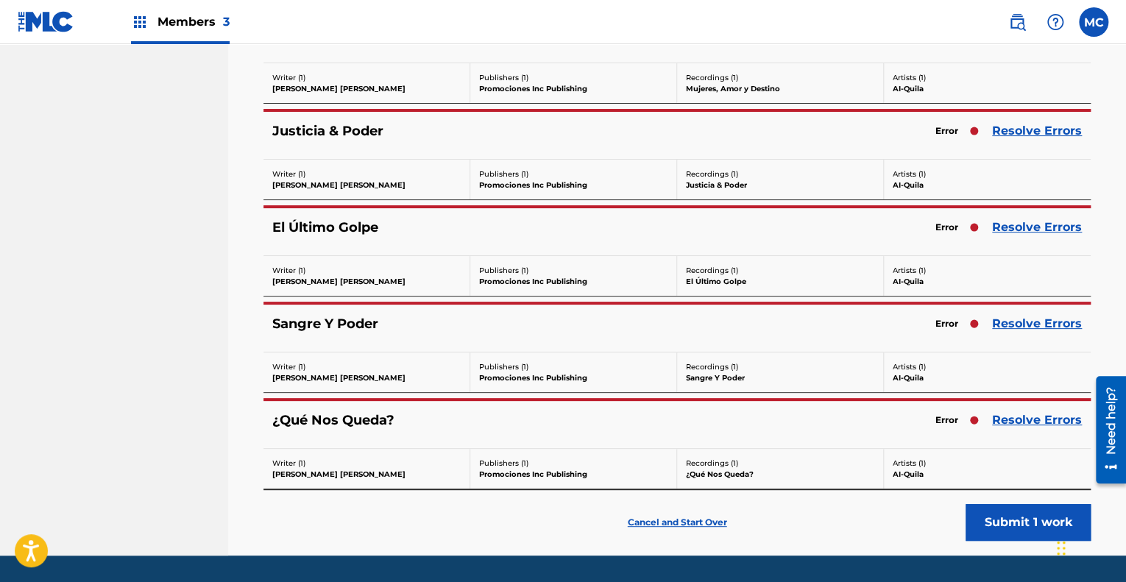
scroll to position [2877, 0]
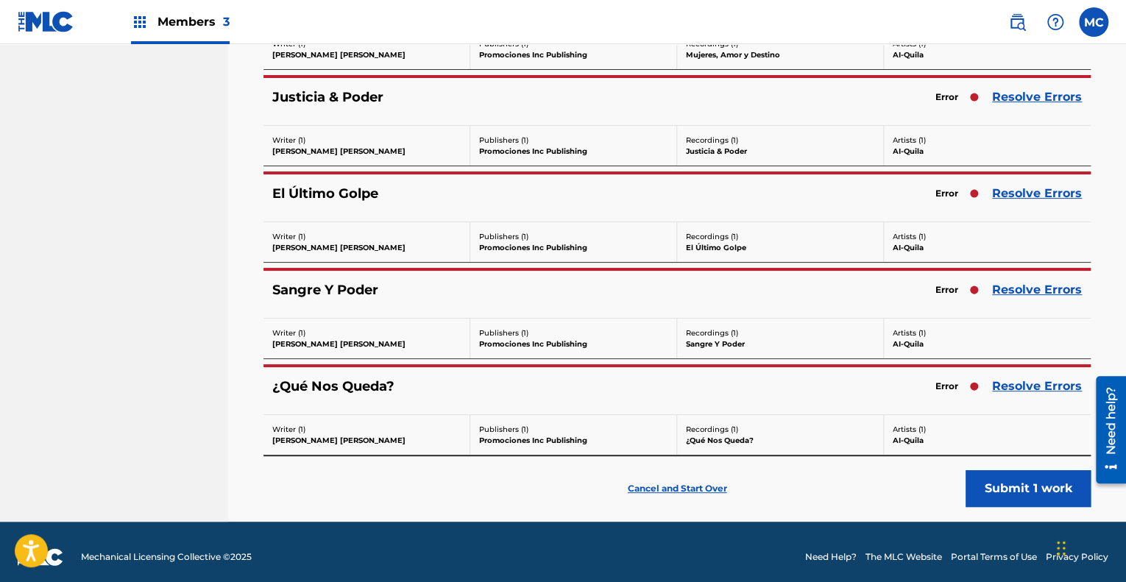
click at [1029, 378] on link "Resolve Errors" at bounding box center [1037, 387] width 90 height 18
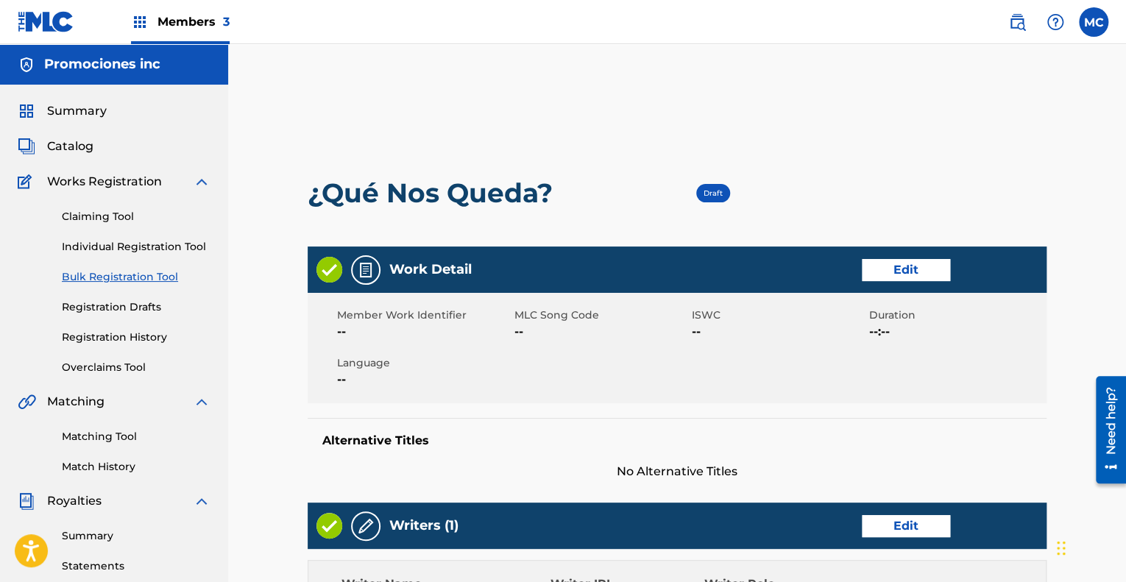
click at [877, 274] on link "Edit" at bounding box center [906, 270] width 88 height 22
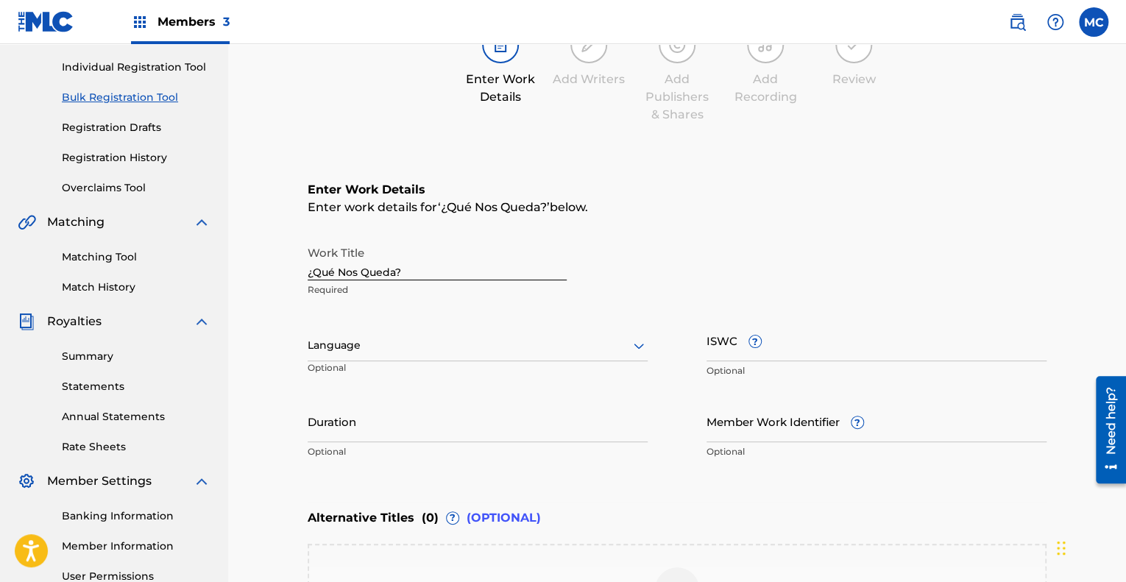
scroll to position [221, 0]
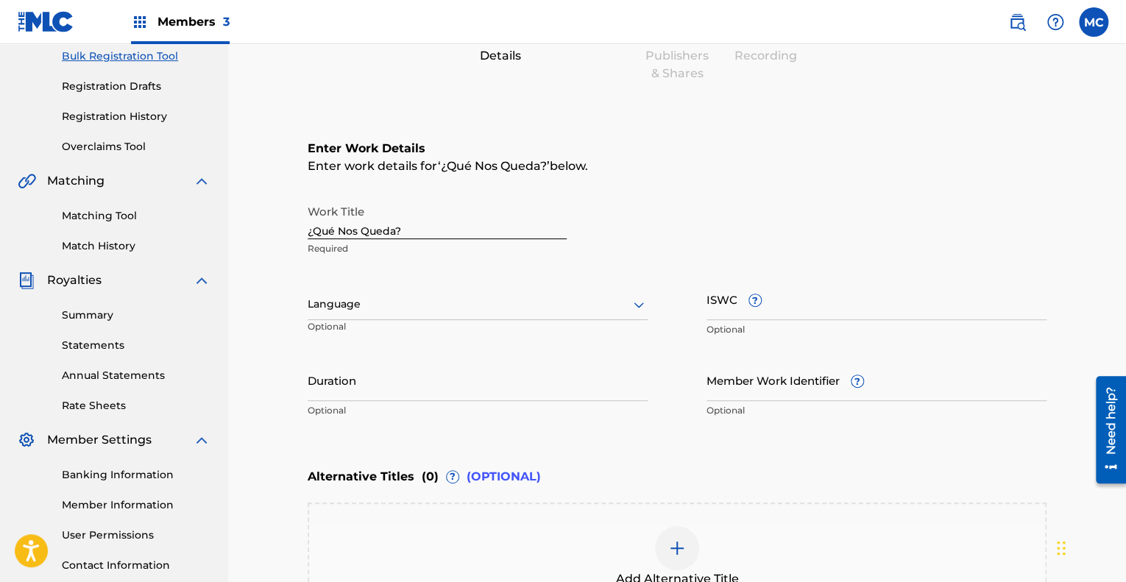
click at [466, 305] on div at bounding box center [478, 304] width 340 height 18
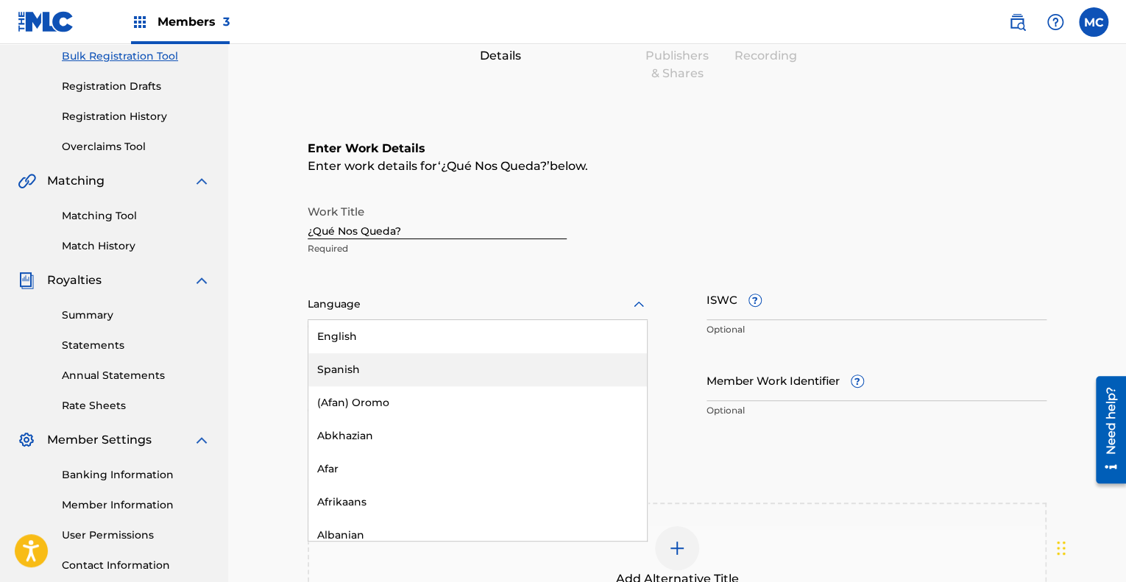
click at [439, 366] on div "Spanish" at bounding box center [477, 369] width 339 height 33
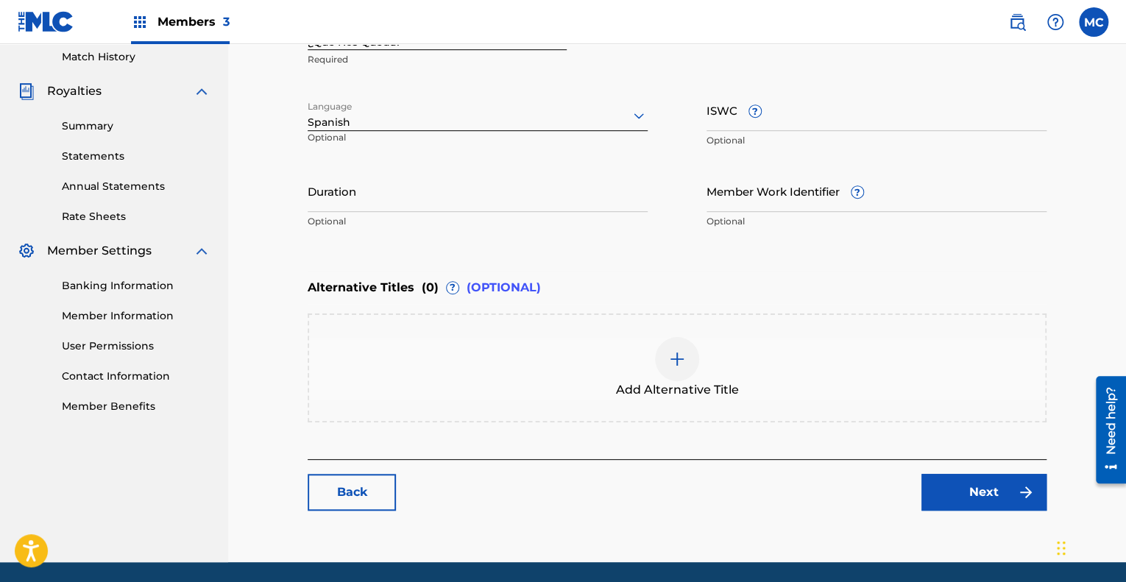
scroll to position [442, 0]
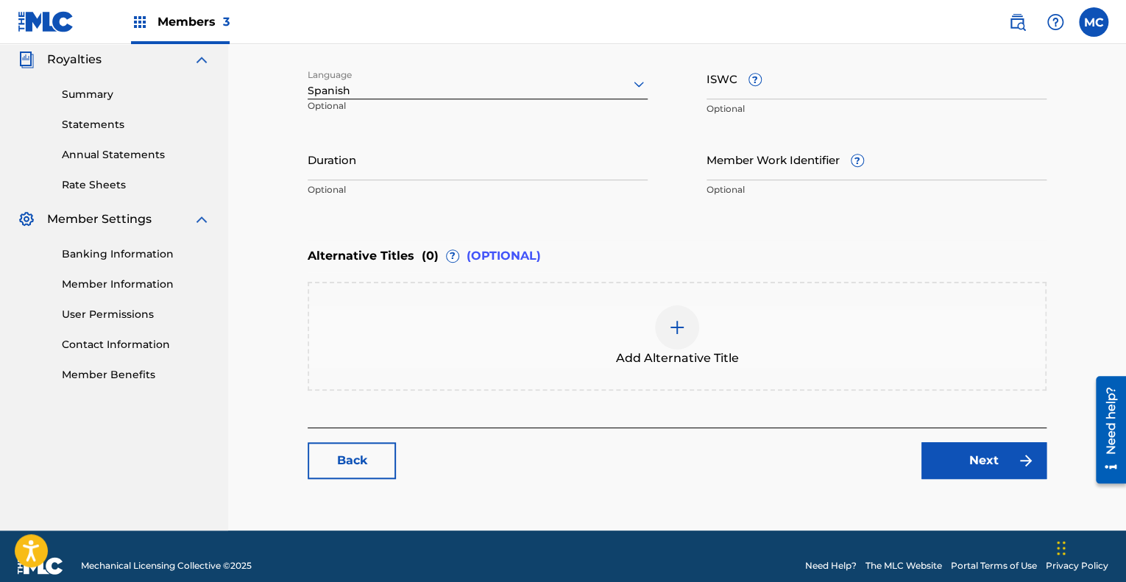
click at [959, 461] on link "Next" at bounding box center [983, 460] width 125 height 37
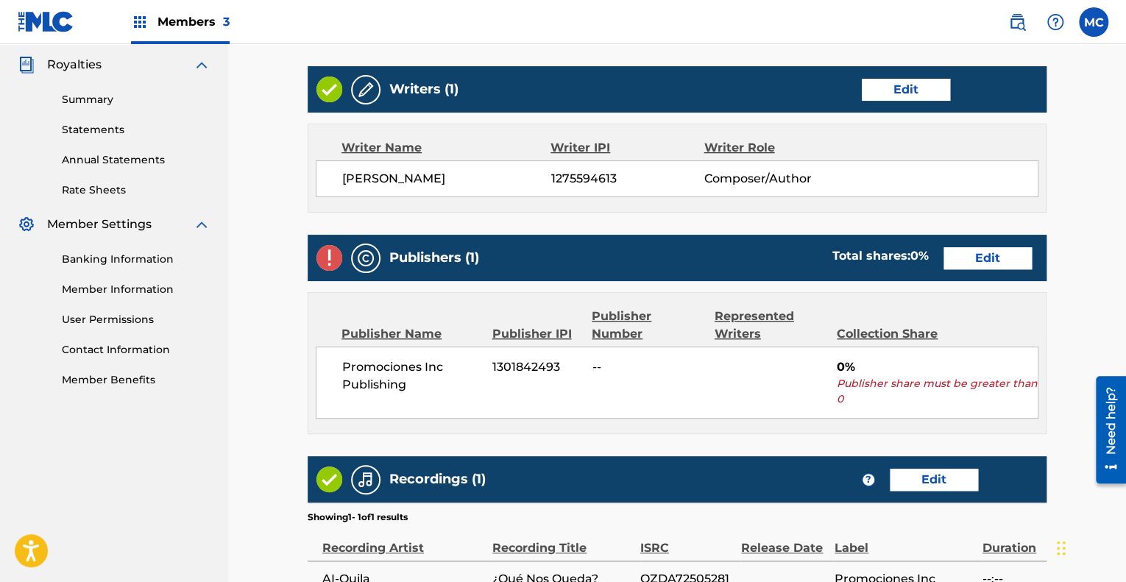
scroll to position [515, 0]
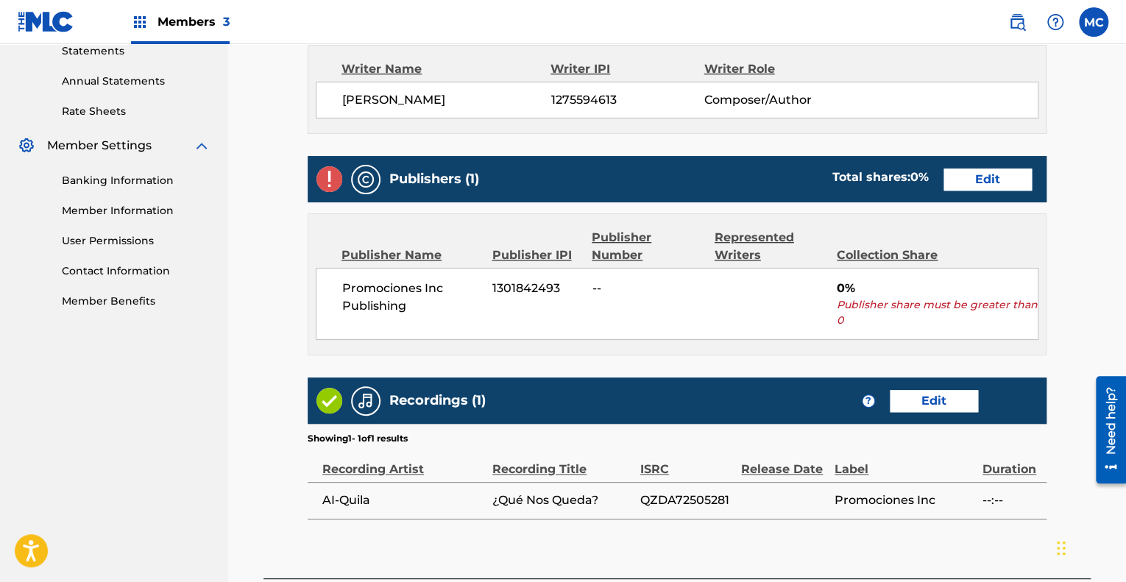
click at [985, 182] on link "Edit" at bounding box center [988, 180] width 88 height 22
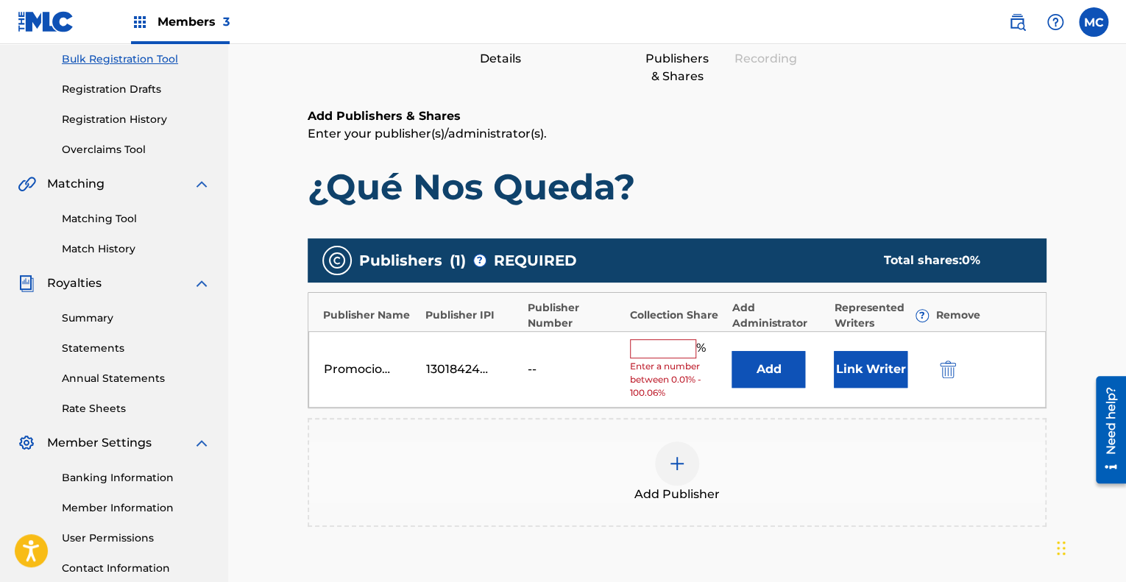
scroll to position [221, 0]
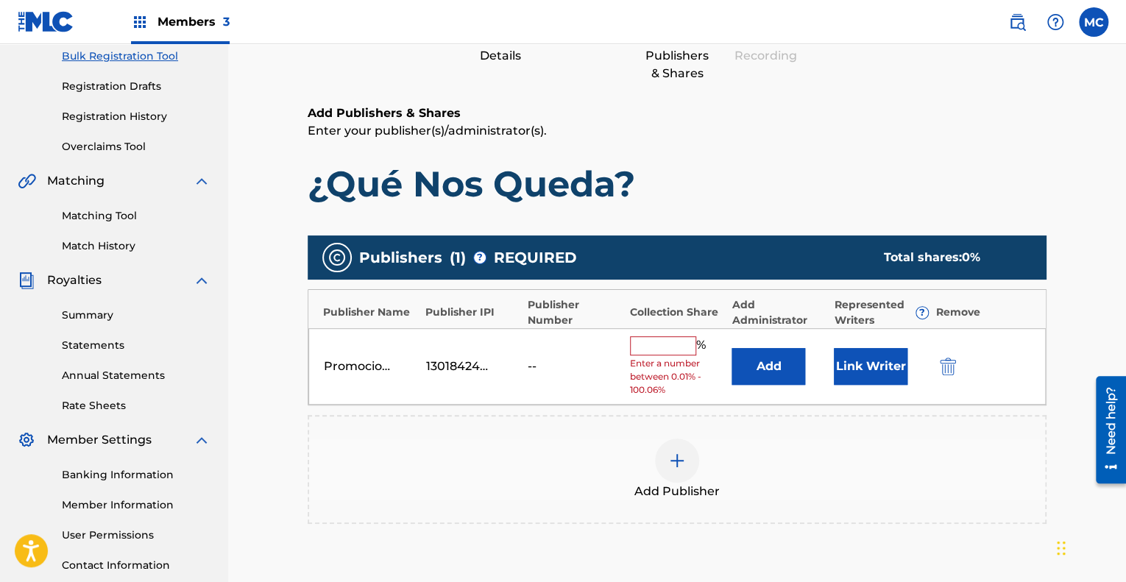
click at [657, 339] on input "text" at bounding box center [663, 345] width 66 height 19
type input "100"
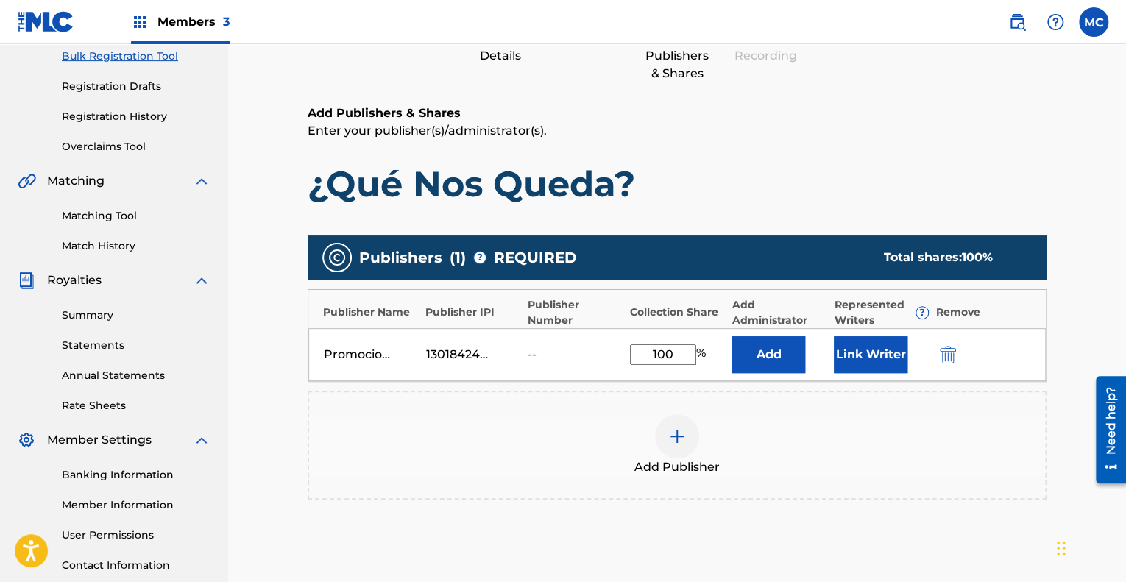
click at [857, 344] on button "Link Writer" at bounding box center [871, 354] width 74 height 37
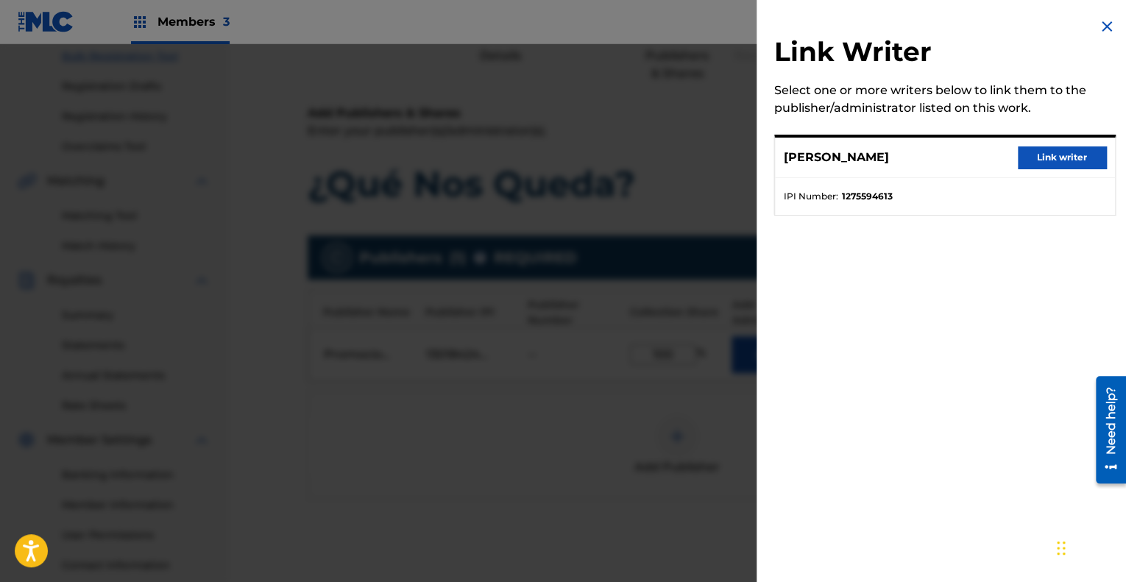
click at [1064, 152] on button "Link writer" at bounding box center [1062, 157] width 88 height 22
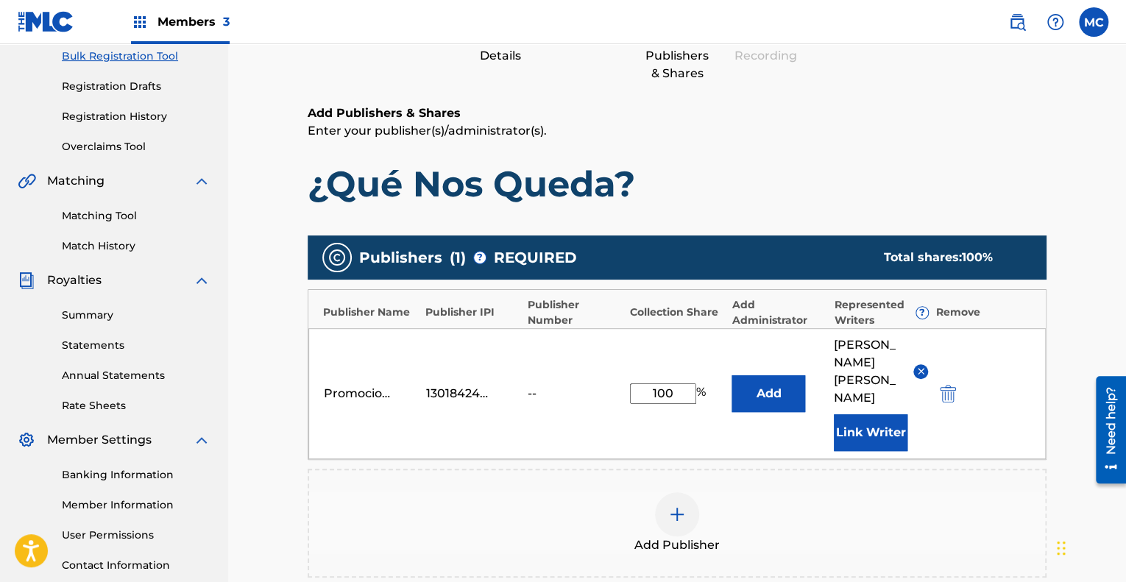
click at [782, 380] on button "Add" at bounding box center [769, 393] width 74 height 37
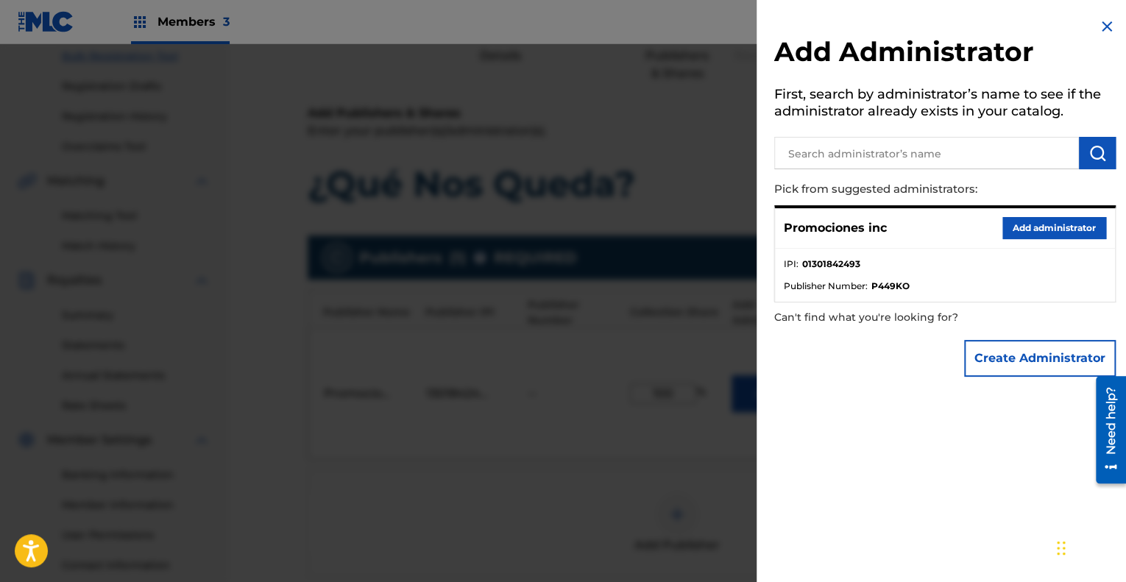
click at [1046, 224] on button "Add administrator" at bounding box center [1054, 228] width 104 height 22
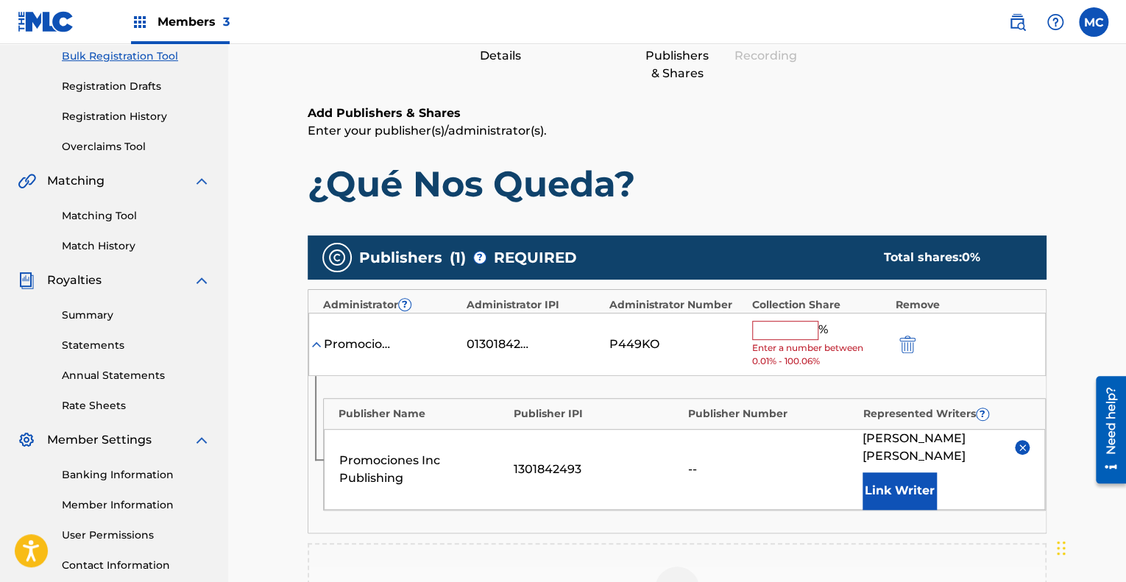
click at [771, 325] on input "text" at bounding box center [785, 330] width 66 height 19
type input "100"
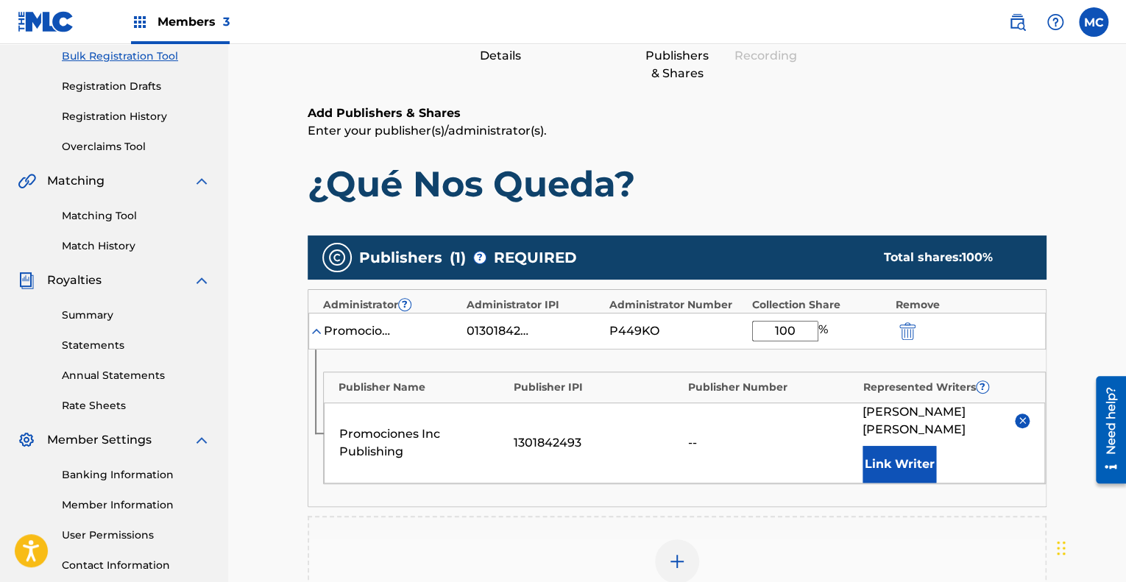
click at [828, 457] on div "Promociones Inc Publishing 1301842493 -- [PERSON_NAME] Link Writer" at bounding box center [684, 443] width 721 height 81
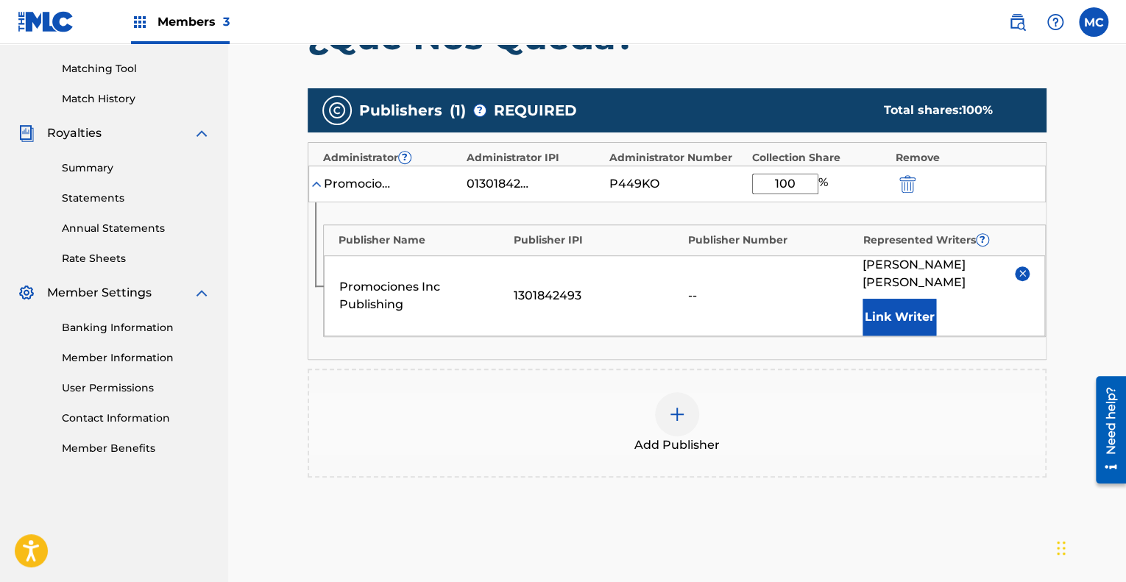
scroll to position [531, 0]
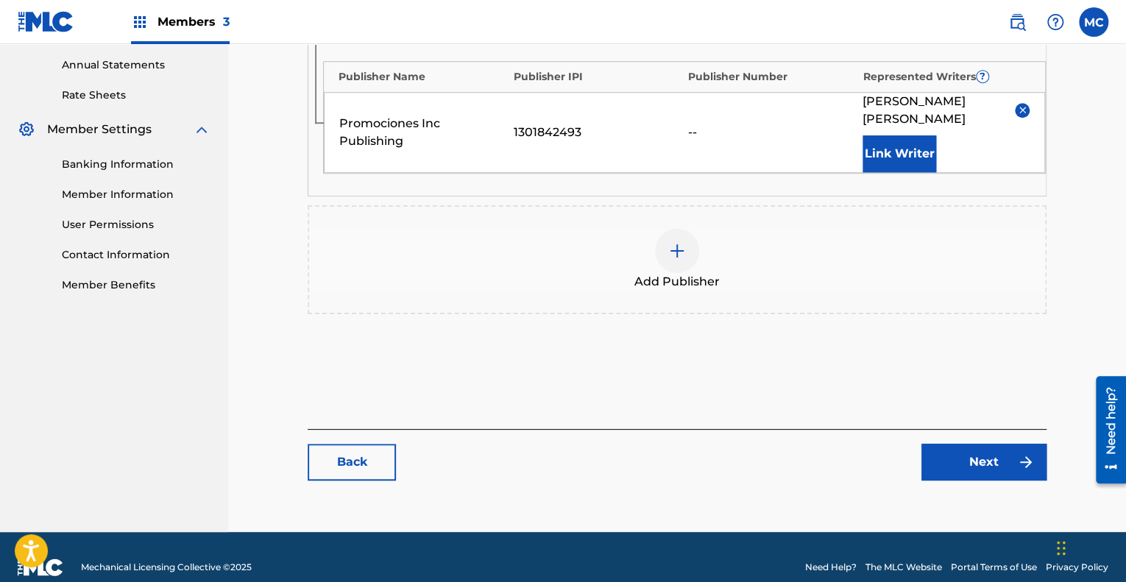
click at [919, 313] on div "Publishers ( 1 ) ? REQUIRED Total shares: 100 % Administrator ? Administrator I…" at bounding box center [677, 141] width 739 height 447
click at [982, 444] on link "Next" at bounding box center [983, 462] width 125 height 37
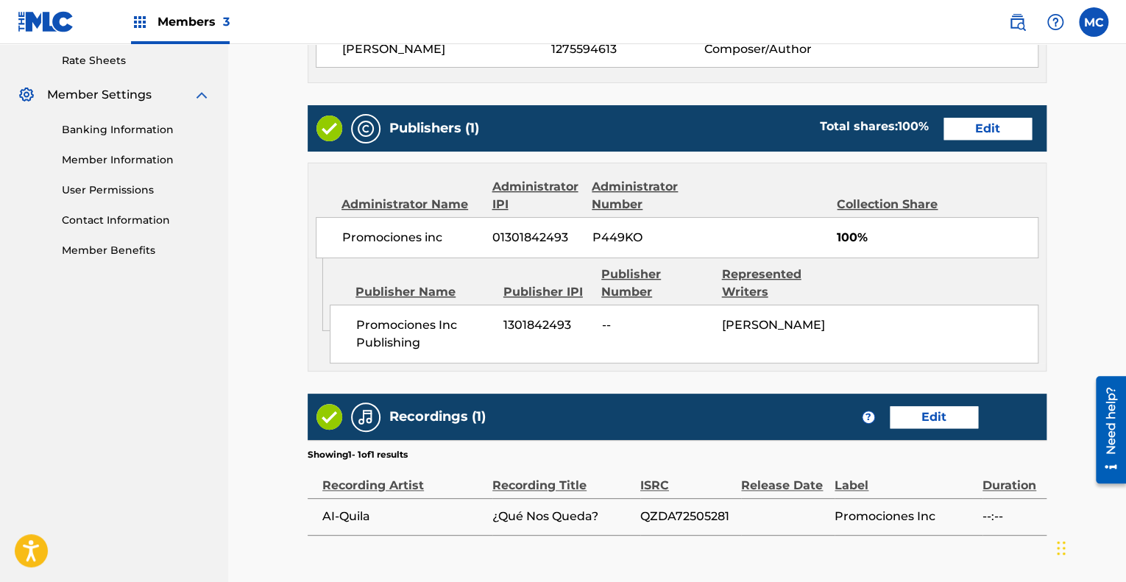
scroll to position [713, 0]
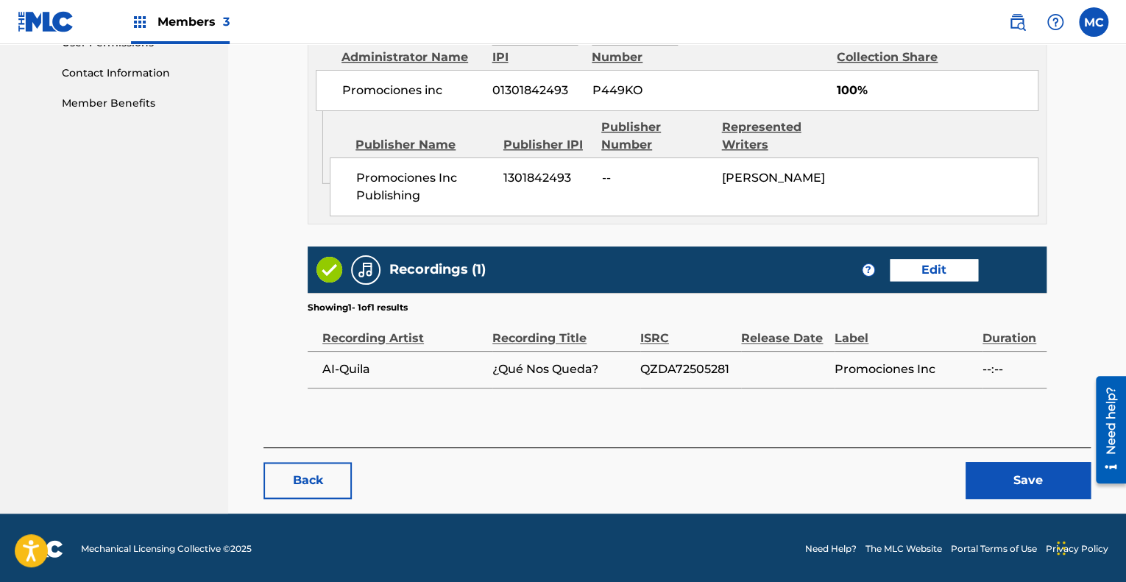
click at [992, 473] on button "Save" at bounding box center [1028, 480] width 125 height 37
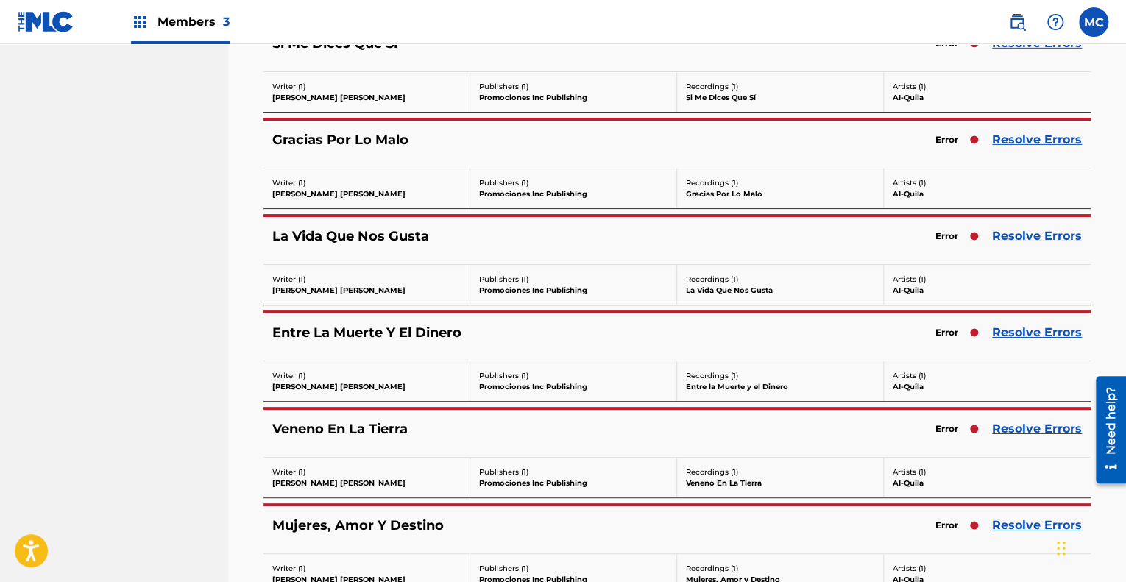
scroll to position [2266, 0]
